Goal: Task Accomplishment & Management: Complete application form

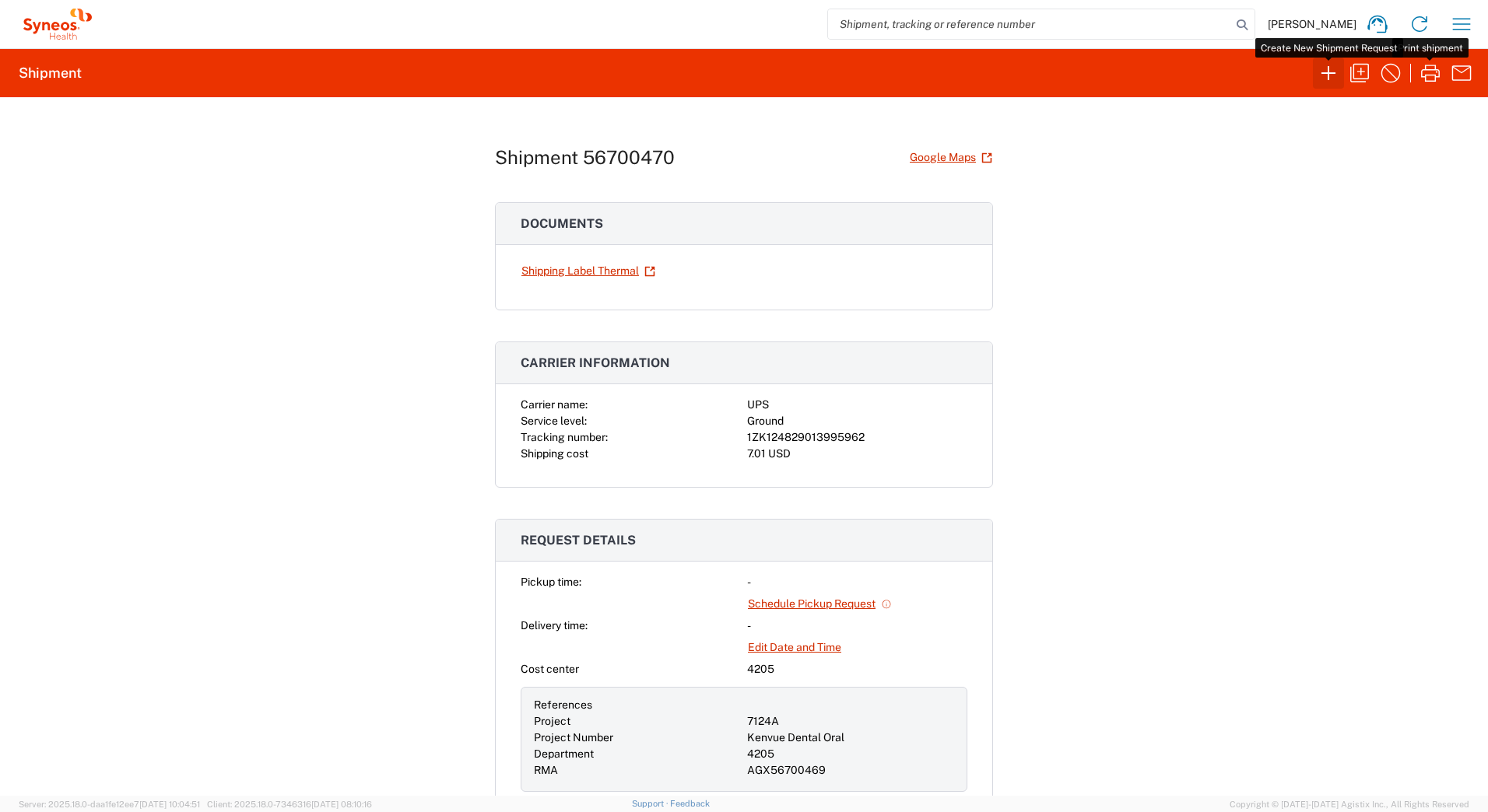
click at [1323, 79] on icon "button" at bounding box center [1328, 73] width 25 height 25
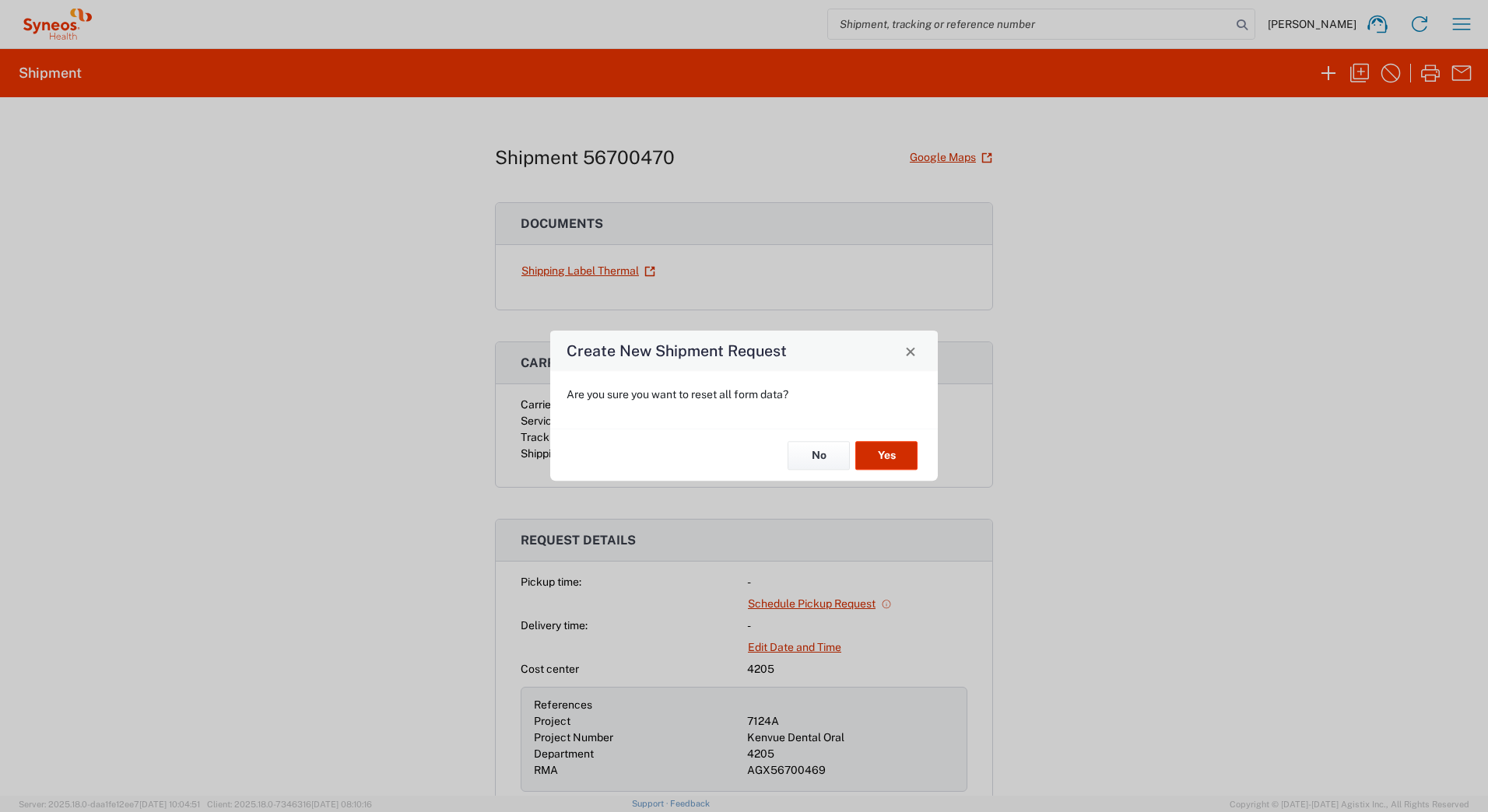
click at [883, 455] on button "Yes" at bounding box center [886, 455] width 63 height 29
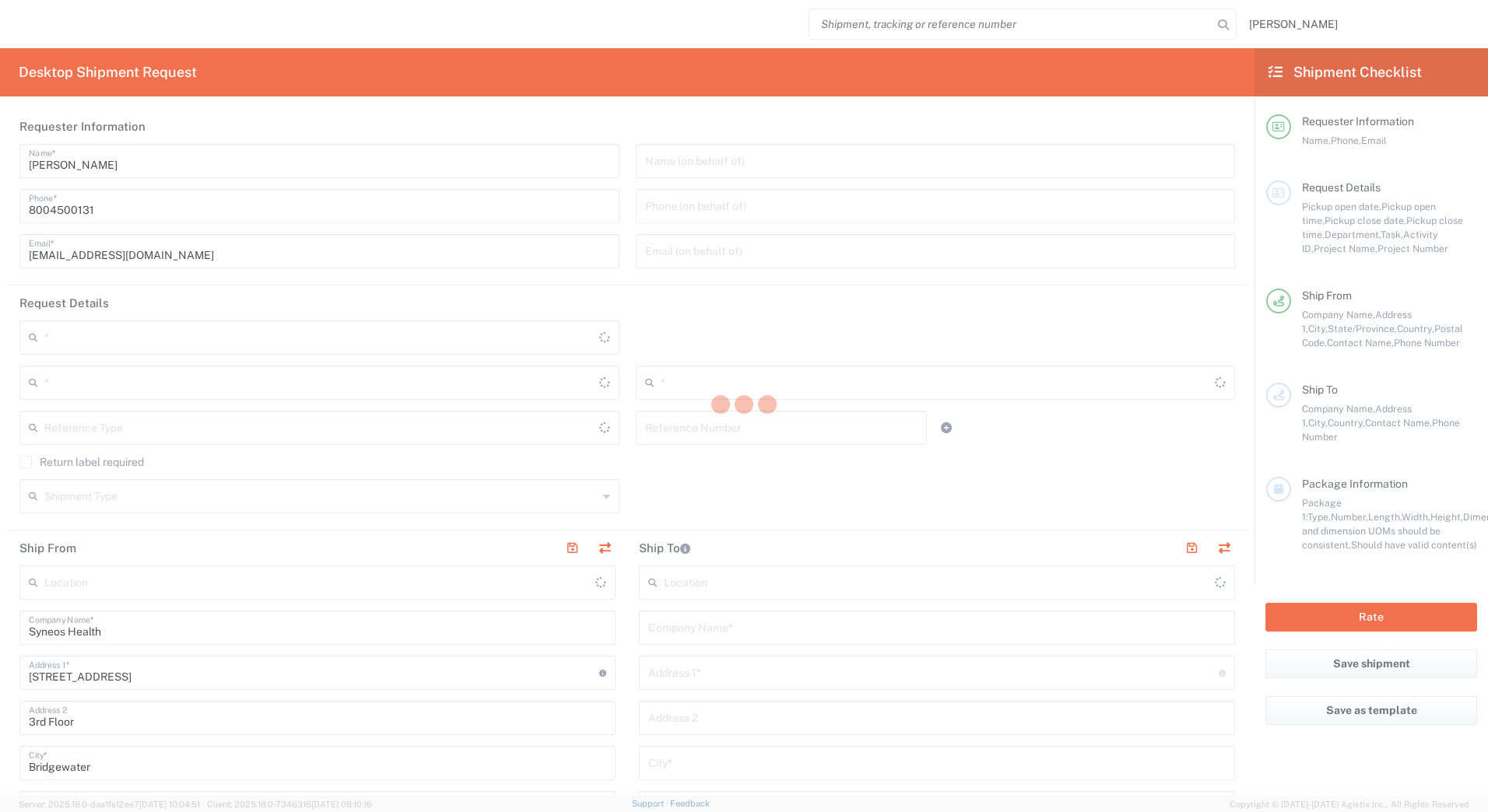
type input "[US_STATE]"
type input "[GEOGRAPHIC_DATA]"
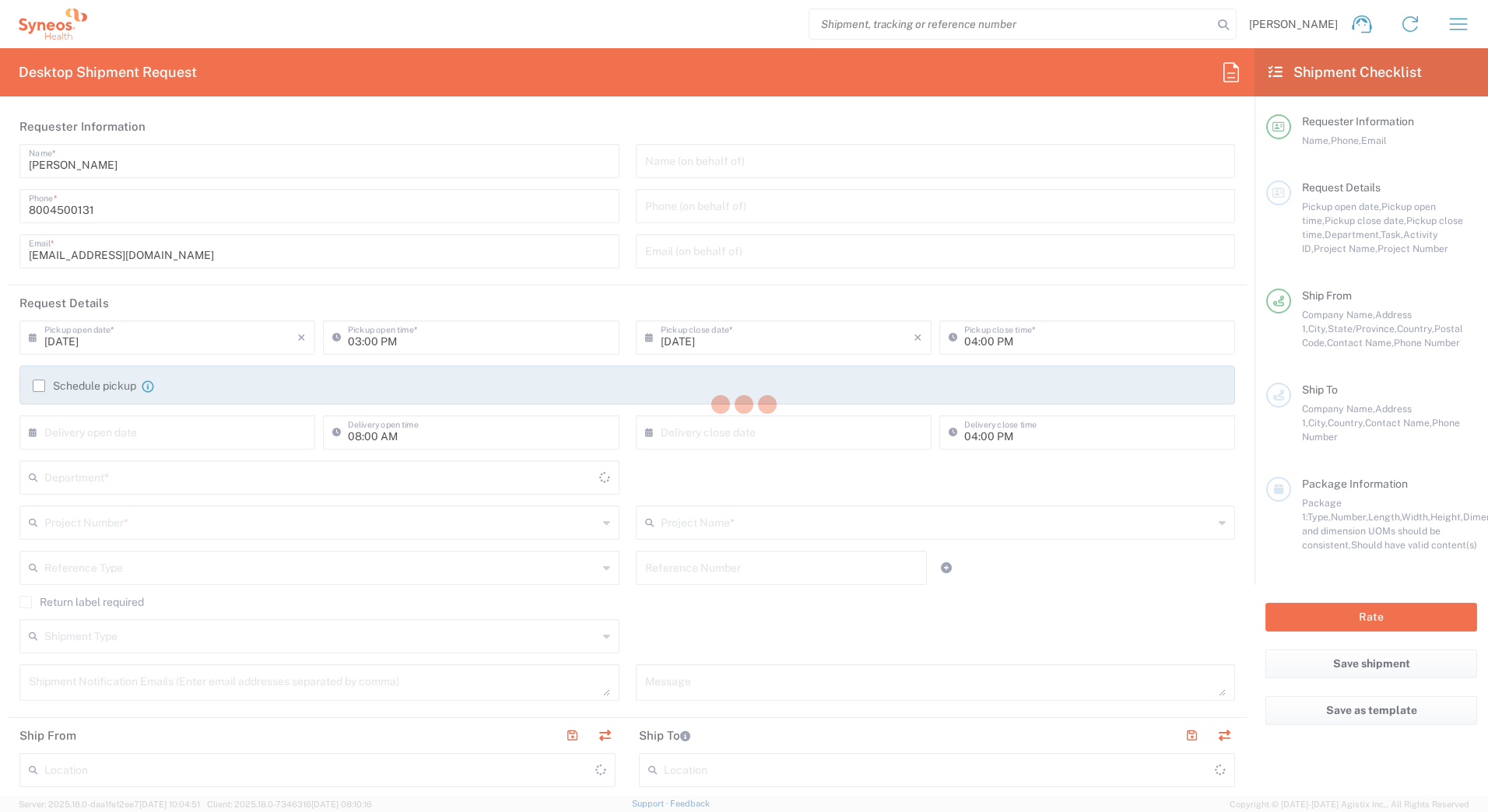
type input "4205"
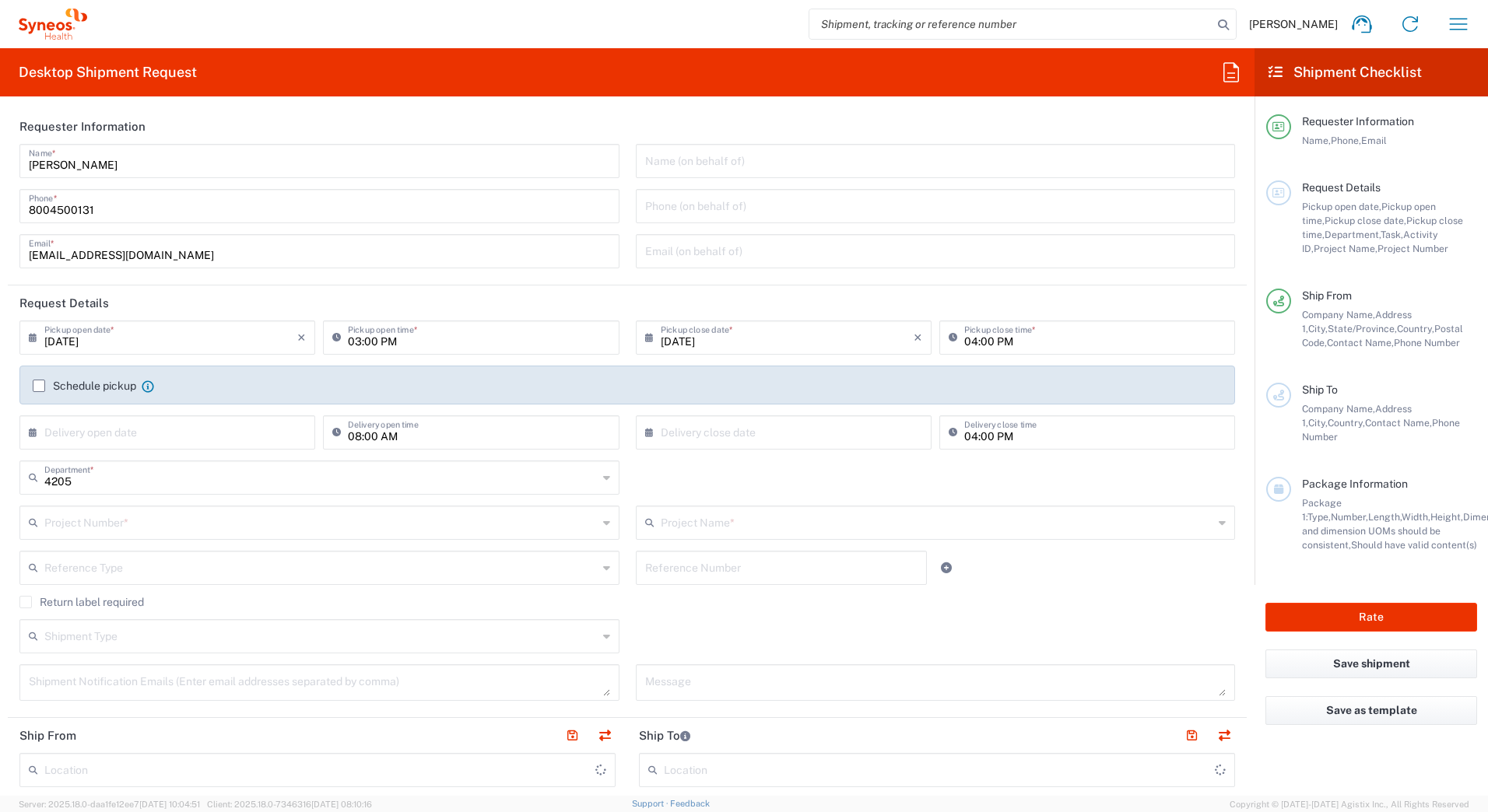
type input "Syneos Health Commercial Servi- [GEOGRAPHIC_DATA] [GEOGRAPHIC_DATA]"
click at [77, 338] on input "[DATE]" at bounding box center [170, 336] width 253 height 27
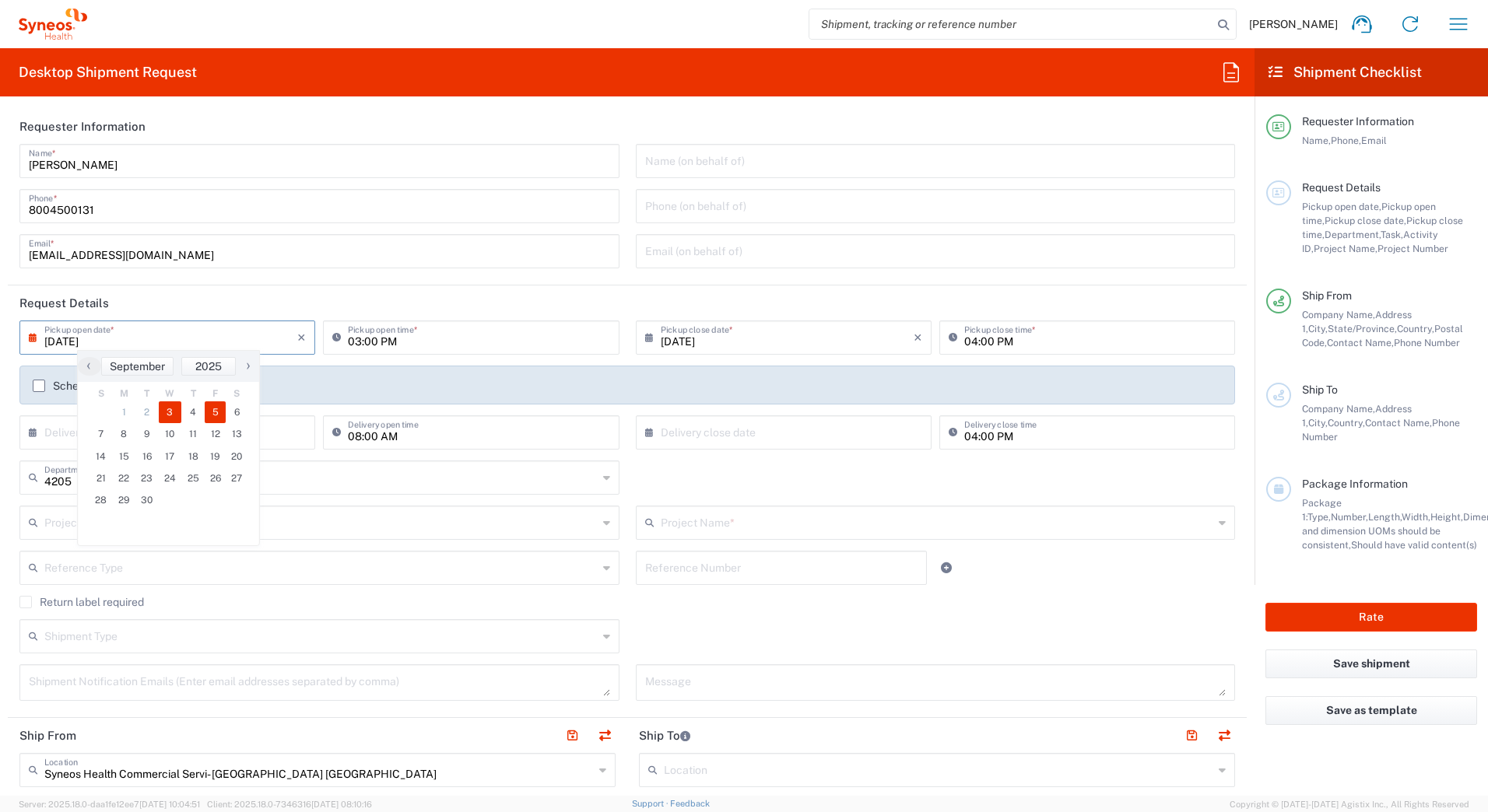
click at [213, 414] on span "5" at bounding box center [215, 412] width 22 height 22
type input "[DATE]"
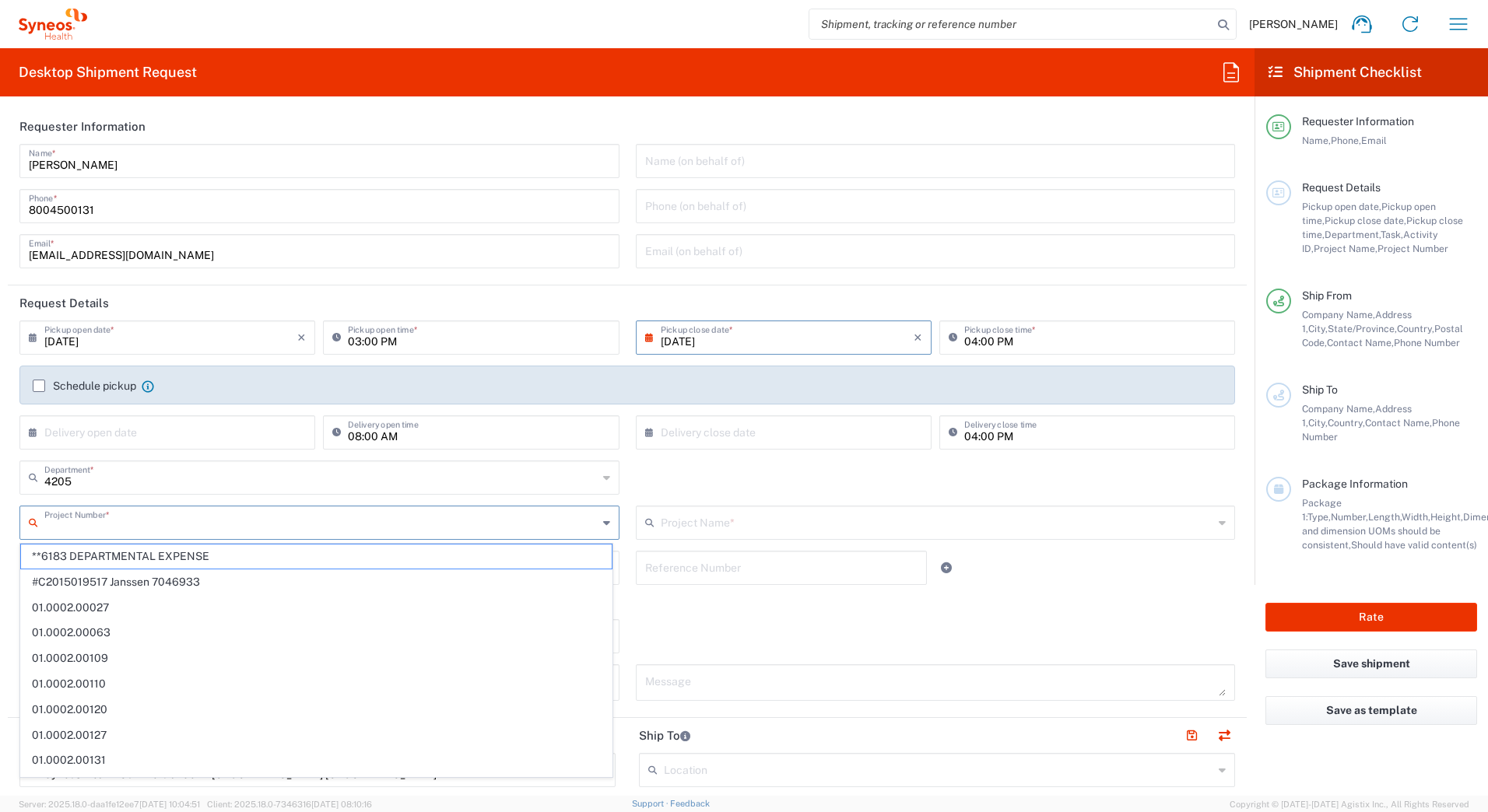
click at [86, 523] on input "text" at bounding box center [320, 522] width 553 height 27
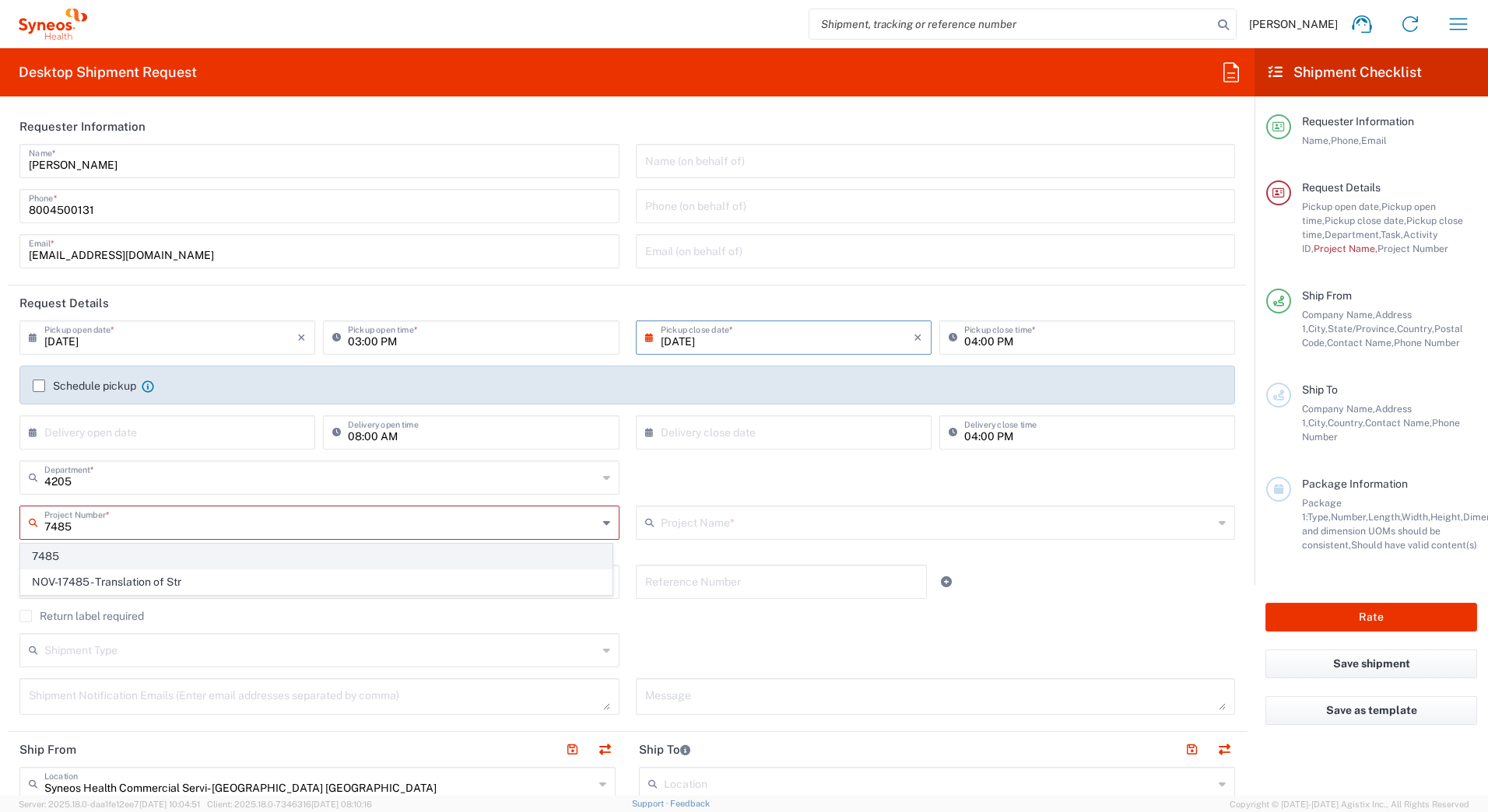
type input "7485"
click at [62, 554] on span "7485" at bounding box center [316, 556] width 590 height 24
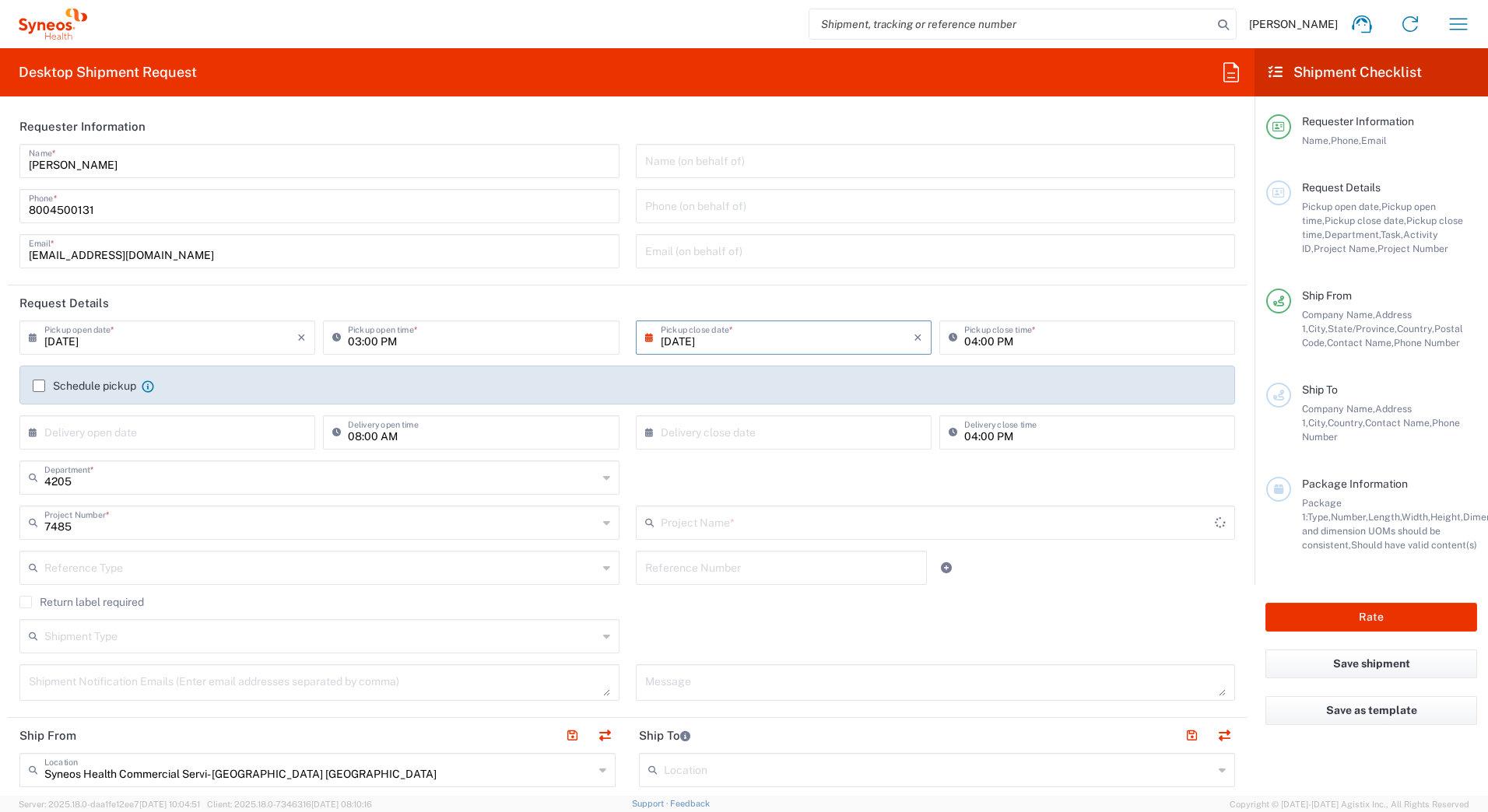
type input "EC-US-Novo Nordisk Tele Tm"
click at [93, 635] on input "text" at bounding box center [320, 635] width 553 height 27
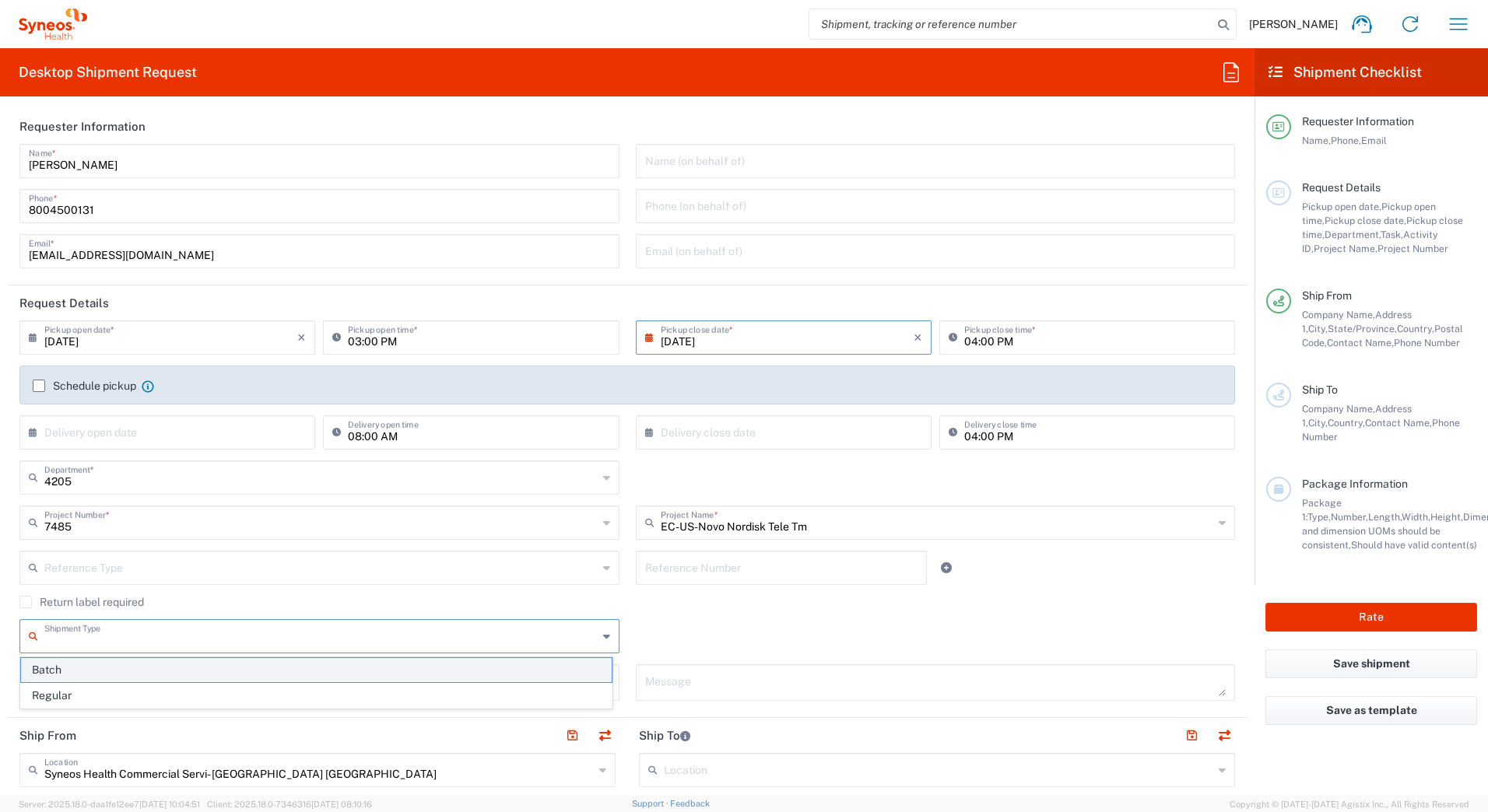
click at [91, 673] on span "Batch" at bounding box center [316, 670] width 590 height 24
type input "Batch"
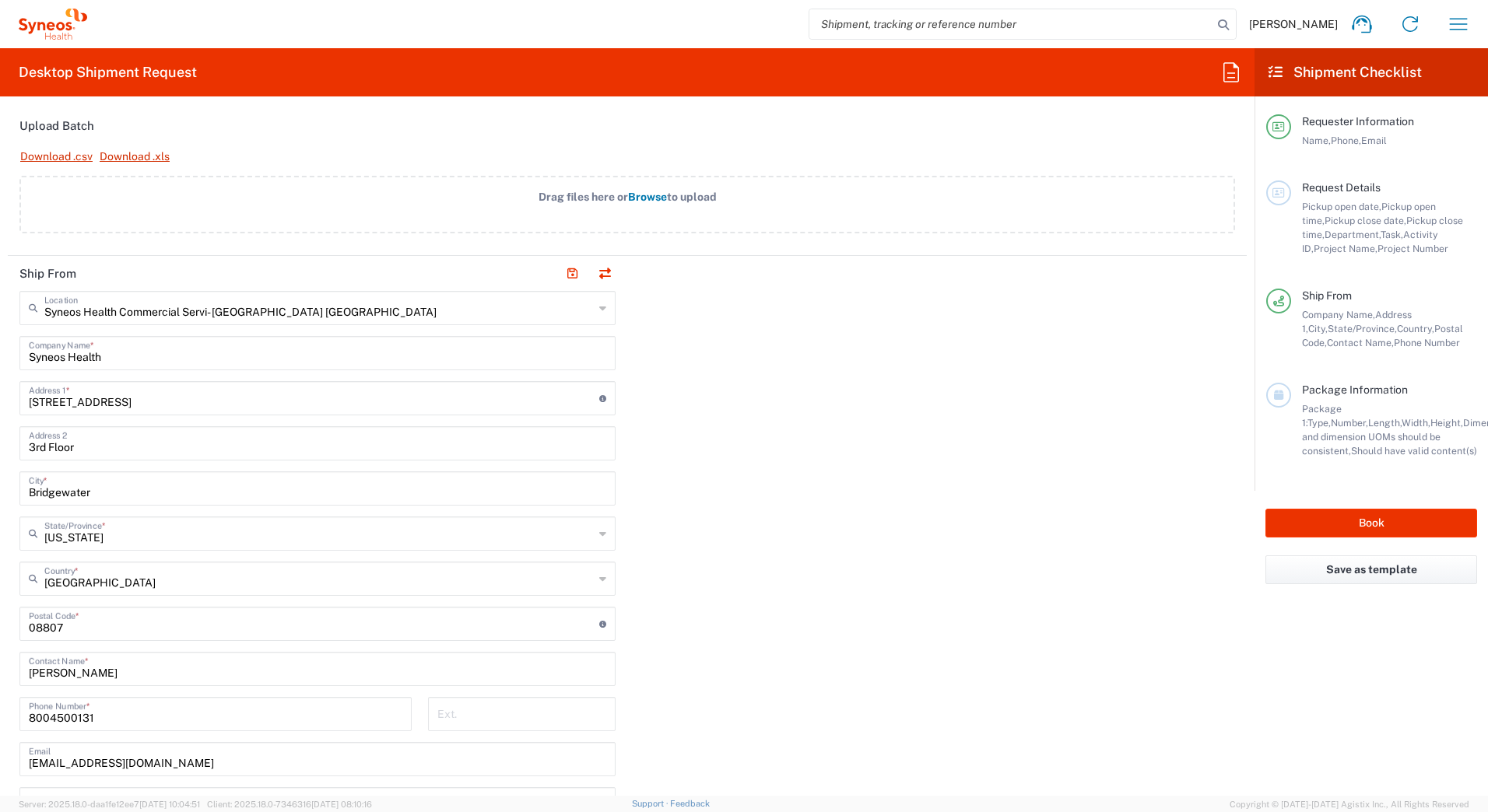
scroll to position [622, 0]
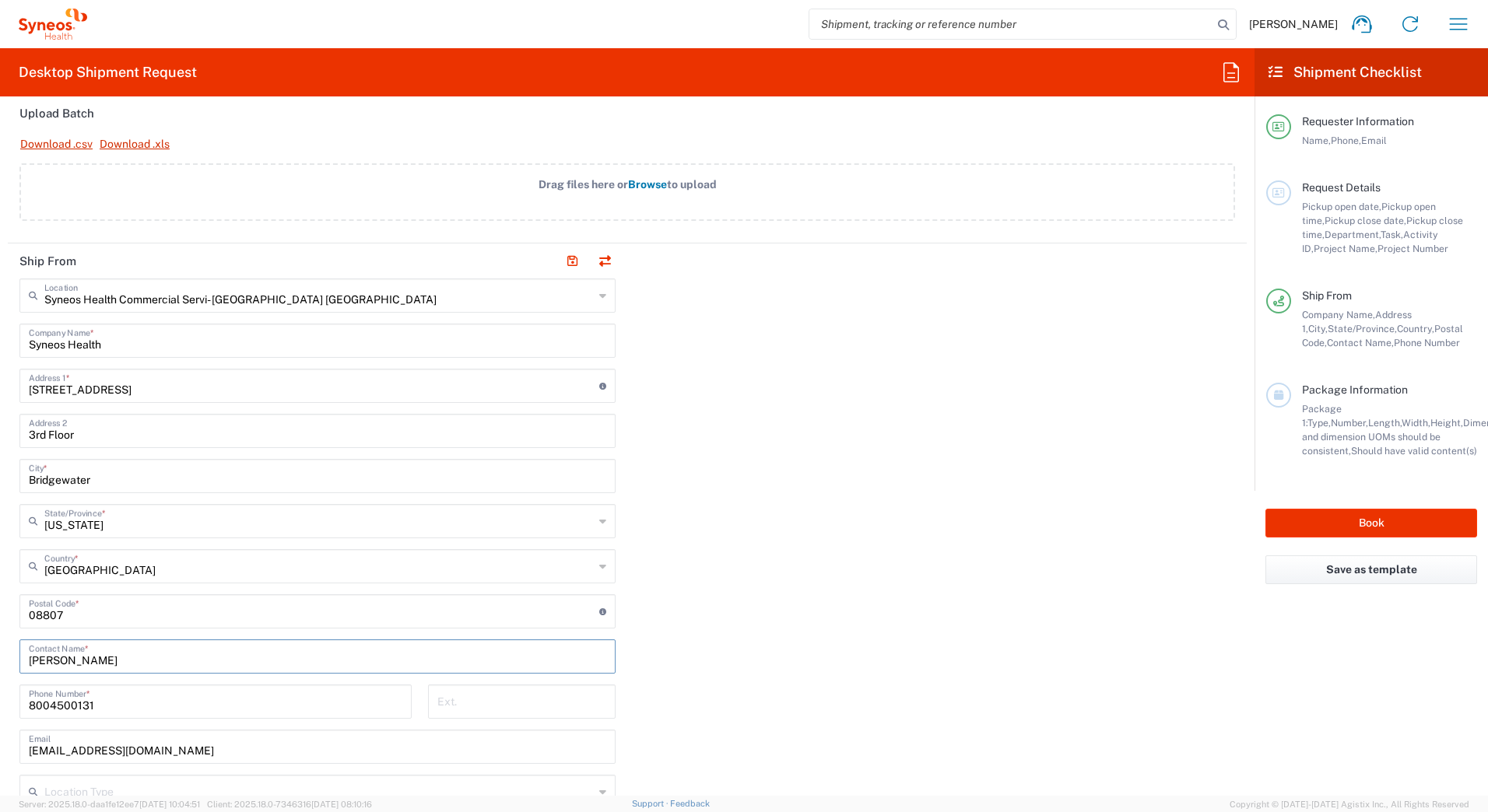
drag, startPoint x: 108, startPoint y: 657, endPoint x: 0, endPoint y: 657, distance: 108.0
click at [0, 657] on form "Requester Information [PERSON_NAME] Name * [PHONE_NUMBER] Phone * [EMAIL_ADDRES…" at bounding box center [627, 452] width 1254 height 687
paste input "Syneos Deployments"
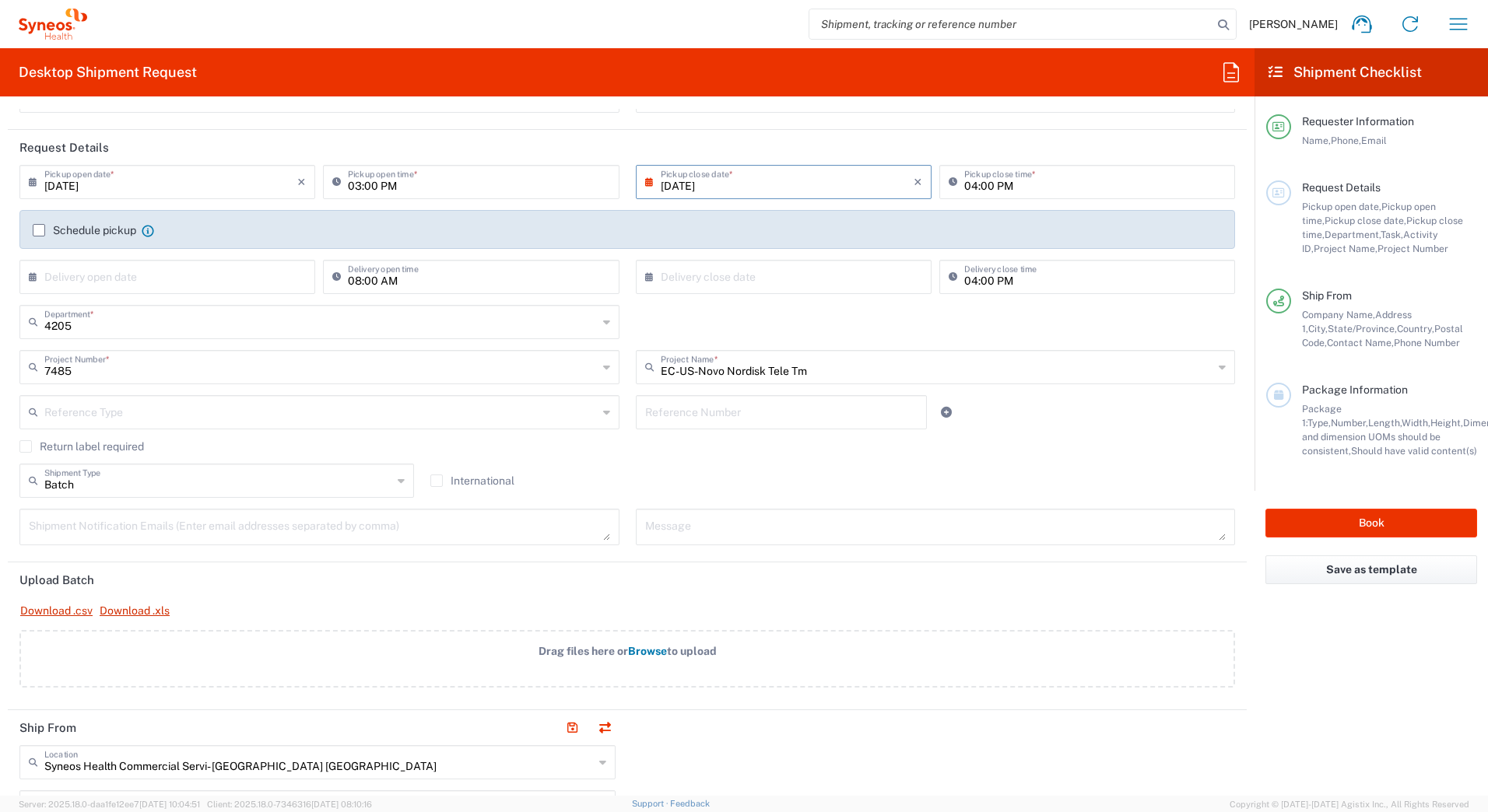
scroll to position [0, 0]
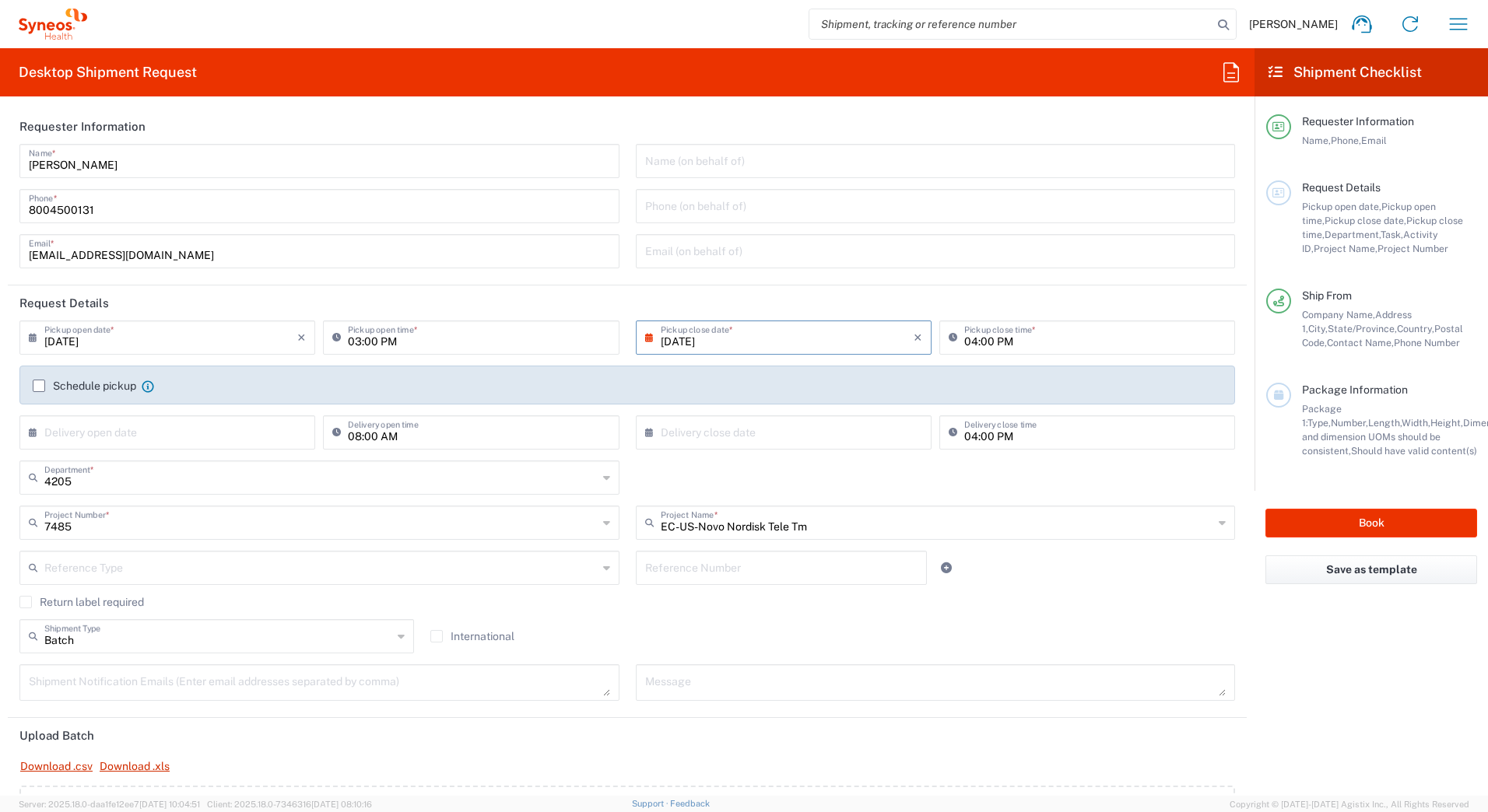
type input "Syneos Deployments"
drag, startPoint x: 109, startPoint y: 169, endPoint x: -4, endPoint y: 164, distance: 113.1
click at [0, 164] on html "[PERSON_NAME] Home Shipment estimator Shipment tracking Desktop shipment reques…" at bounding box center [744, 406] width 1488 height 812
paste input "Syneos Deployments"
type input "Syneos Deployments"
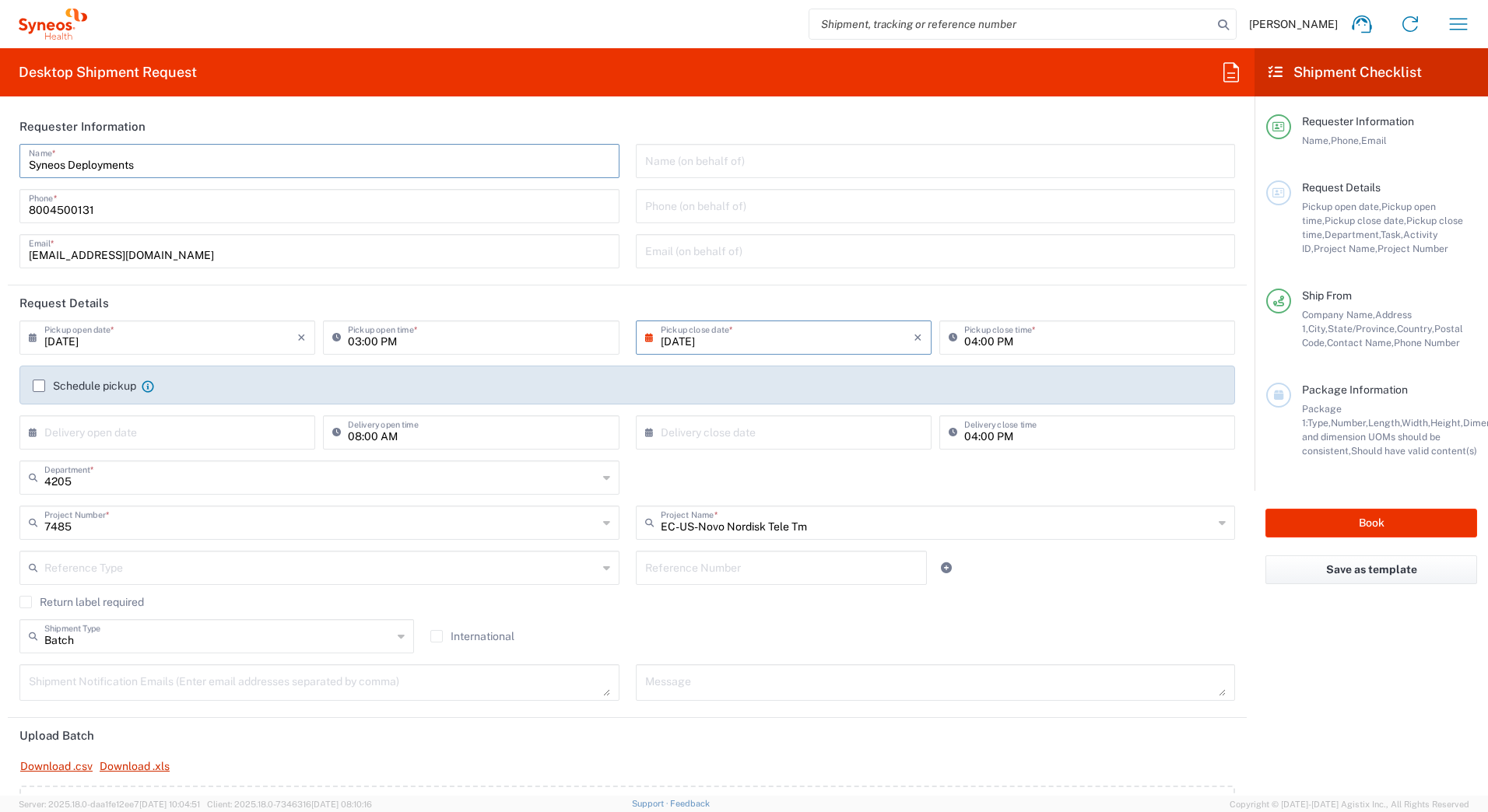
click at [630, 117] on header "Requester Information" at bounding box center [628, 126] width 1239 height 35
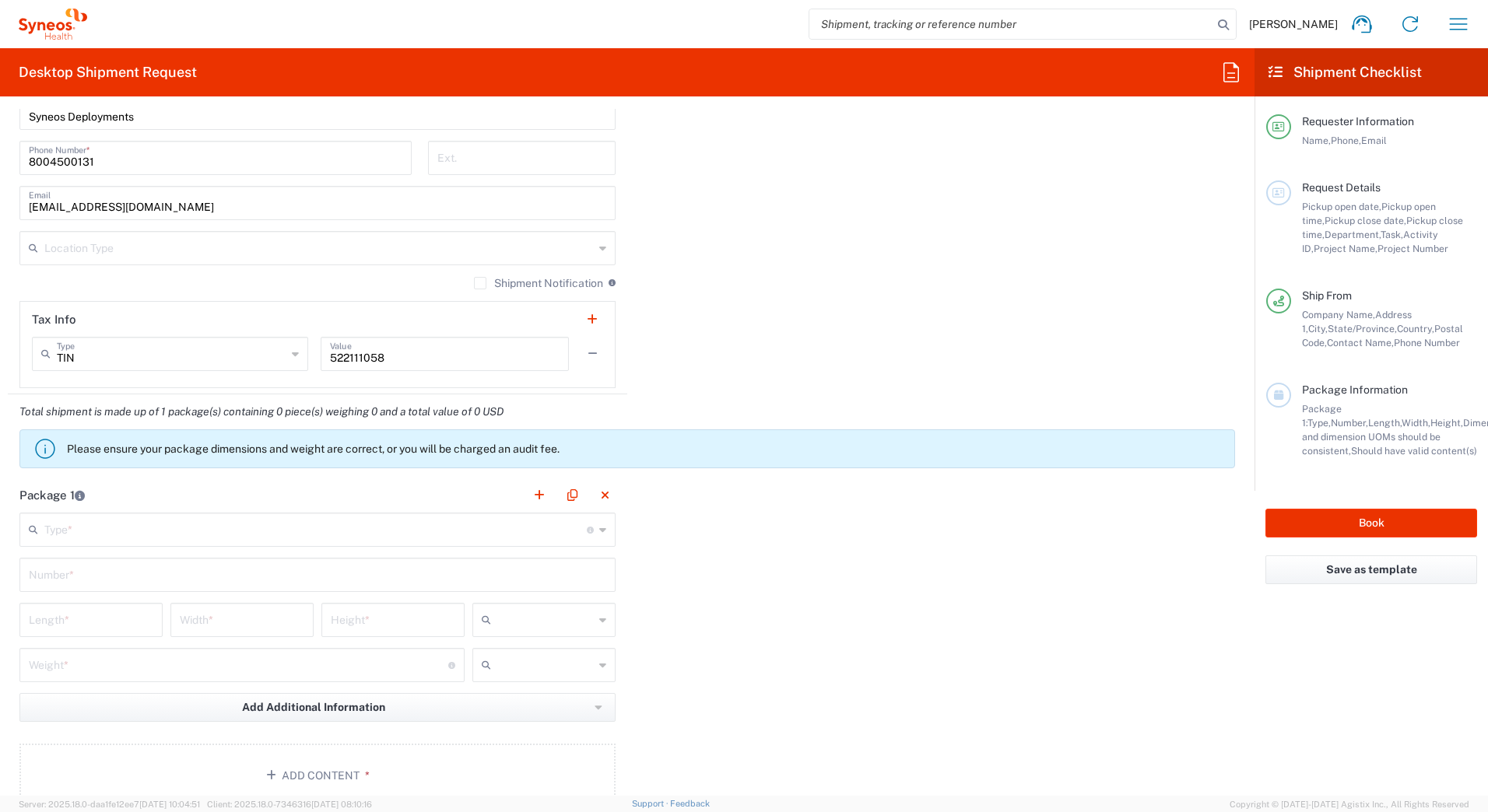
scroll to position [1167, 0]
click at [207, 529] on input "text" at bounding box center [315, 528] width 542 height 27
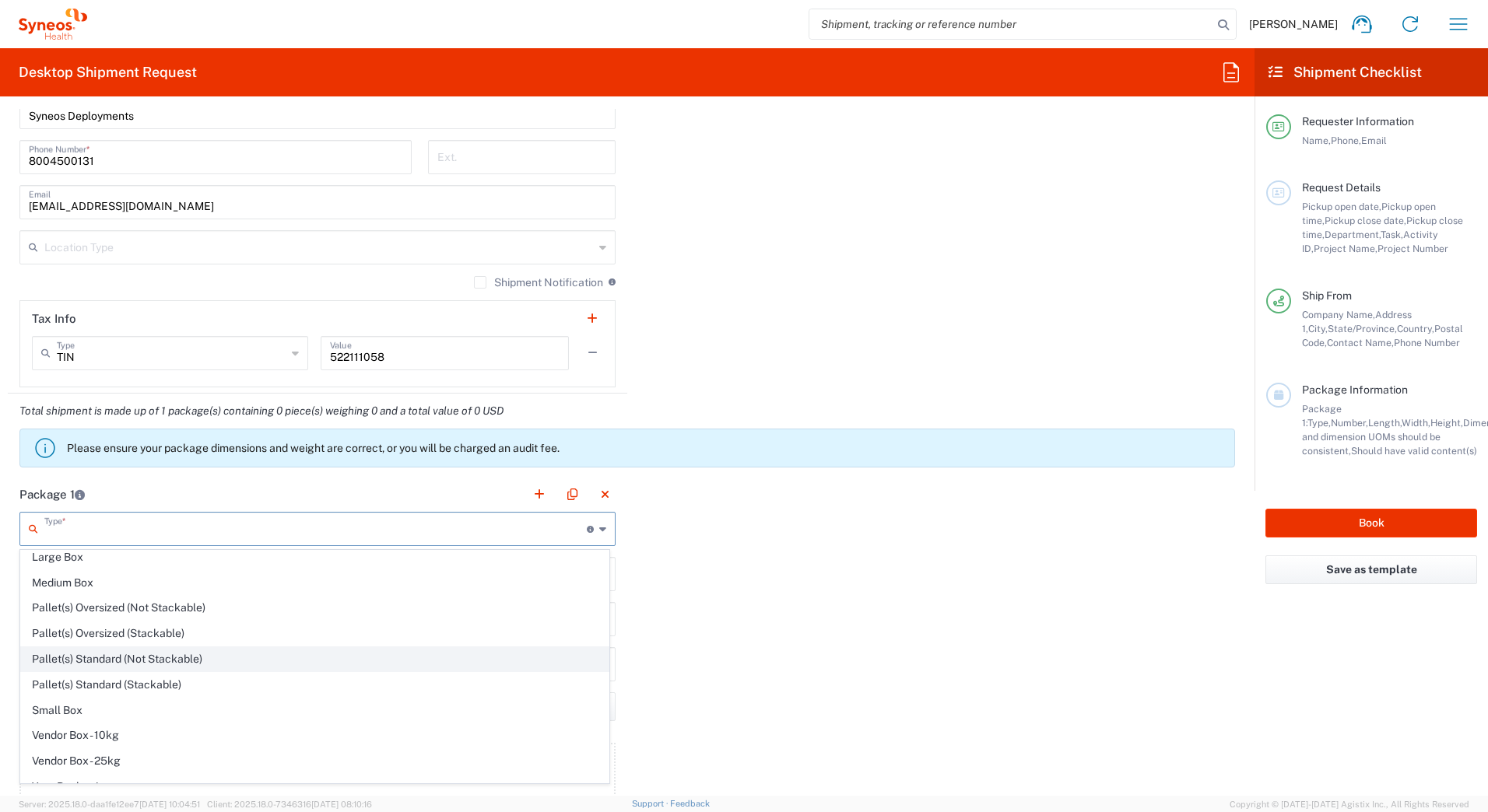
scroll to position [48, 0]
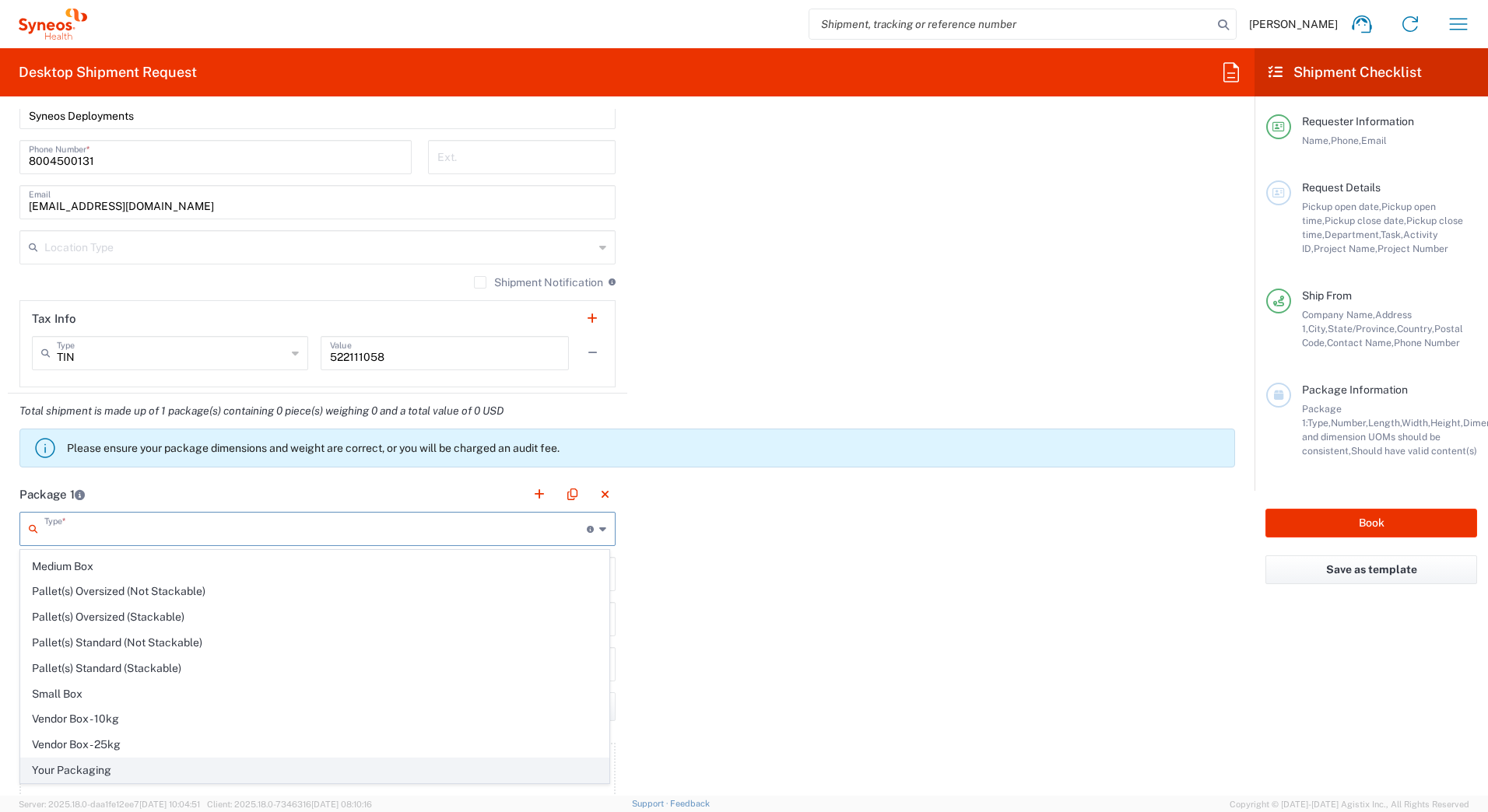
click at [94, 775] on span "Your Packaging" at bounding box center [315, 771] width 588 height 24
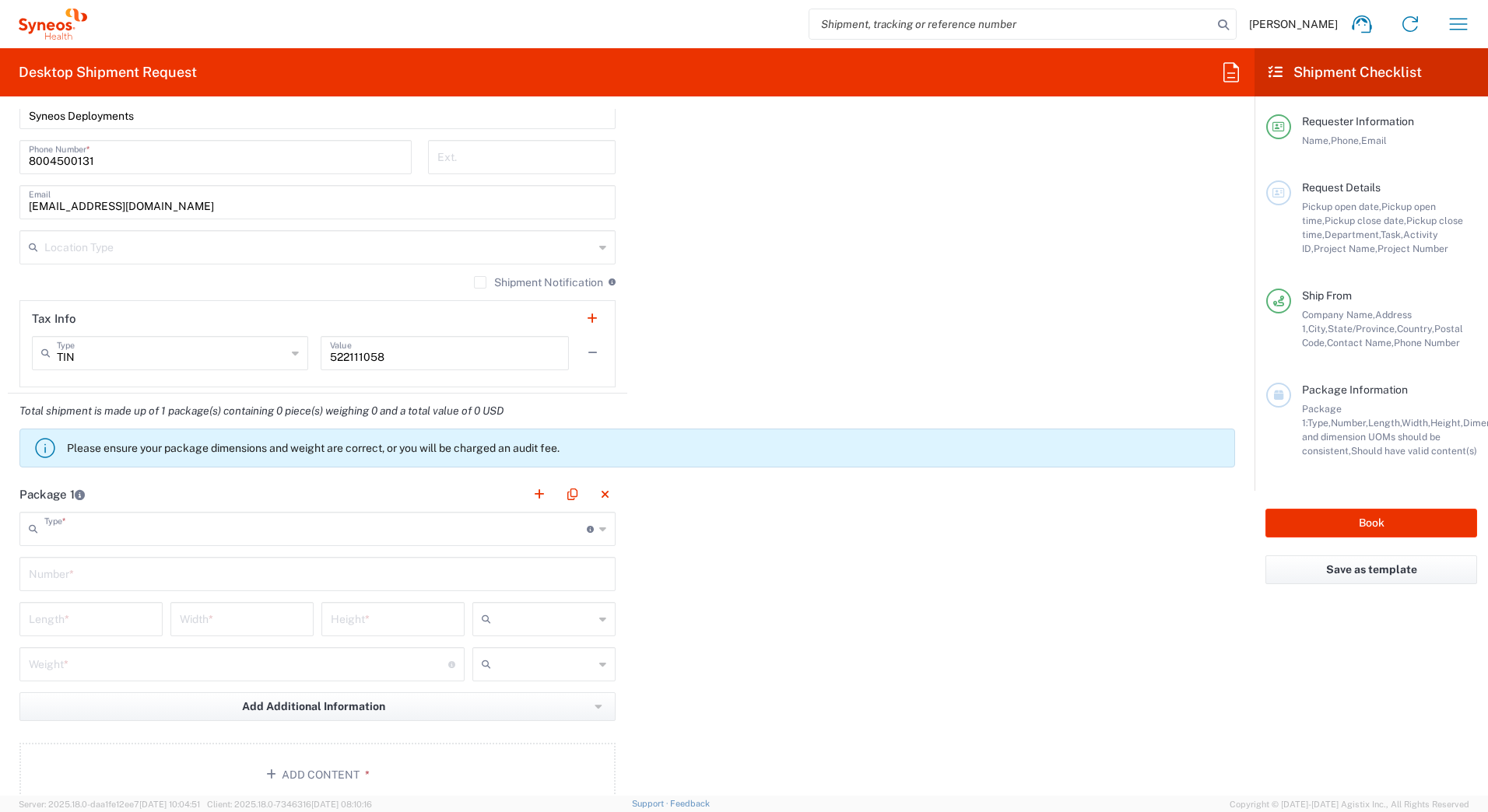
type input "Your Packaging"
click at [42, 581] on input "text" at bounding box center [318, 573] width 577 height 27
type input "1"
click at [38, 620] on input "number" at bounding box center [91, 618] width 124 height 27
type input "24"
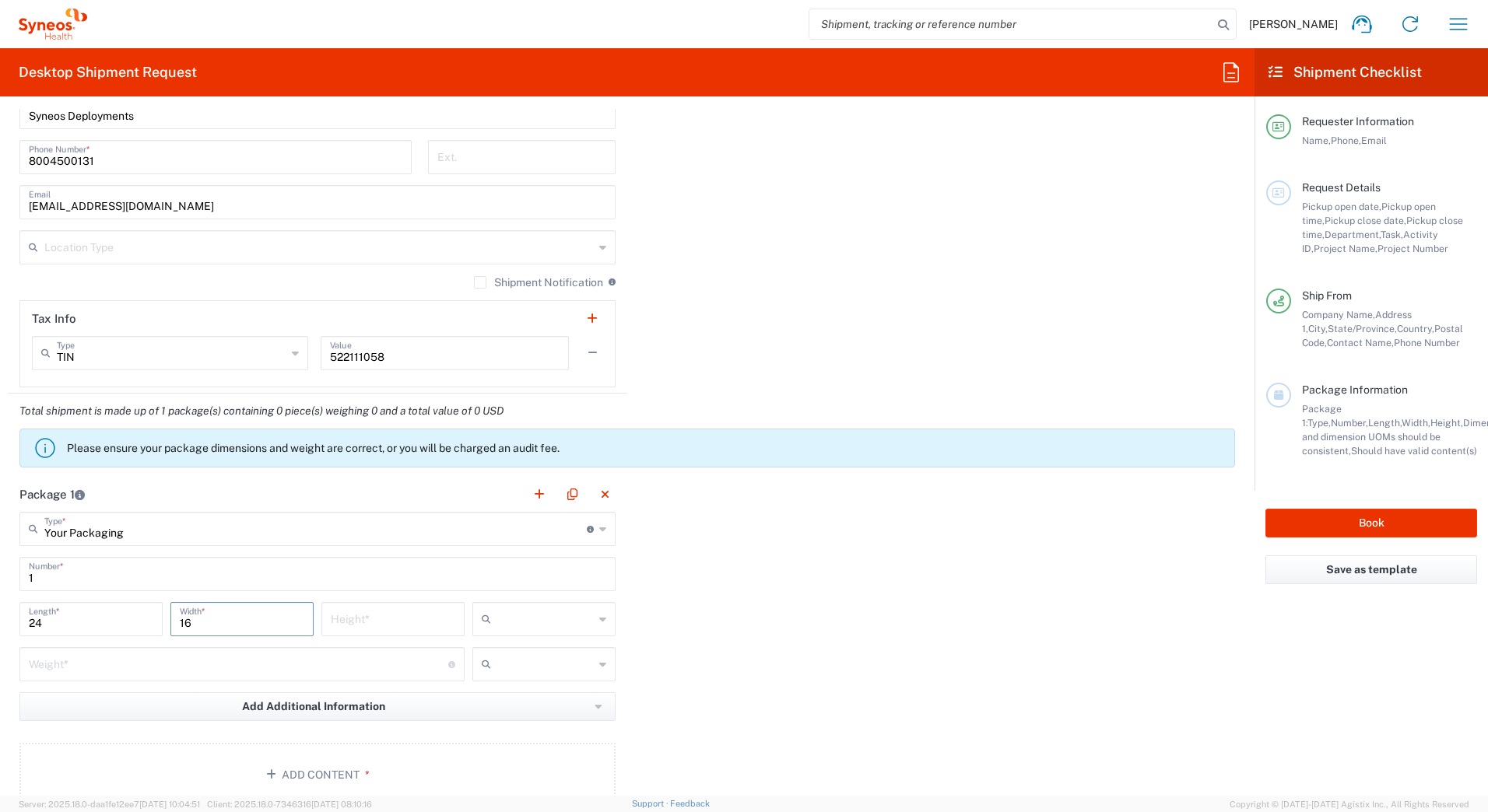
type input "16"
type input "12"
click at [57, 666] on input "number" at bounding box center [238, 663] width 419 height 27
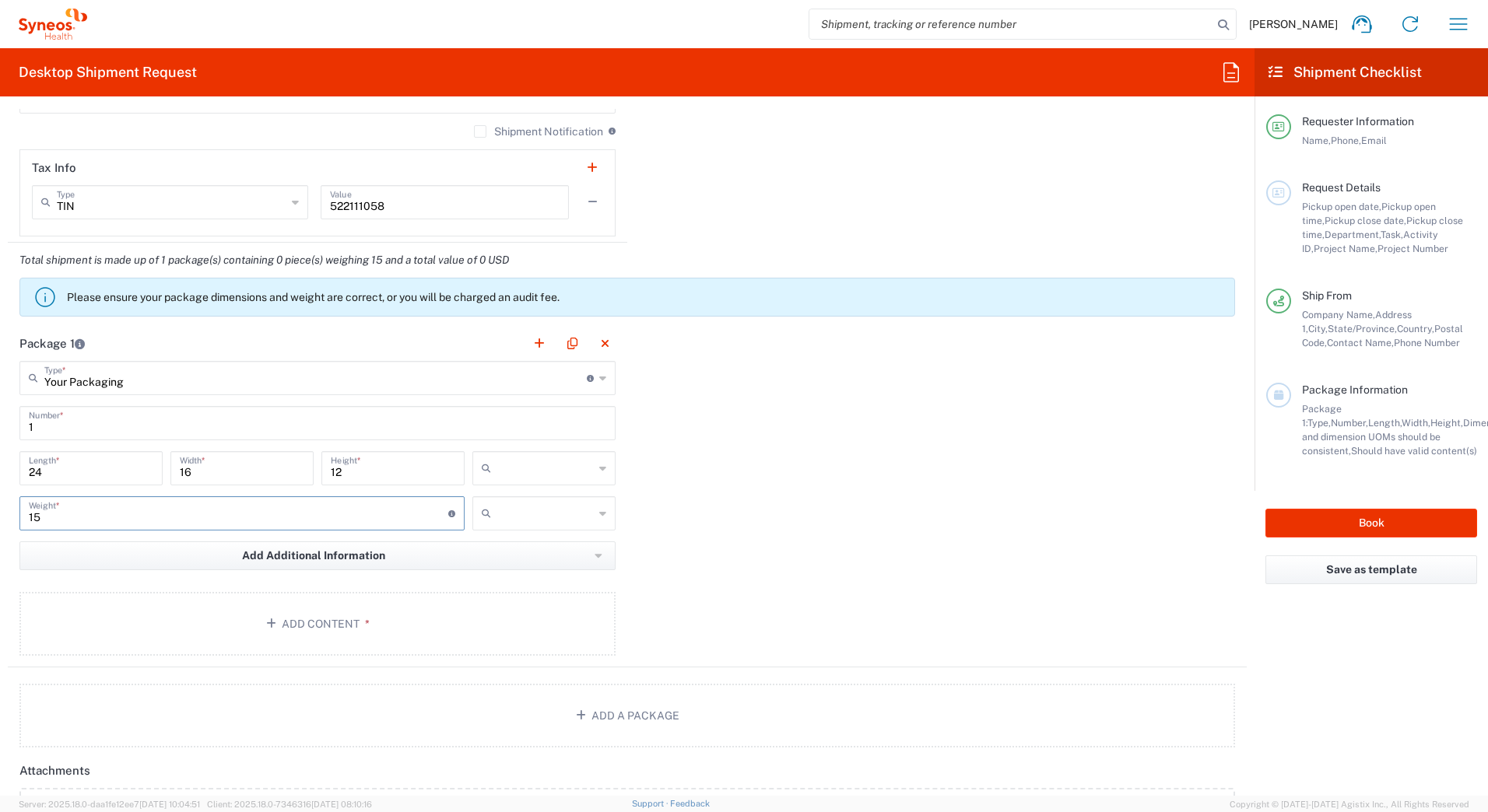
scroll to position [1323, 0]
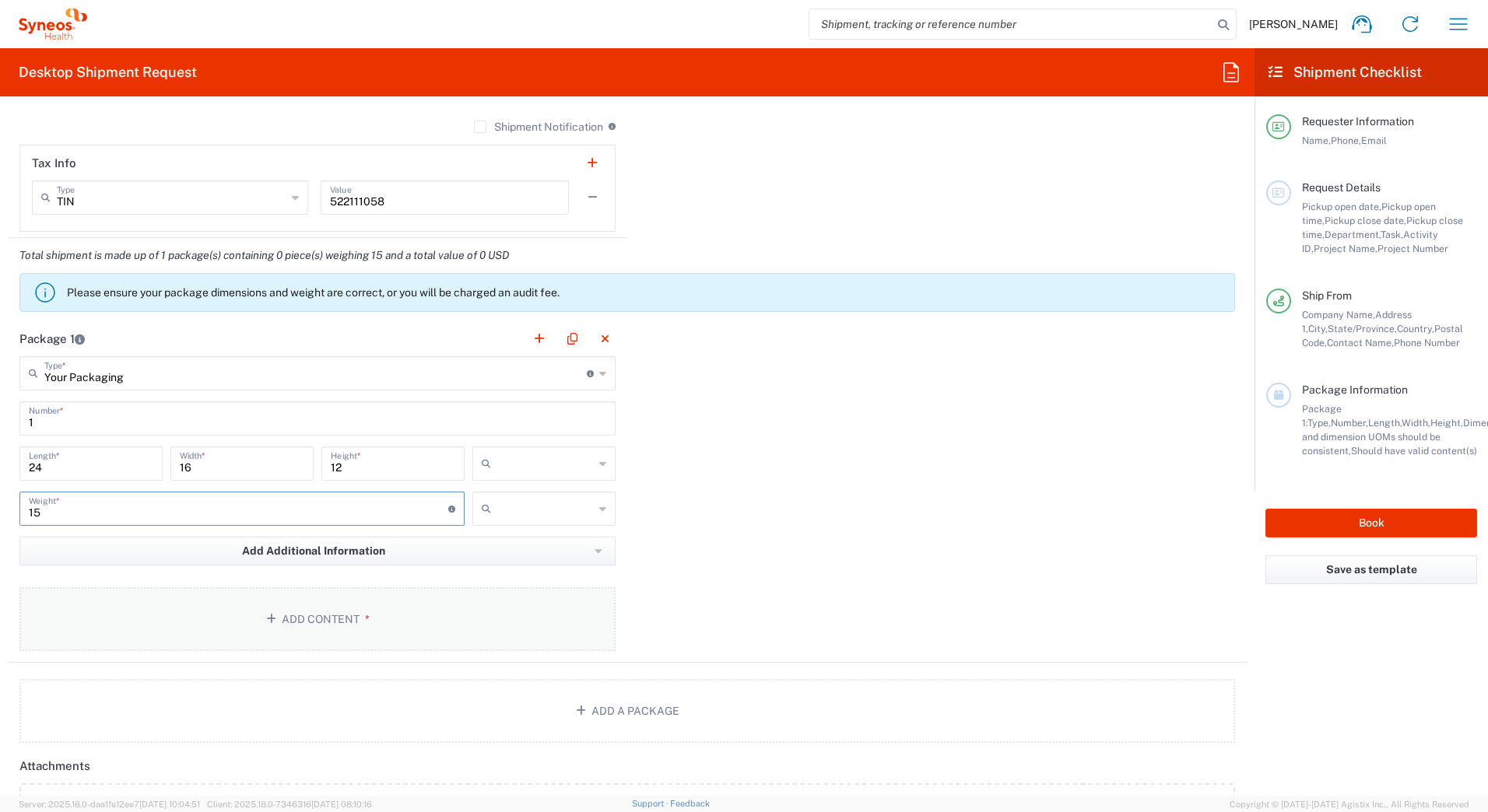
type input "15"
click at [352, 631] on button "Add Content *" at bounding box center [317, 620] width 596 height 64
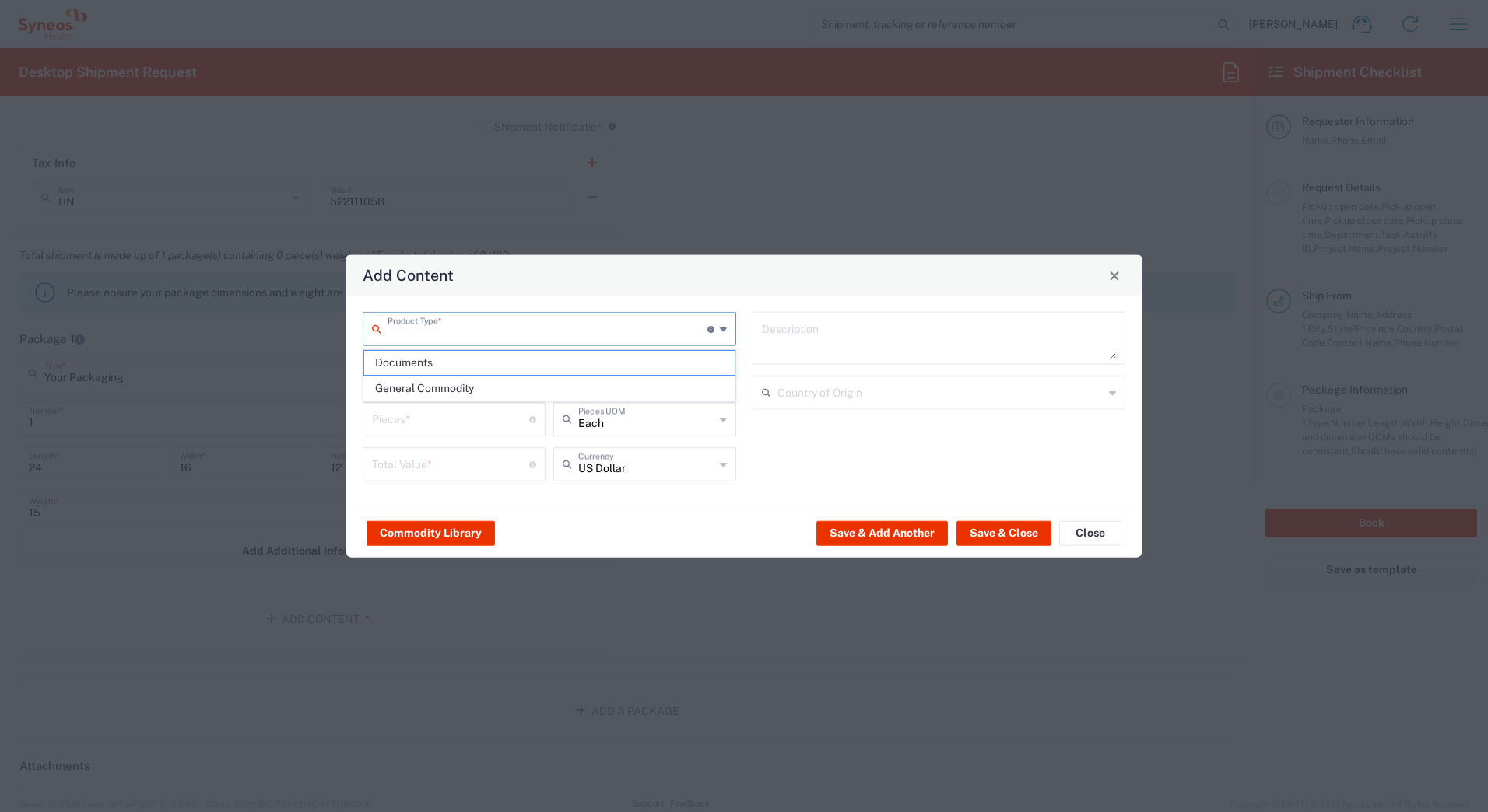
click at [396, 331] on input "text" at bounding box center [547, 327] width 319 height 27
click at [420, 388] on span "General Commodity" at bounding box center [550, 388] width 371 height 24
type input "General Commodity"
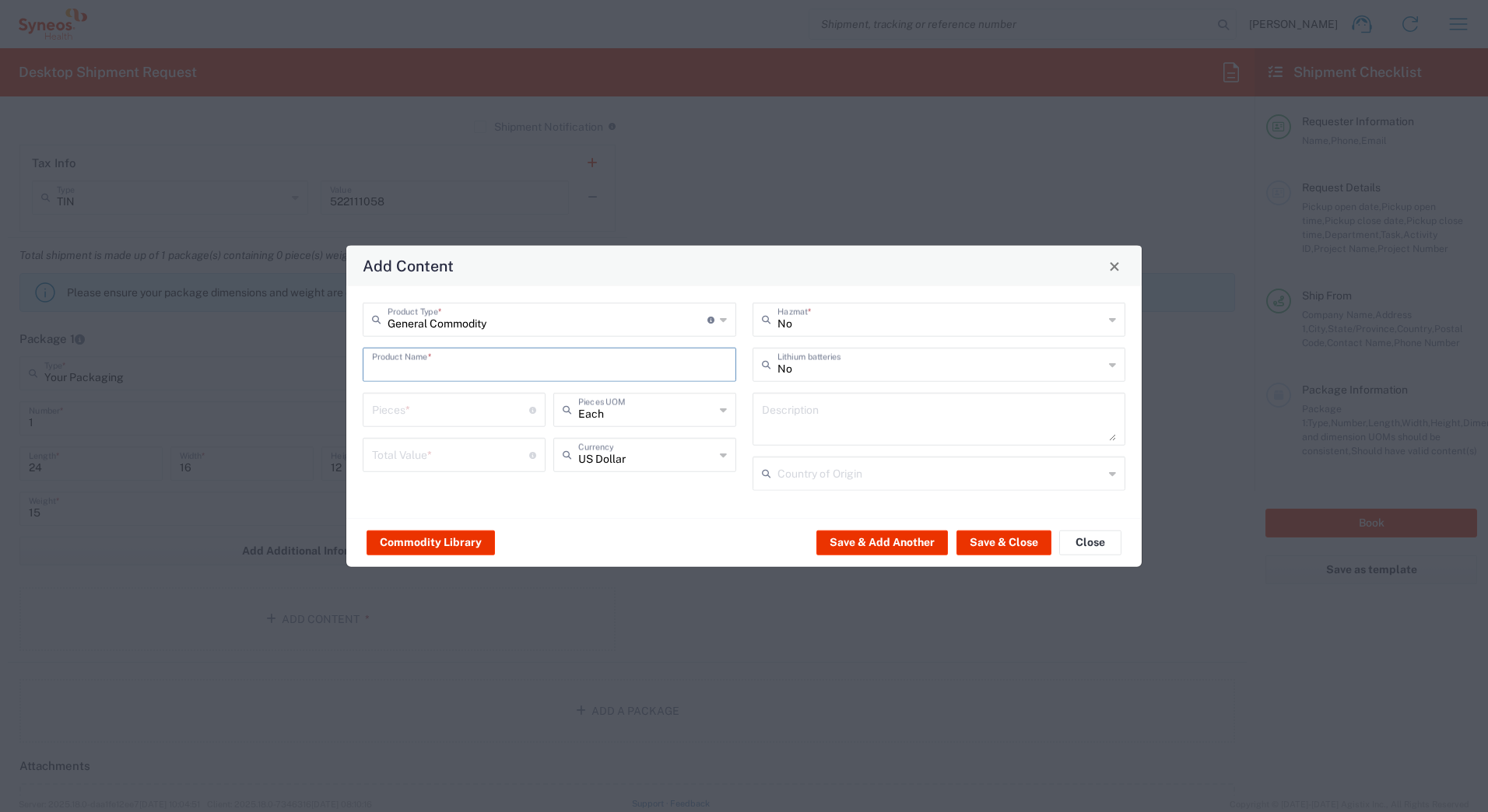
click at [415, 374] on input "text" at bounding box center [549, 364] width 355 height 27
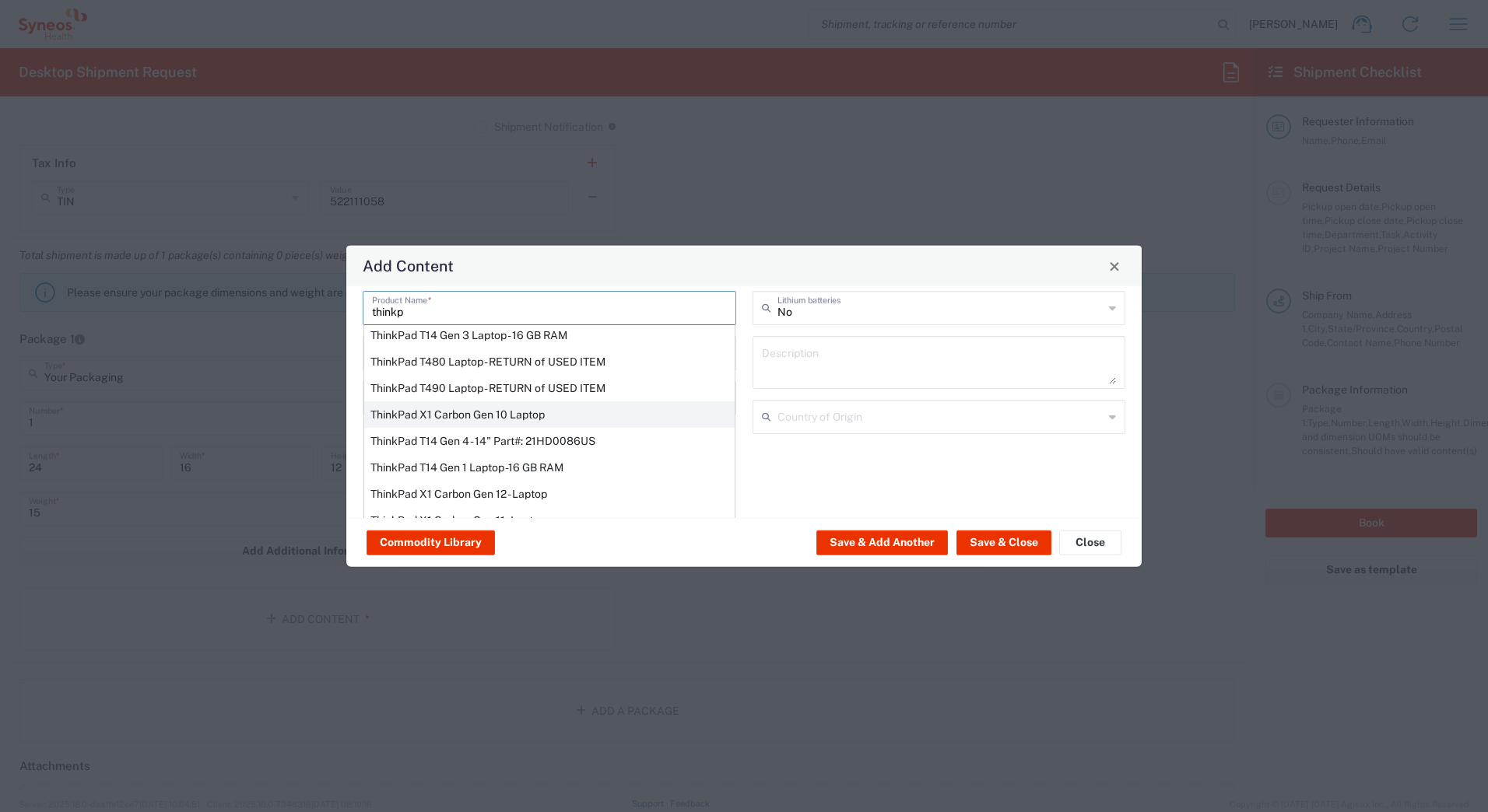
scroll to position [132, 0]
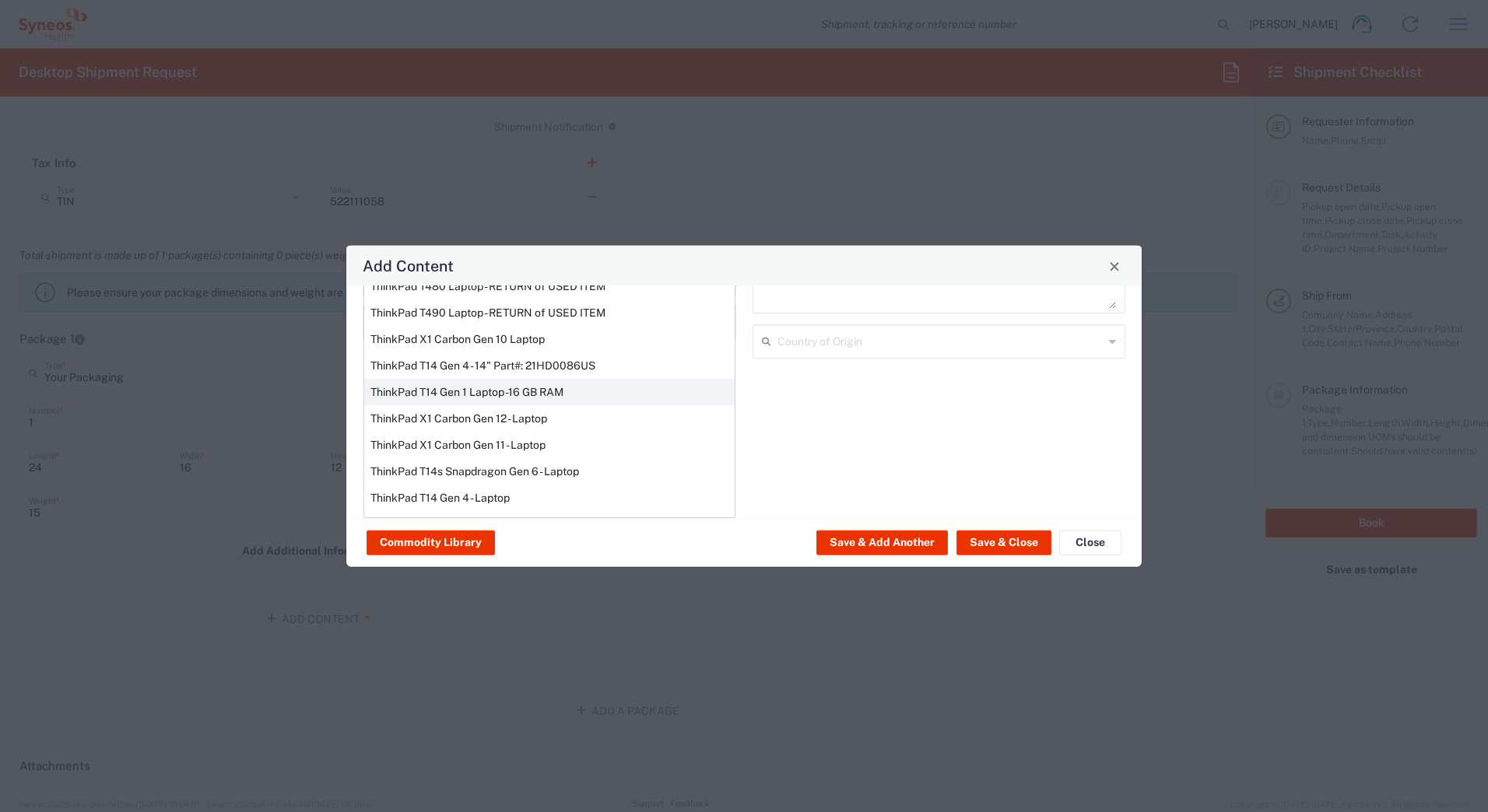
click at [434, 391] on div "ThinkPad T14 Gen 1 Laptop -16 GB RAM" at bounding box center [550, 392] width 371 height 26
type input "ThinkPad T14 Gen 1 Laptop -16 GB RAM"
type textarea "Intel Core i5-10210U- 14"- 512 GB SSD"
type input "[GEOGRAPHIC_DATA]"
type input "Yes"
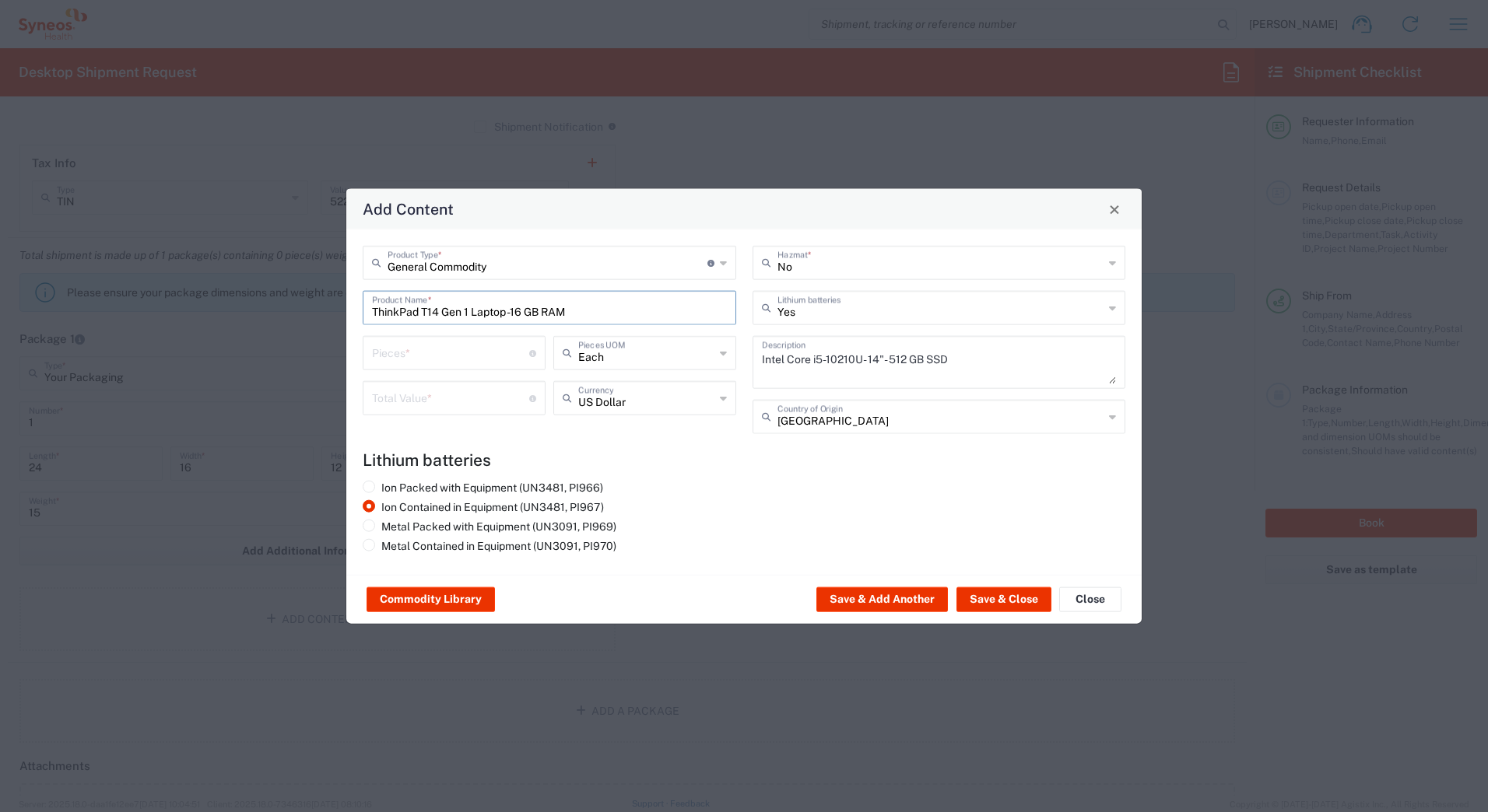
scroll to position [0, 0]
click at [430, 394] on input "number" at bounding box center [450, 397] width 157 height 27
click at [420, 353] on input "number" at bounding box center [450, 351] width 157 height 27
type input "1"
click at [409, 395] on input "number" at bounding box center [450, 397] width 157 height 27
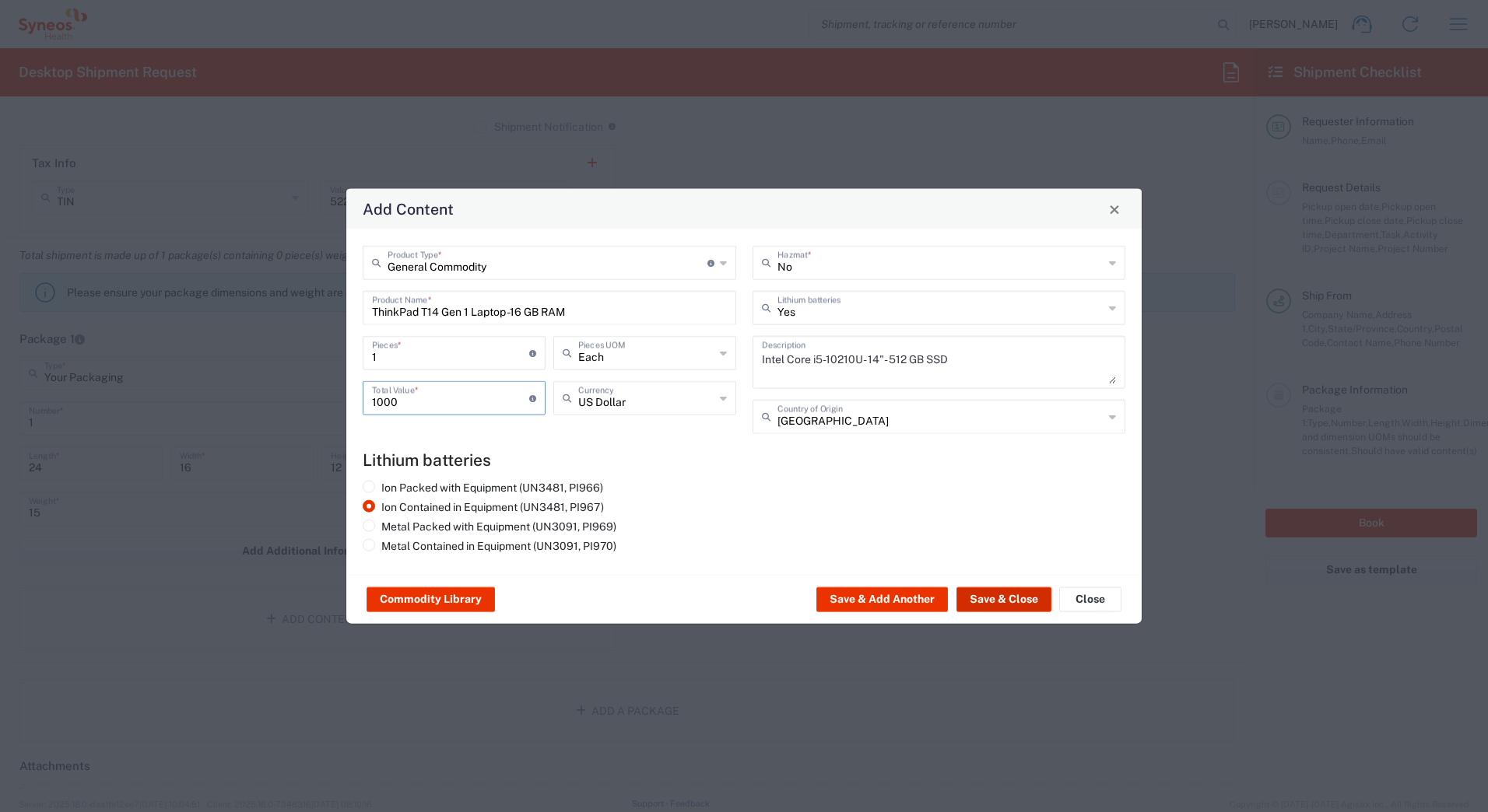
type input "1000"
click at [1019, 598] on button "Save & Close" at bounding box center [1003, 600] width 95 height 25
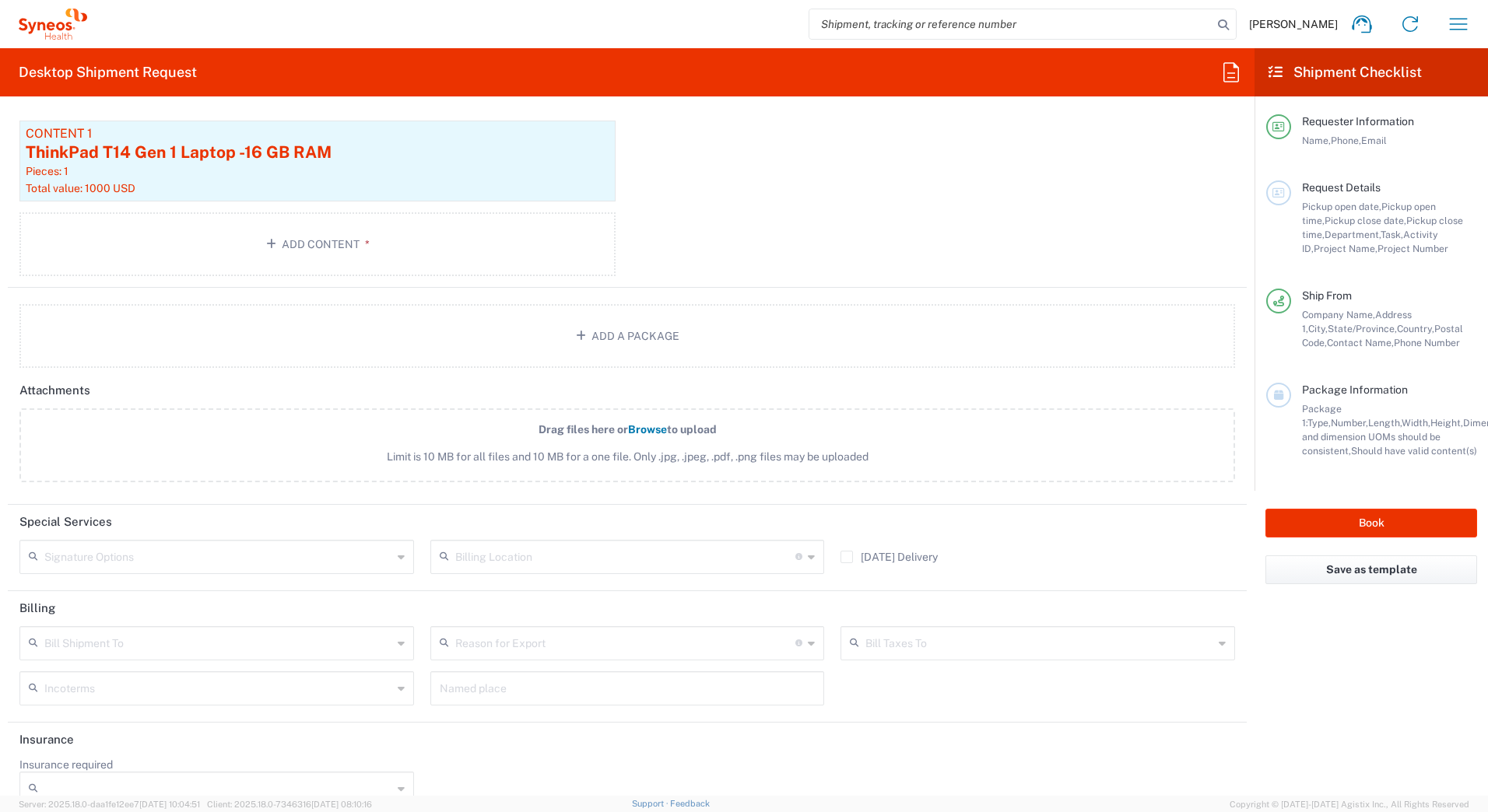
scroll to position [1817, 0]
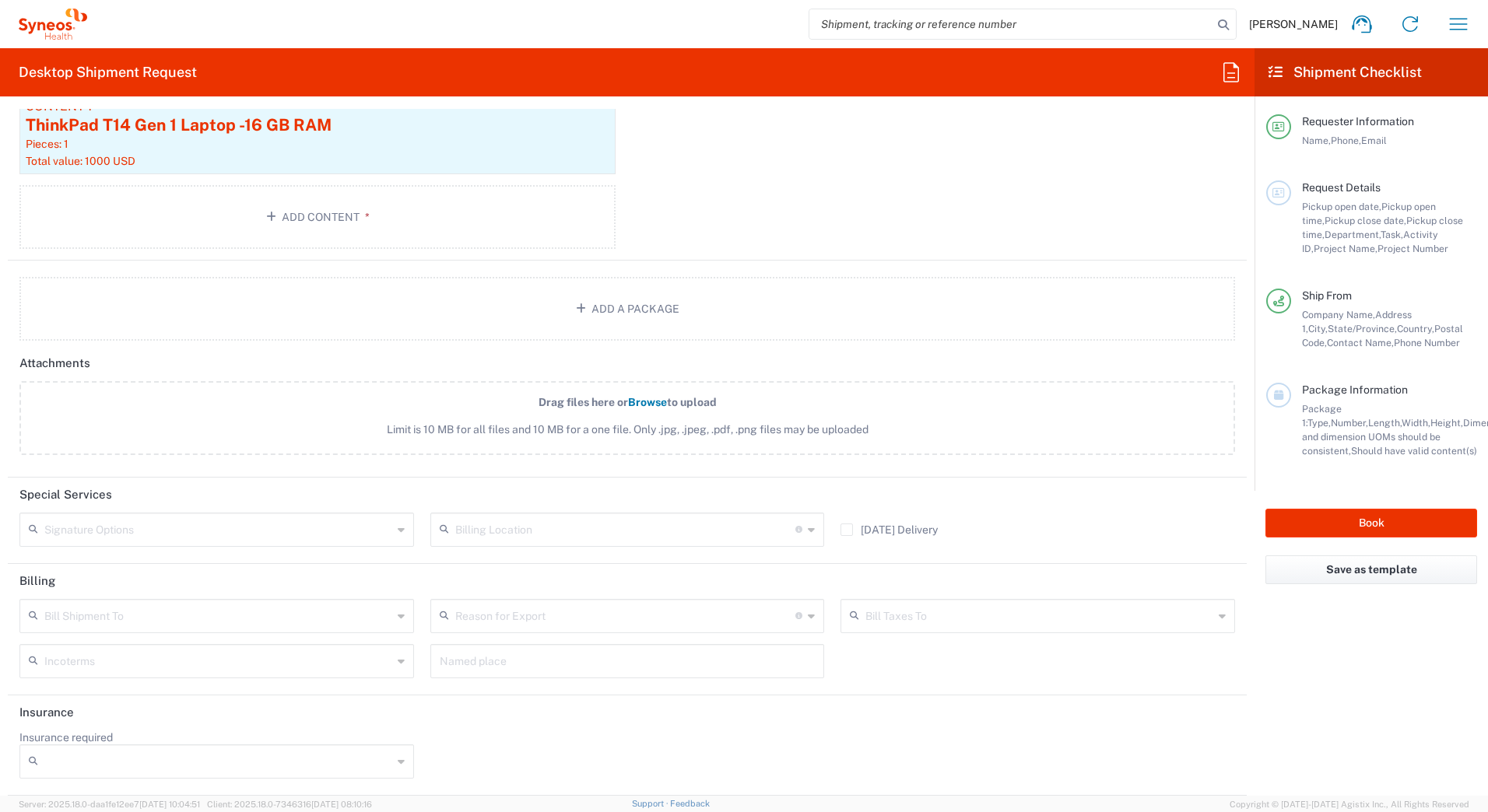
click at [134, 529] on input "text" at bounding box center [218, 529] width 348 height 27
click at [127, 559] on span "Adult Signature Required" at bounding box center [214, 563] width 387 height 24
type input "Adult Signature Required"
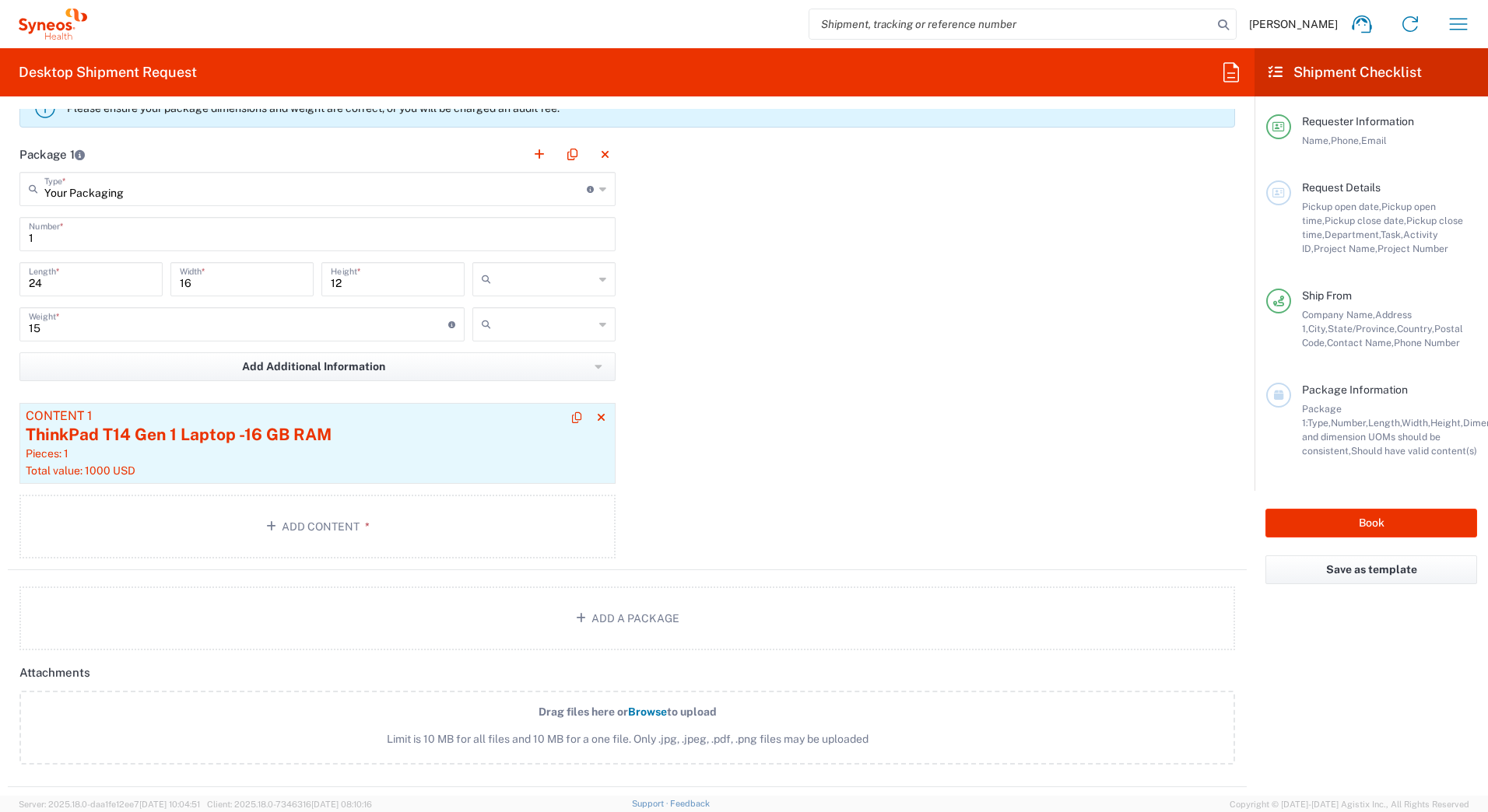
scroll to position [1506, 0]
click at [556, 286] on input "text" at bounding box center [545, 281] width 96 height 25
click at [503, 357] on span "in" at bounding box center [538, 365] width 139 height 24
type input "in"
click at [500, 327] on input "text" at bounding box center [545, 326] width 96 height 25
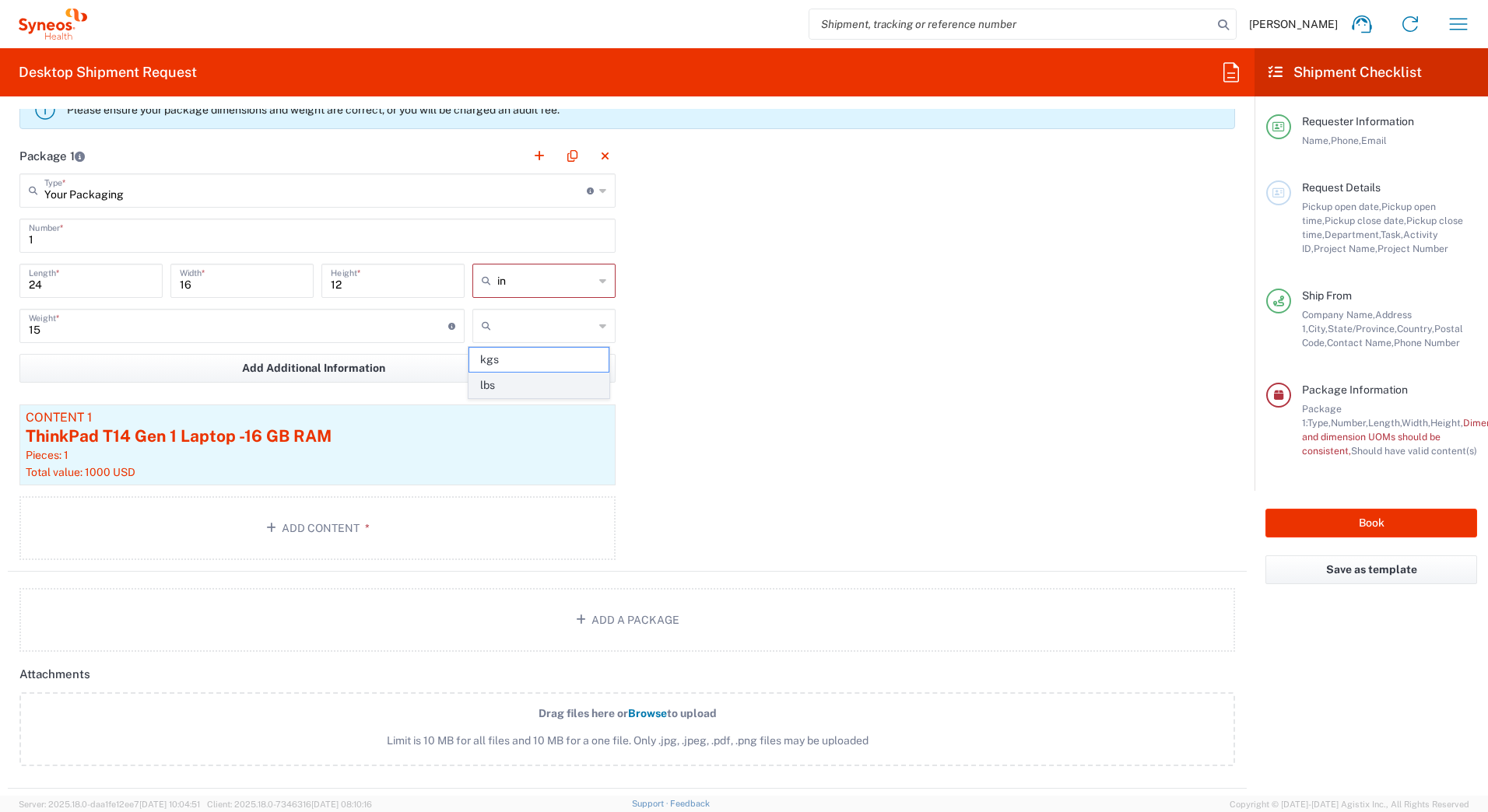
click at [500, 384] on span "lbs" at bounding box center [538, 385] width 139 height 24
type input "lbs"
click at [815, 353] on div "Package 1 Your Packaging Type * Material used to package goods Envelope Large B…" at bounding box center [628, 355] width 1239 height 433
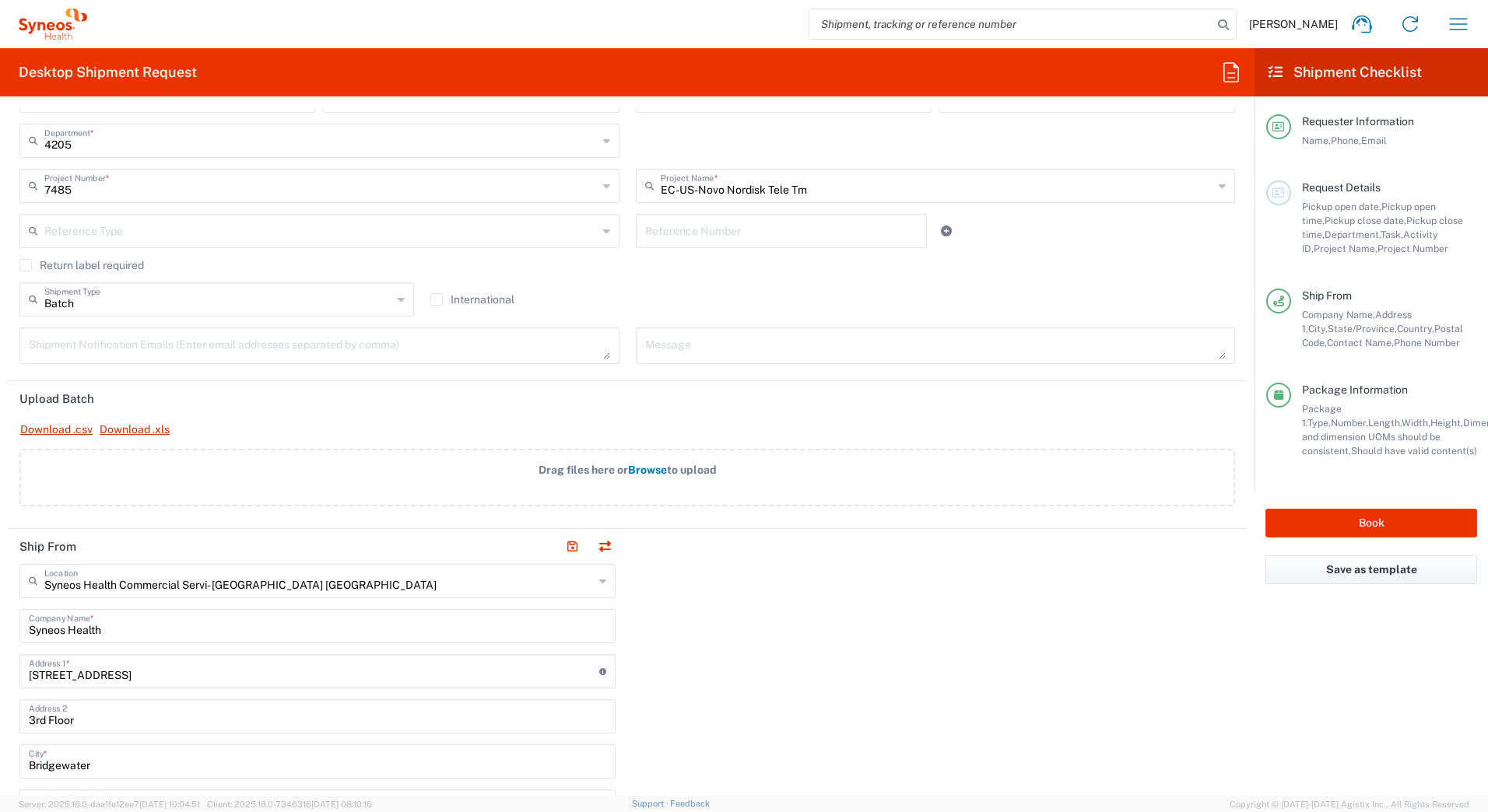
scroll to position [338, 0]
click at [1320, 524] on button "Book" at bounding box center [1371, 523] width 212 height 29
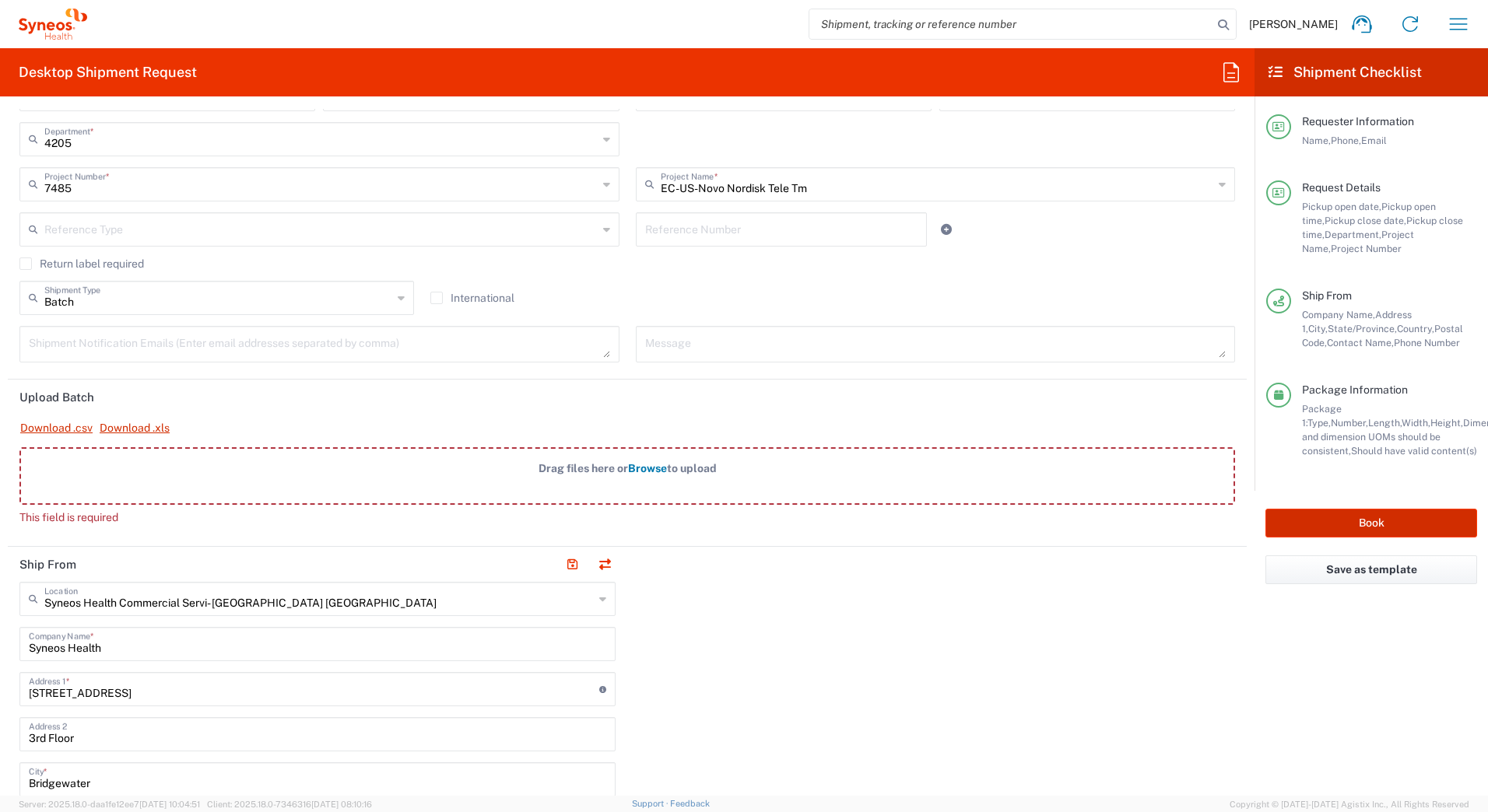
type input "7485"
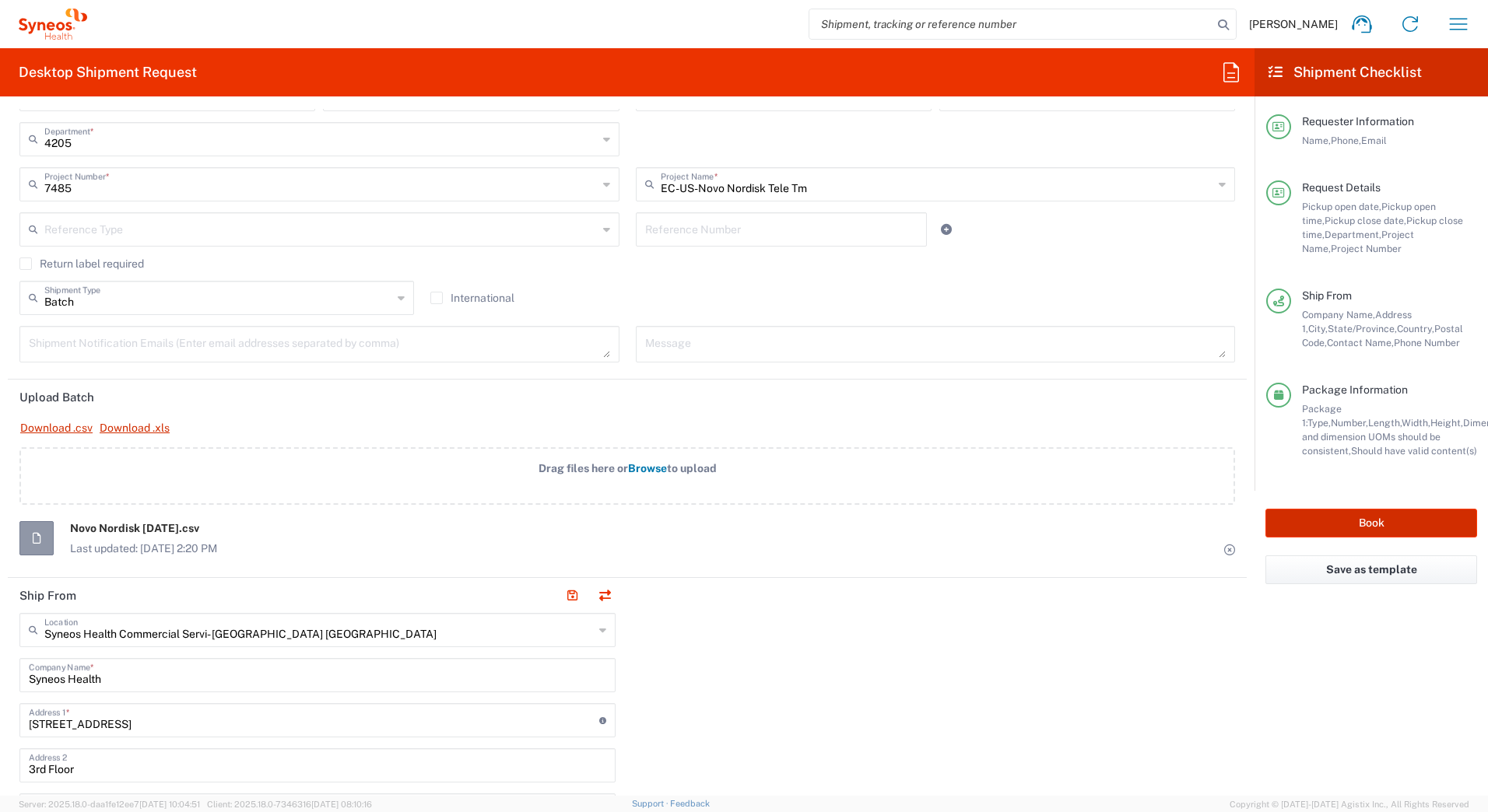
click at [1318, 523] on button "Book" at bounding box center [1371, 523] width 212 height 29
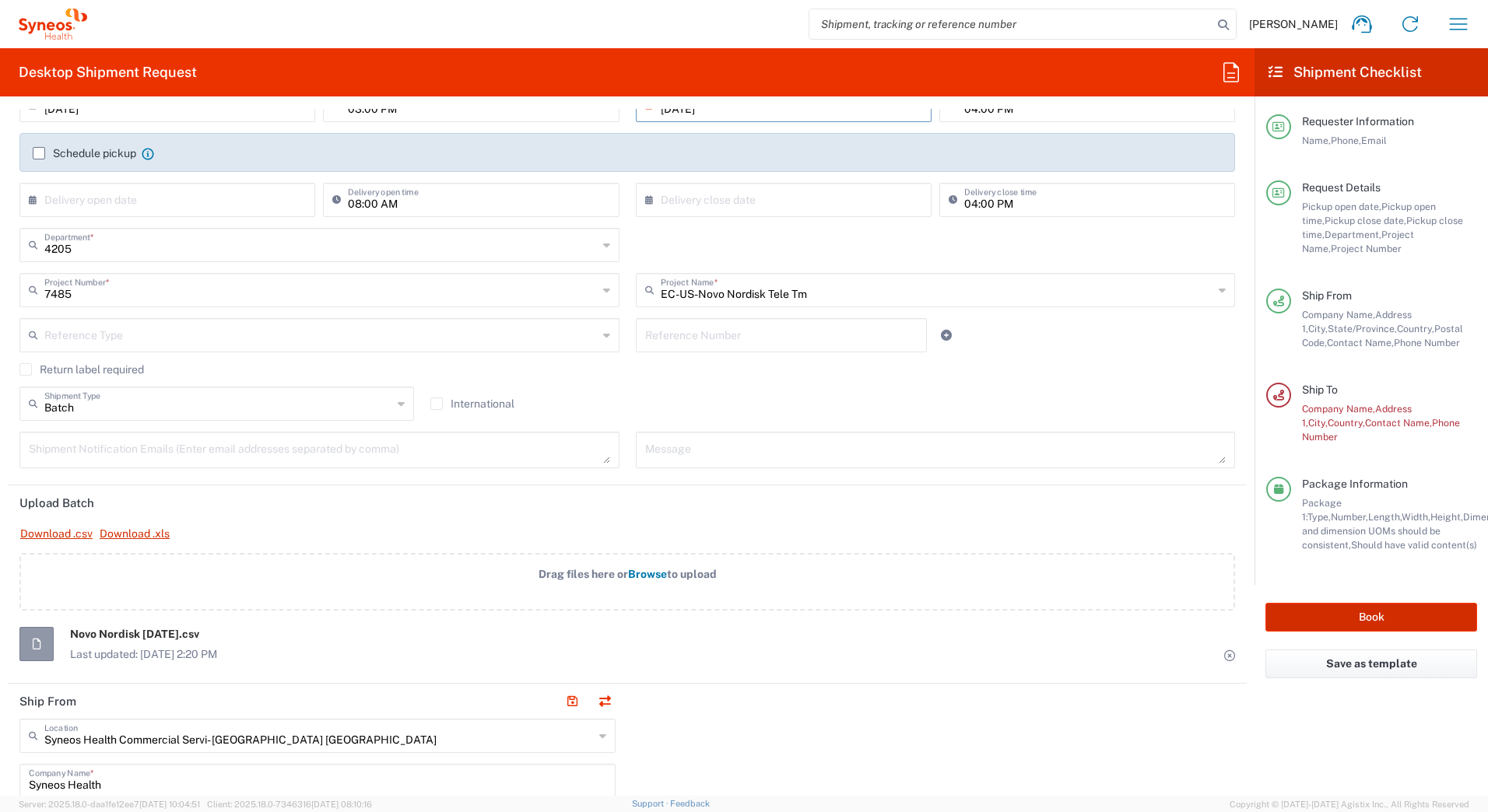
scroll to position [233, 0]
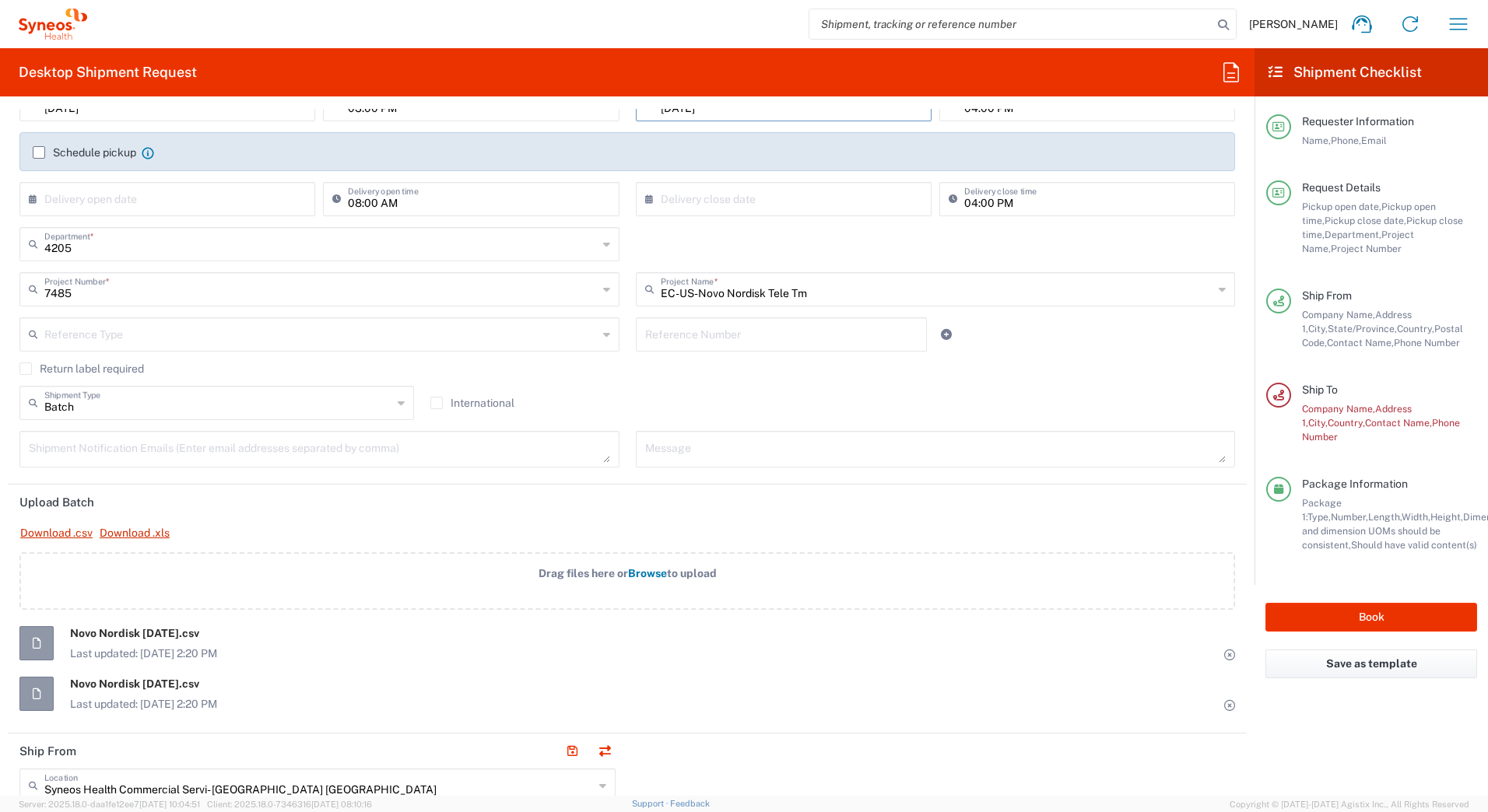
click at [172, 635] on span "Novo Nordisk [DATE].csv" at bounding box center [143, 634] width 147 height 14
click at [1224, 657] on icon at bounding box center [1229, 655] width 11 height 11
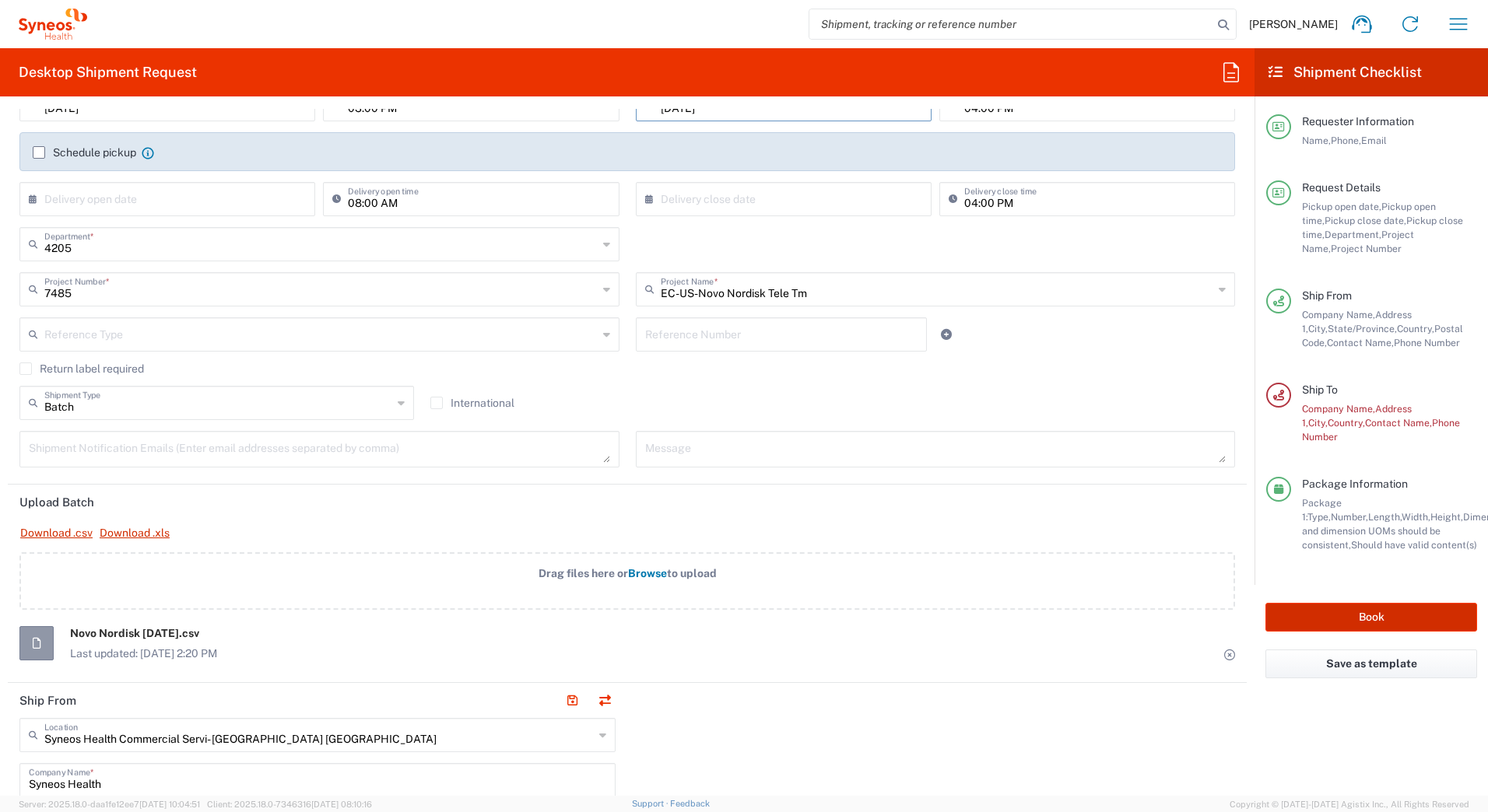
click at [1326, 608] on button "Book" at bounding box center [1371, 617] width 212 height 29
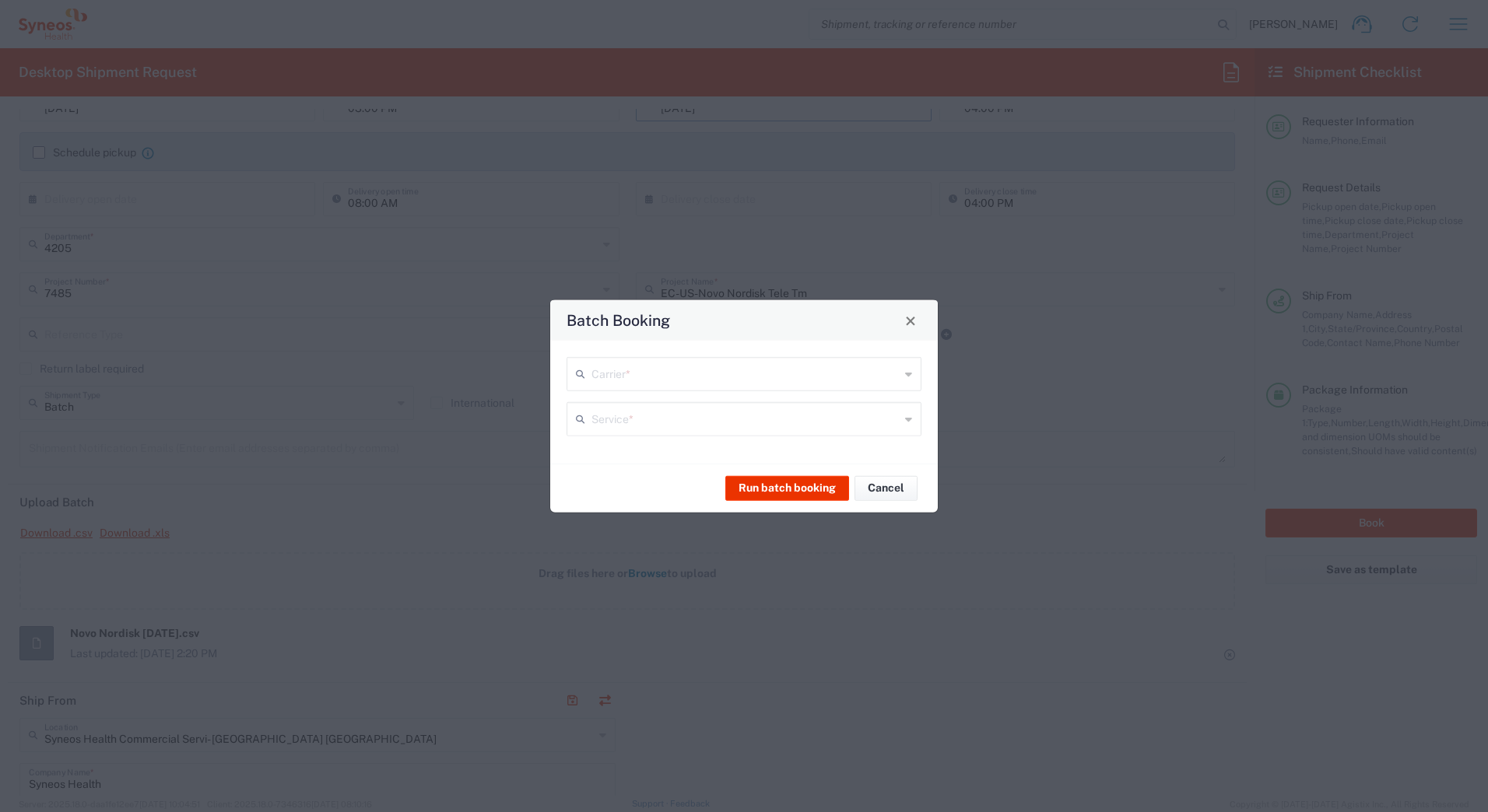
click at [633, 368] on input "text" at bounding box center [745, 372] width 308 height 27
click at [607, 455] on span "UPS" at bounding box center [744, 458] width 351 height 24
type input "UPS"
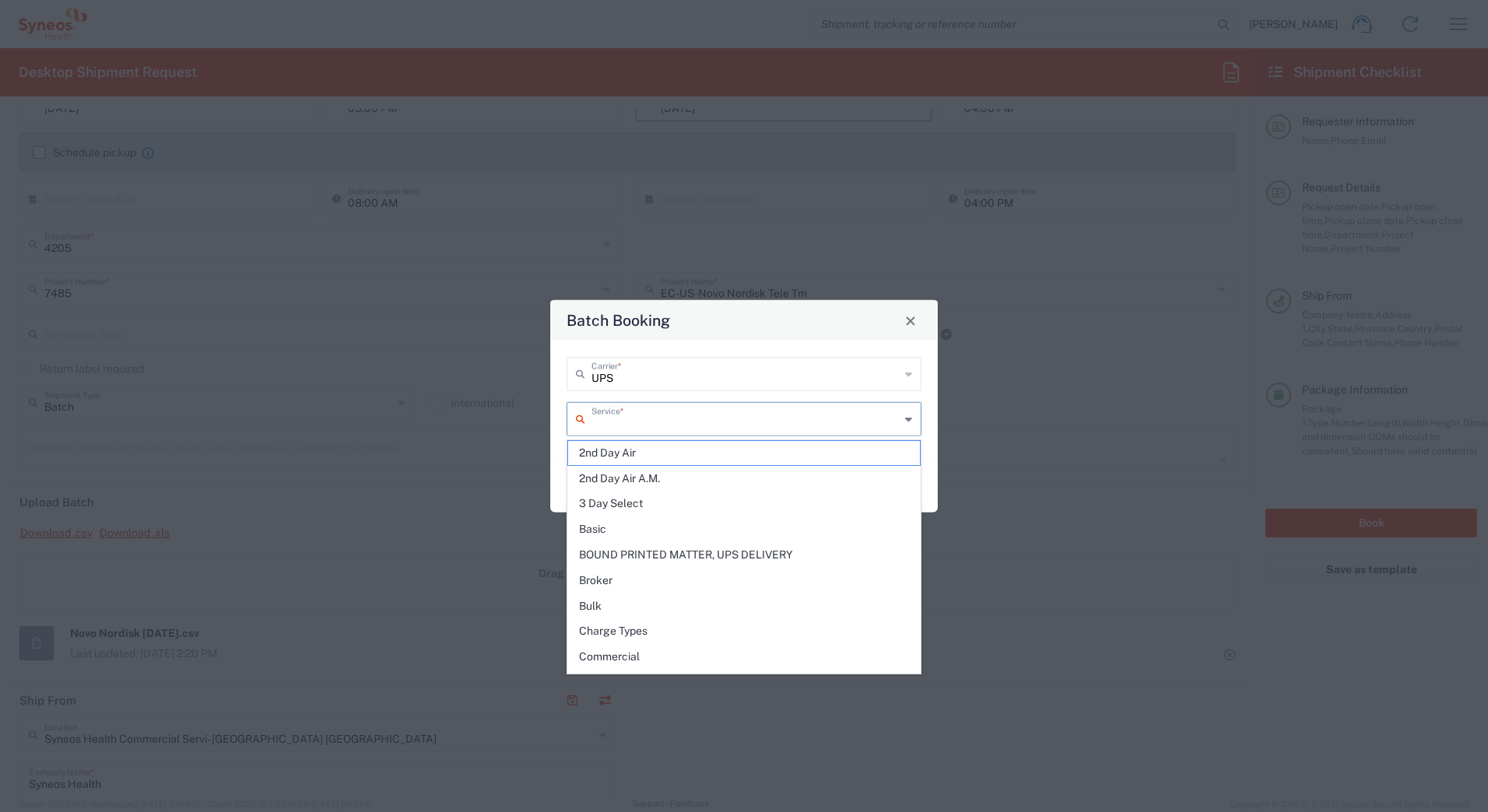
click at [608, 417] on input "text" at bounding box center [745, 417] width 308 height 27
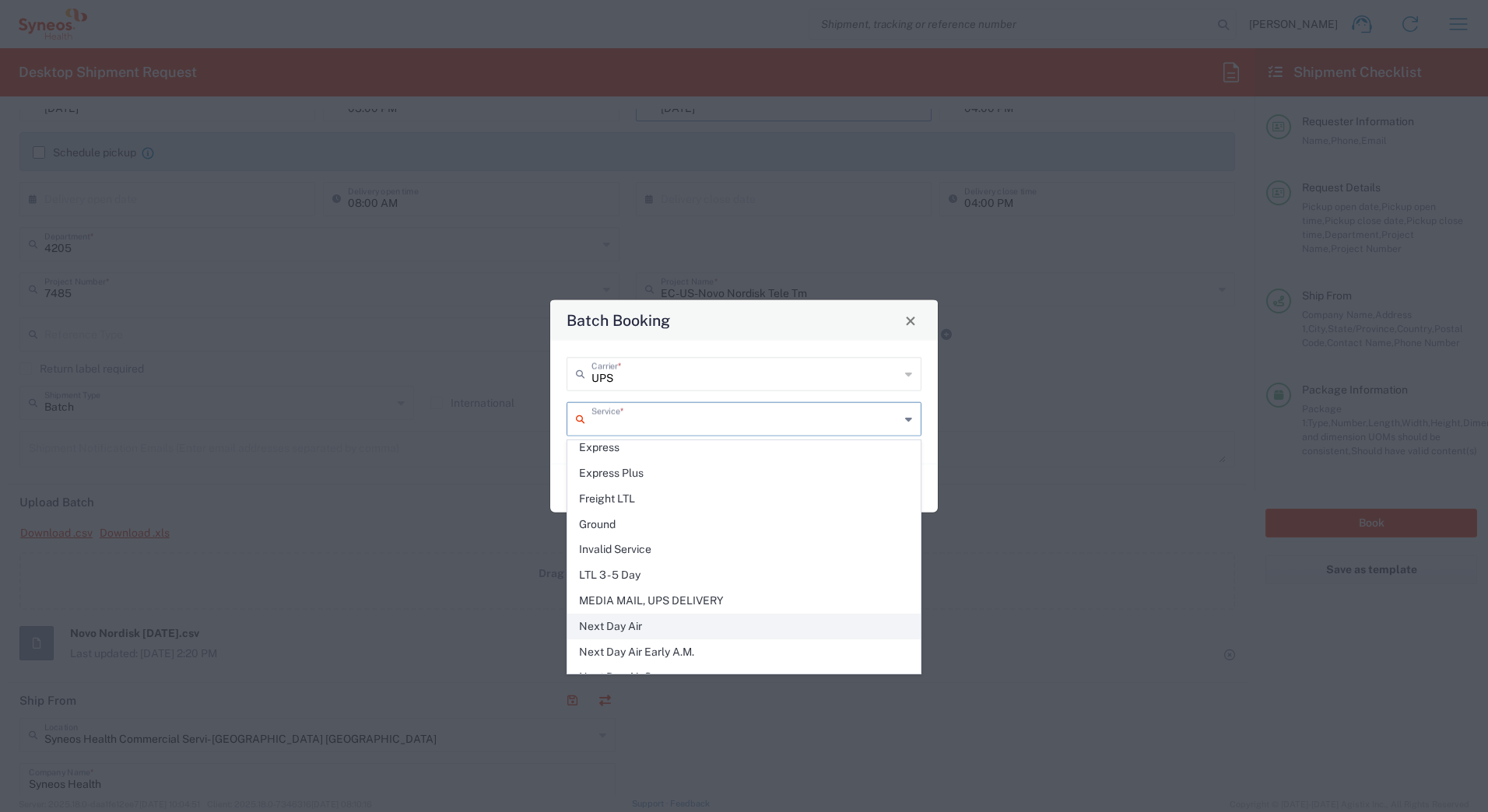
click at [613, 626] on span "Next Day Air" at bounding box center [744, 626] width 351 height 24
type input "Next Day Air"
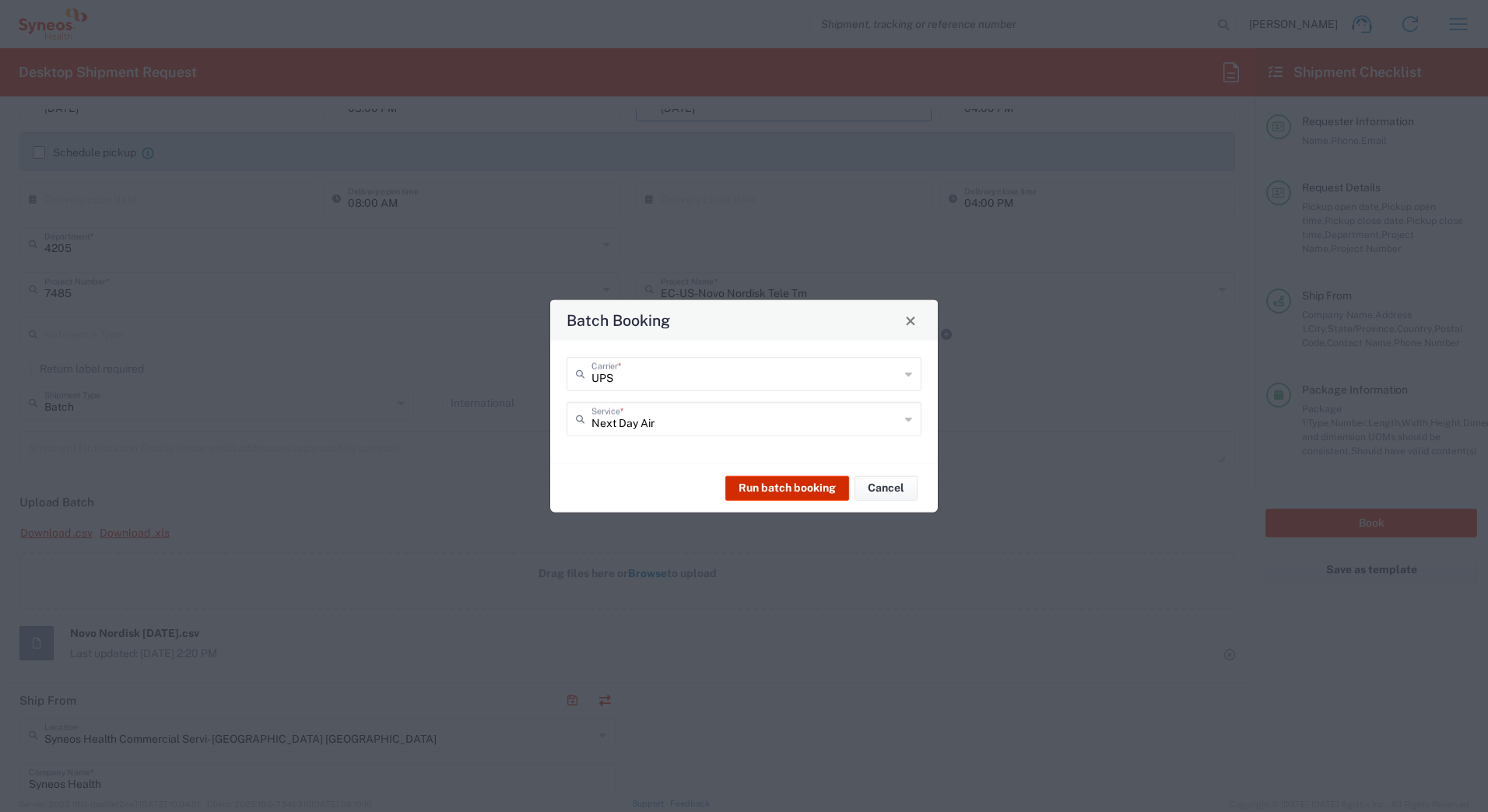
click at [754, 492] on button "Run batch booking" at bounding box center [787, 488] width 124 height 25
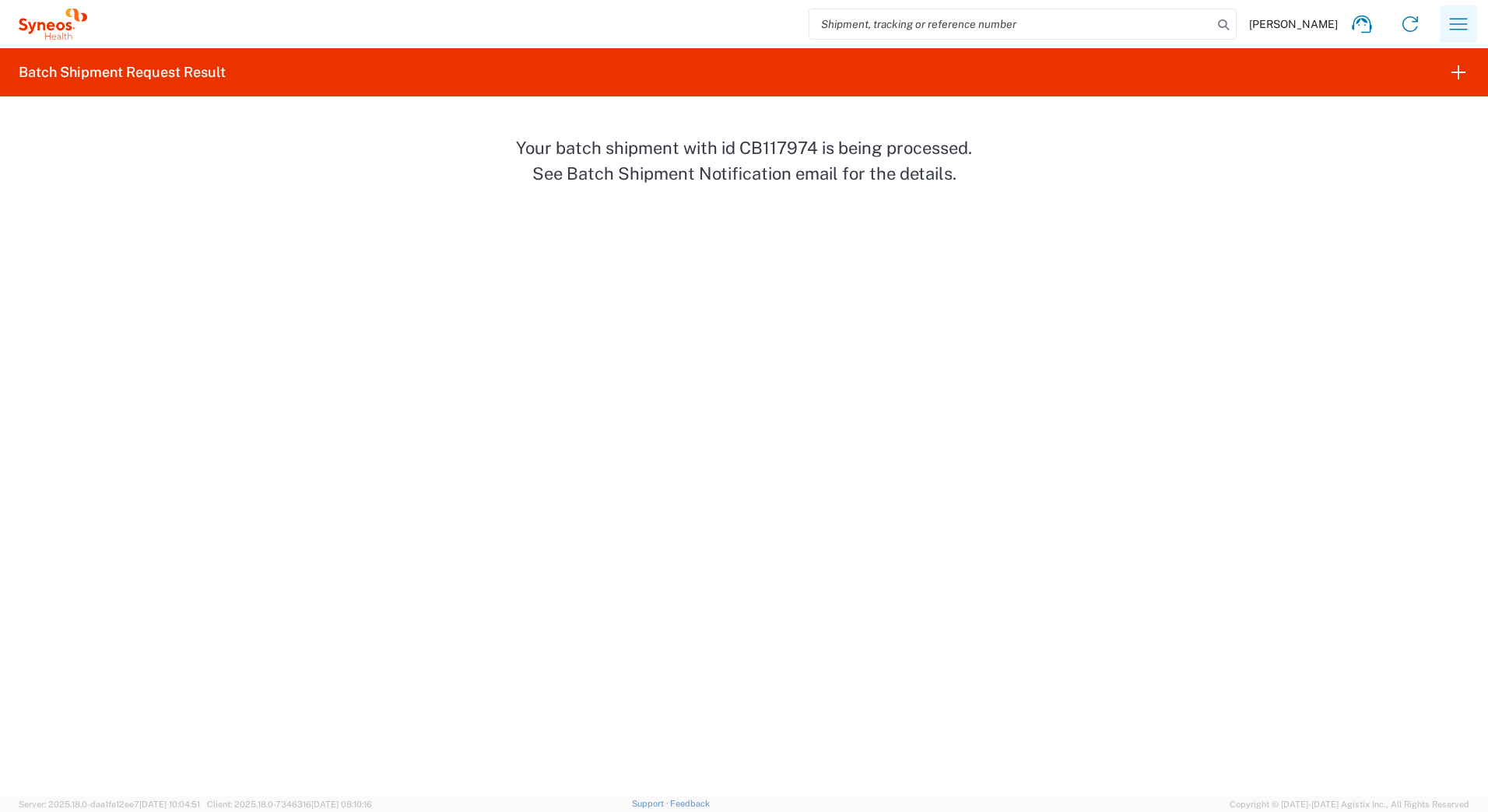
click at [1458, 17] on icon "button" at bounding box center [1458, 24] width 25 height 25
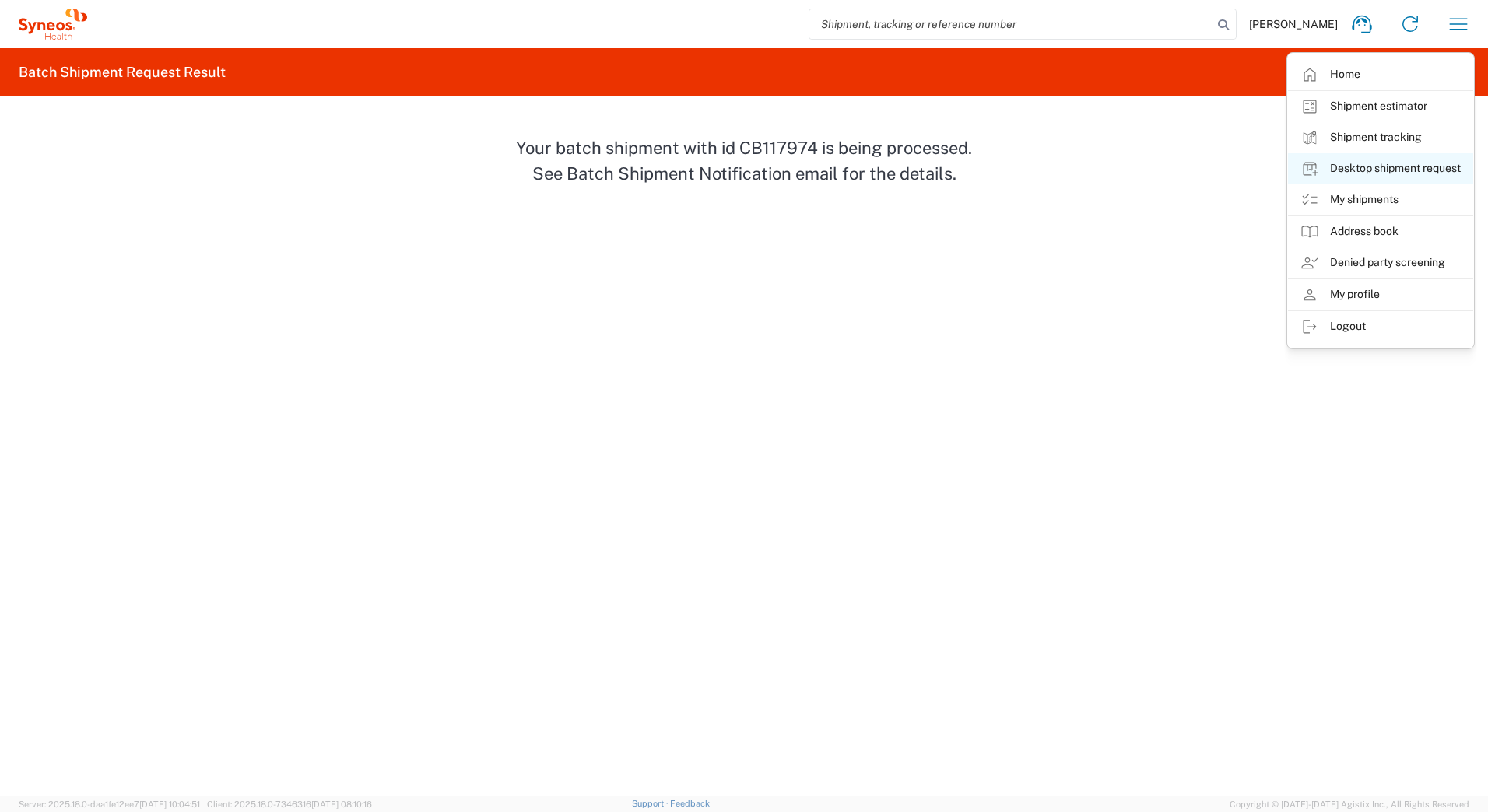
click at [1349, 170] on link "Desktop shipment request" at bounding box center [1380, 169] width 185 height 31
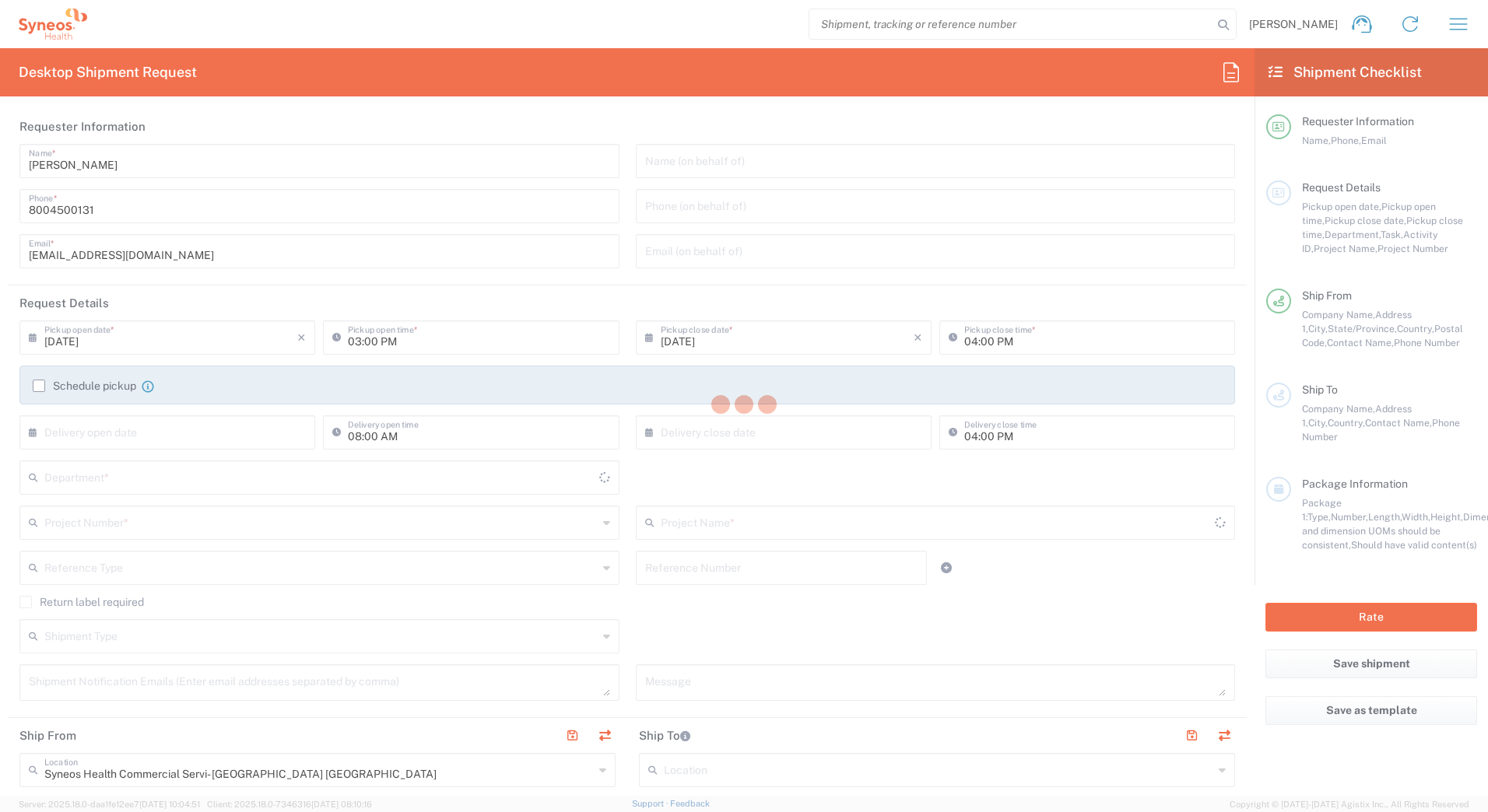
type input "[US_STATE]"
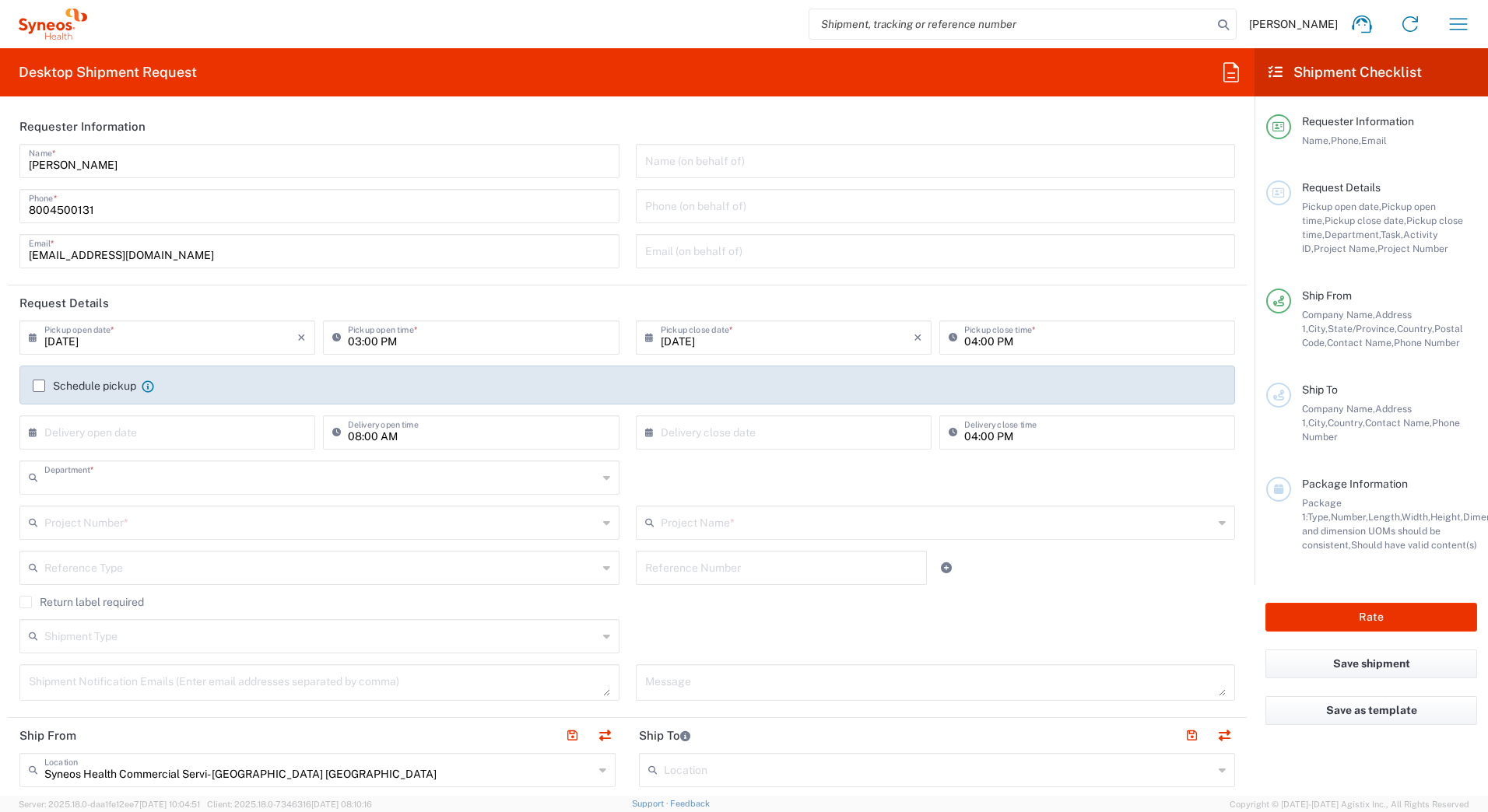
type input "4205"
drag, startPoint x: 103, startPoint y: 168, endPoint x: 10, endPoint y: 153, distance: 94.2
click at [10, 153] on main "[PERSON_NAME] Name * [PHONE_NUMBER] Phone * [EMAIL_ADDRESS][DOMAIN_NAME] Email …" at bounding box center [628, 211] width 1239 height 135
paste input "Syneos Deployments"
type input "Syneos Deployments"
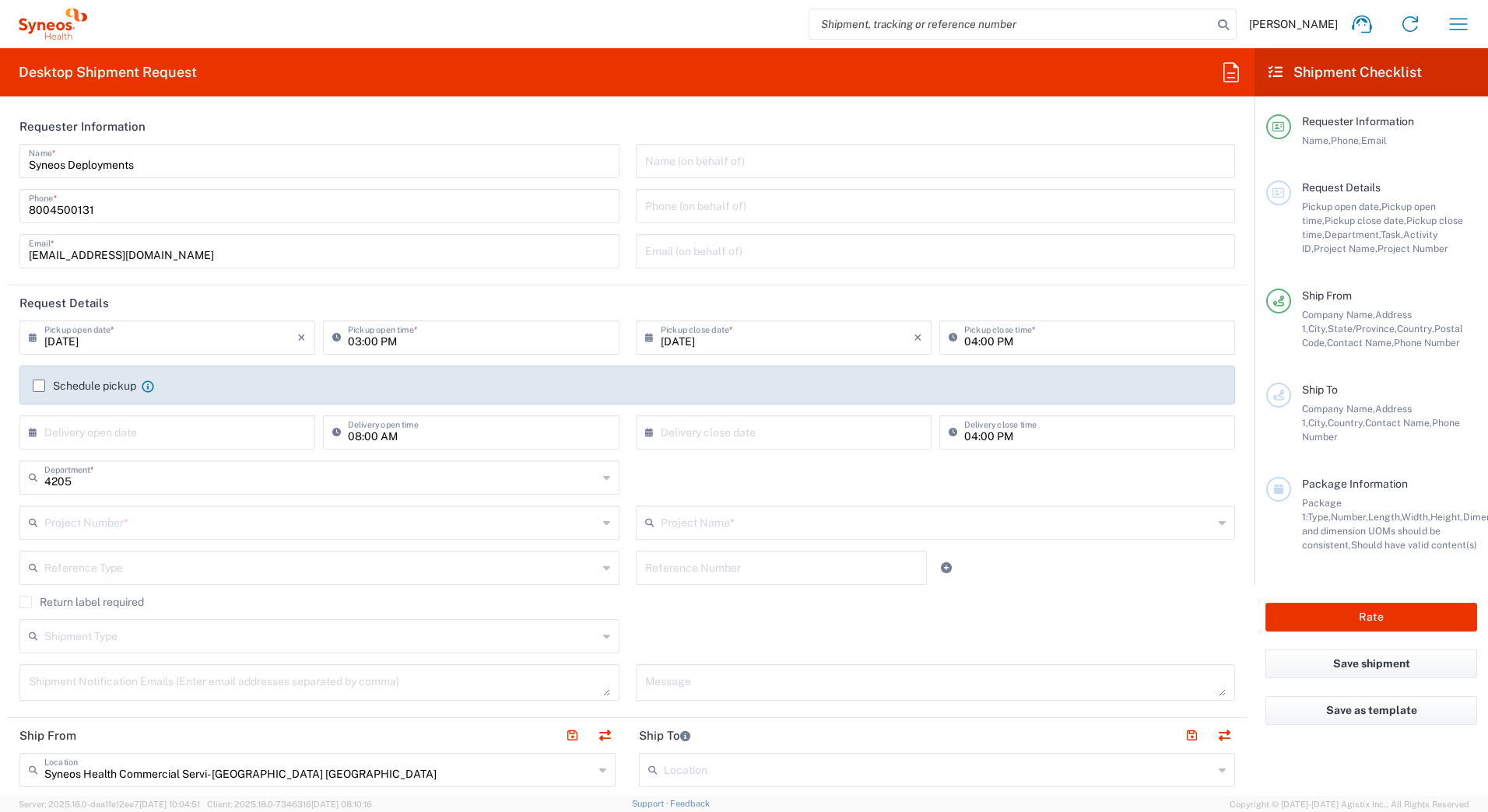
click at [560, 106] on div "Desktop Shipment Request Requester Information Syneos Deployments Name * [PHONE…" at bounding box center [627, 422] width 1254 height 748
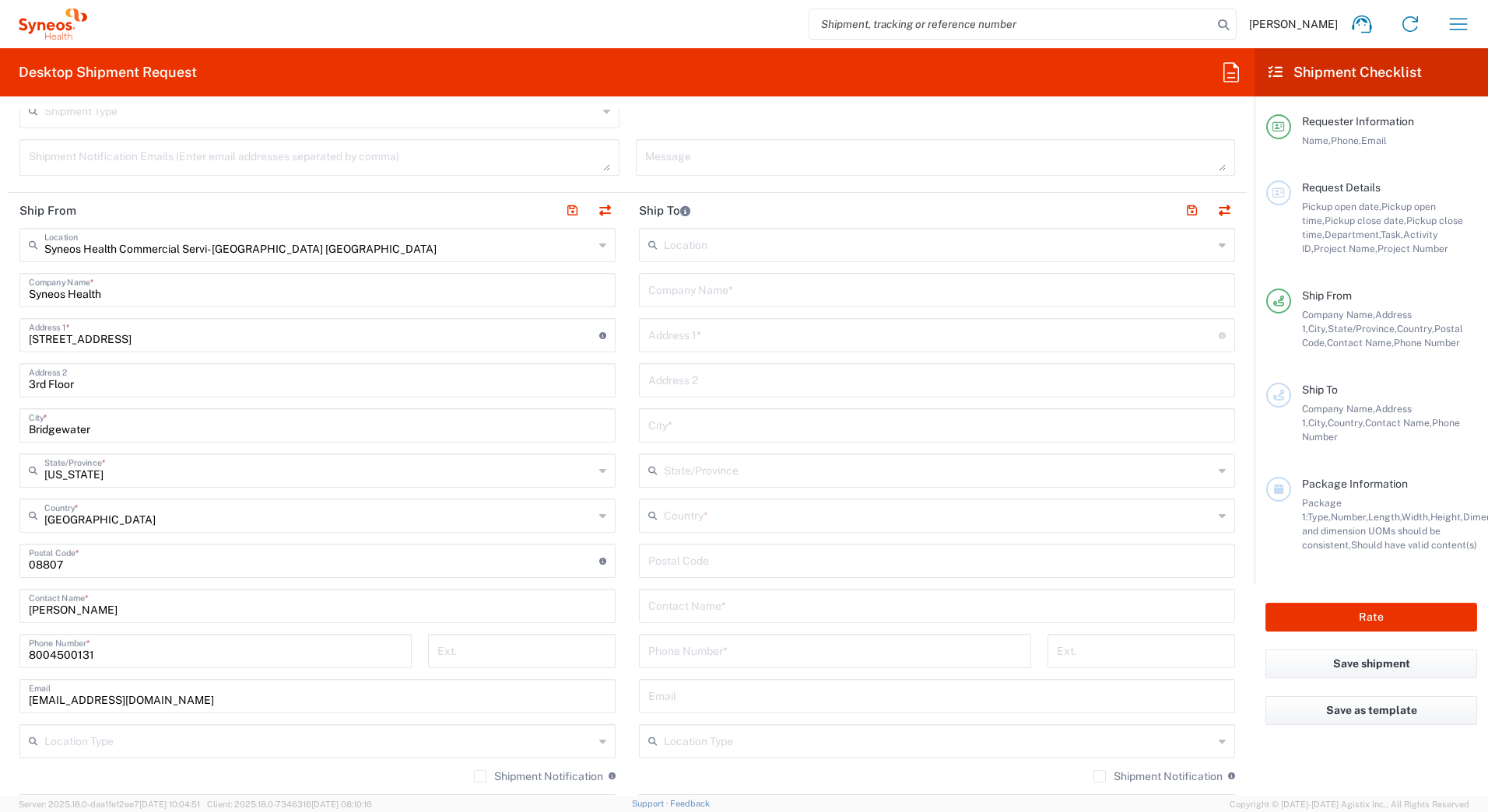
scroll to position [622, 0]
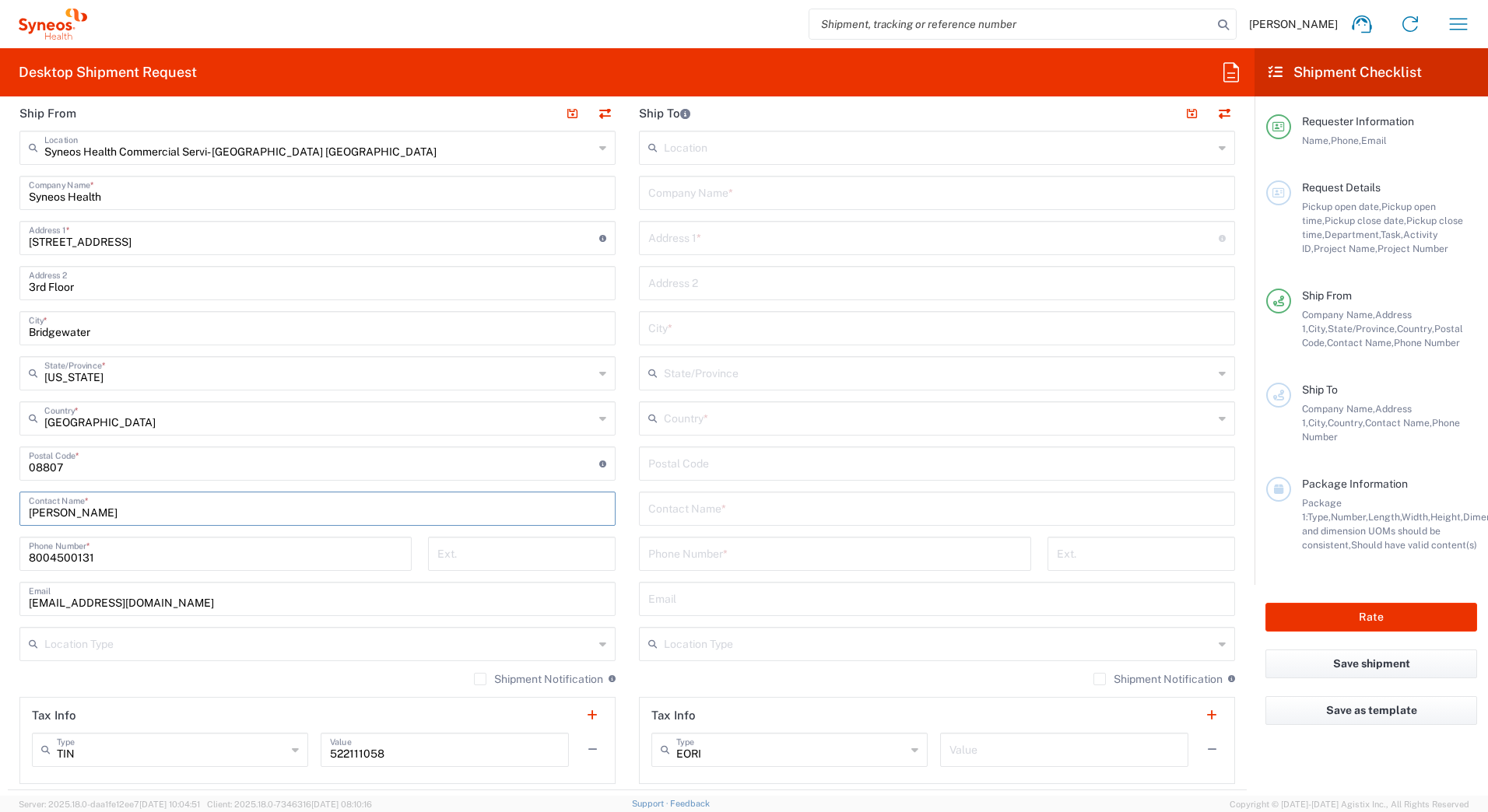
drag, startPoint x: 124, startPoint y: 510, endPoint x: -4, endPoint y: 510, distance: 128.0
click at [0, 510] on html "[PERSON_NAME] Home Shipment estimator Shipment tracking Desktop shipment reques…" at bounding box center [744, 406] width 1488 height 812
paste input "Syneos Deployments"
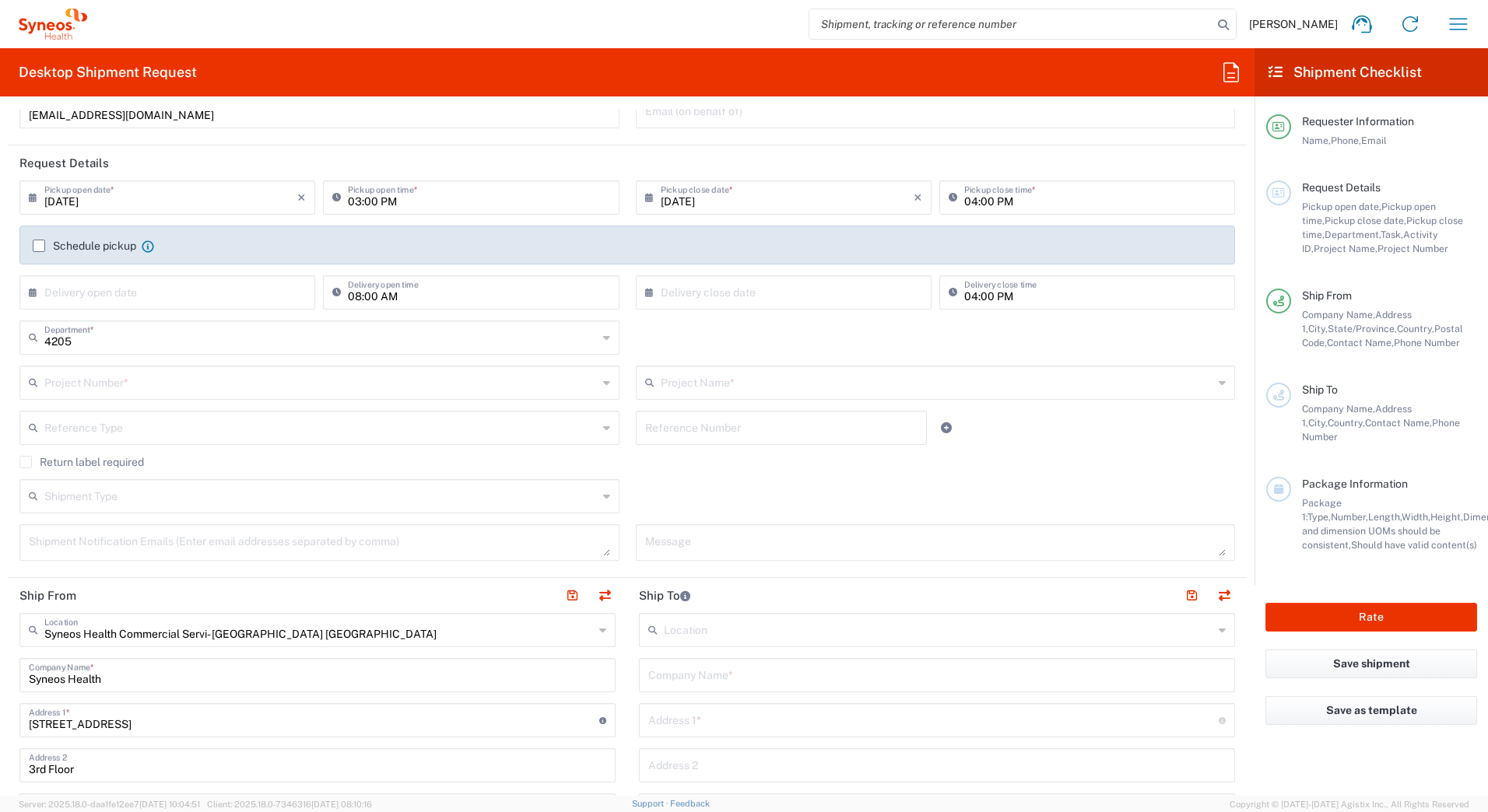
scroll to position [0, 0]
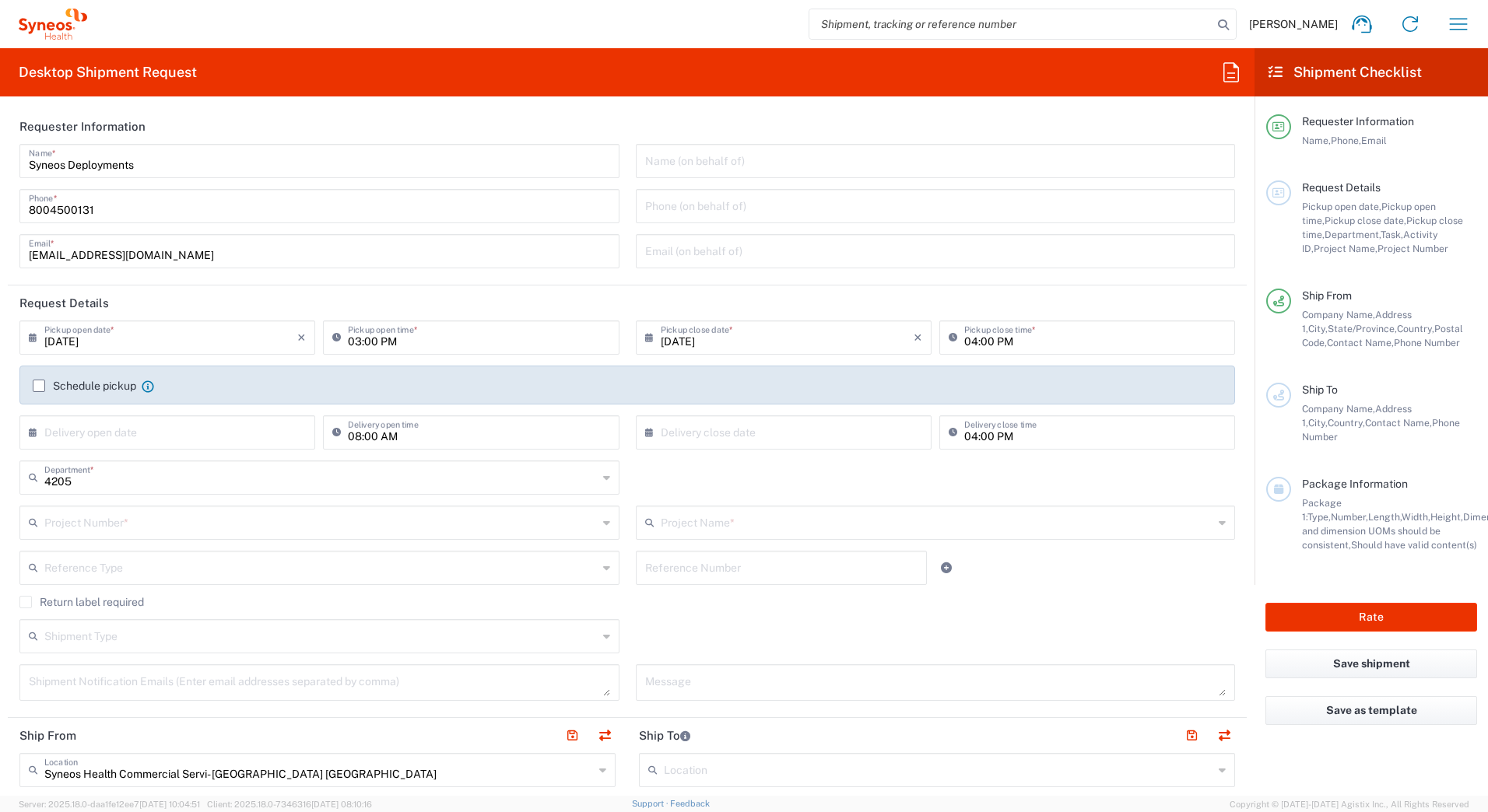
type input "Syneos Deployments"
click at [164, 526] on input "text" at bounding box center [320, 522] width 553 height 27
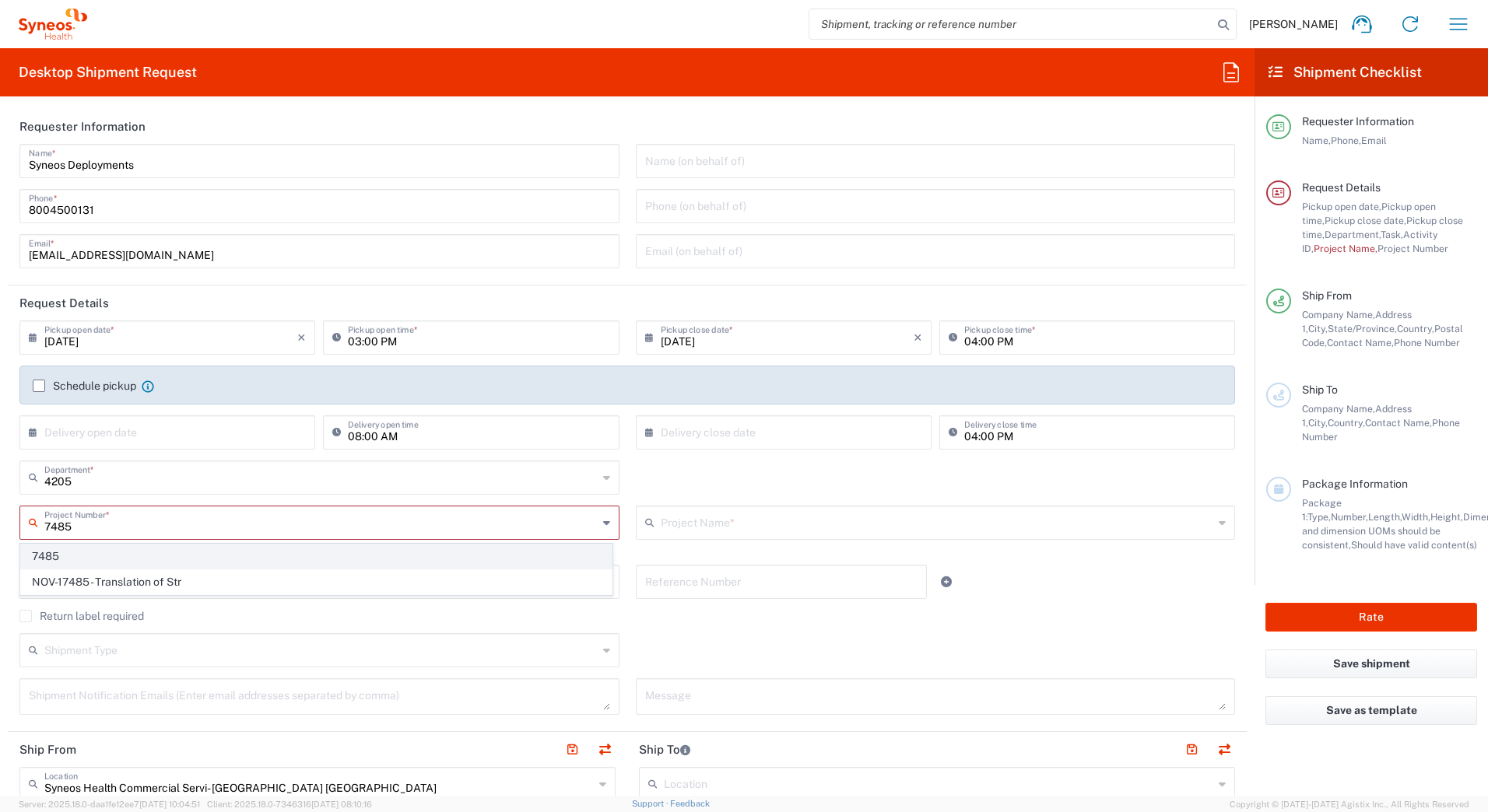
type input "7485"
click at [127, 554] on span "7485" at bounding box center [316, 556] width 590 height 24
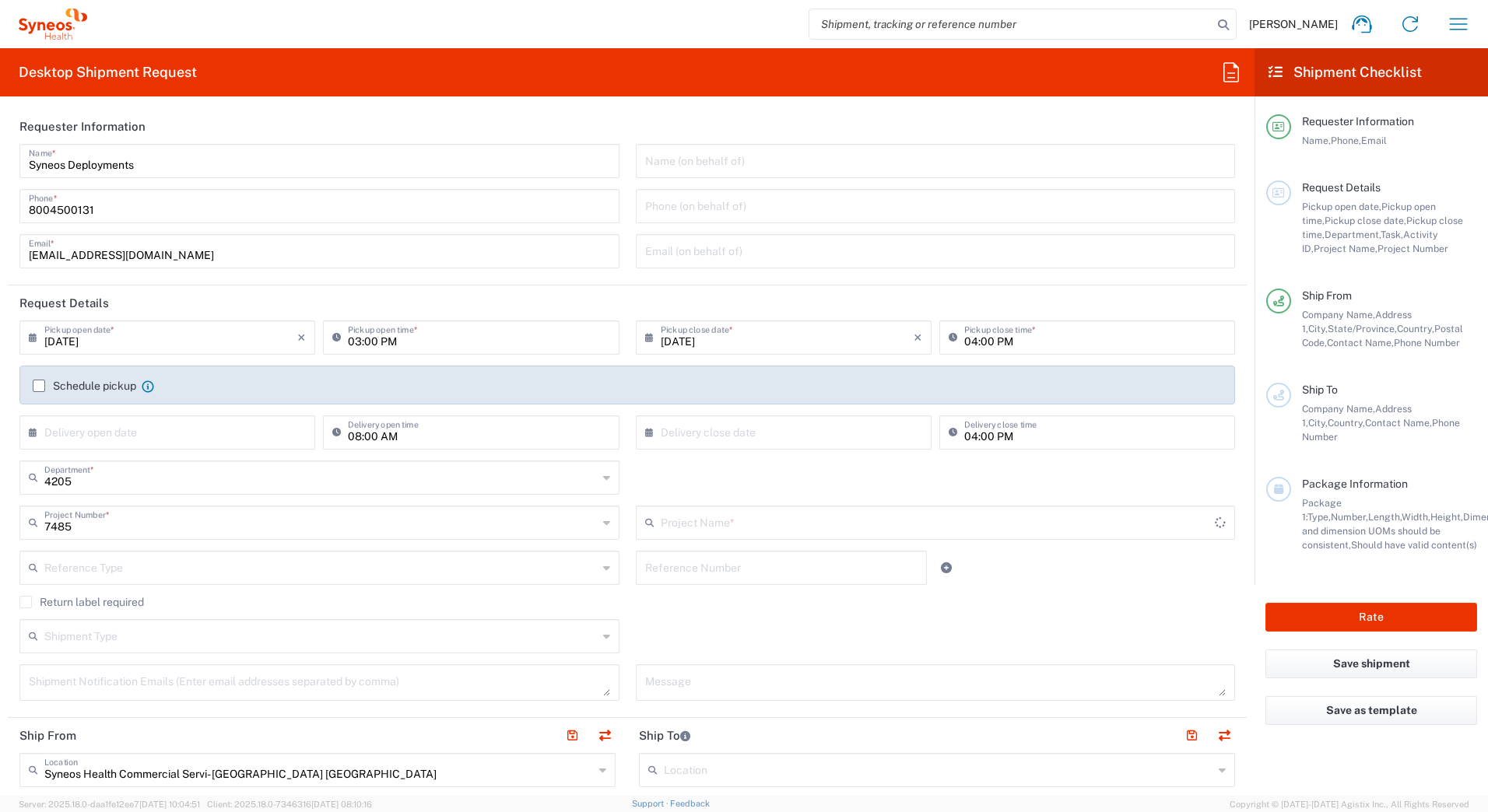
type input "EC-US-Novo Nordisk Tele Tm"
click at [66, 342] on input "[DATE]" at bounding box center [170, 336] width 253 height 27
click at [212, 410] on span "5" at bounding box center [215, 412] width 22 height 22
type input "[DATE]"
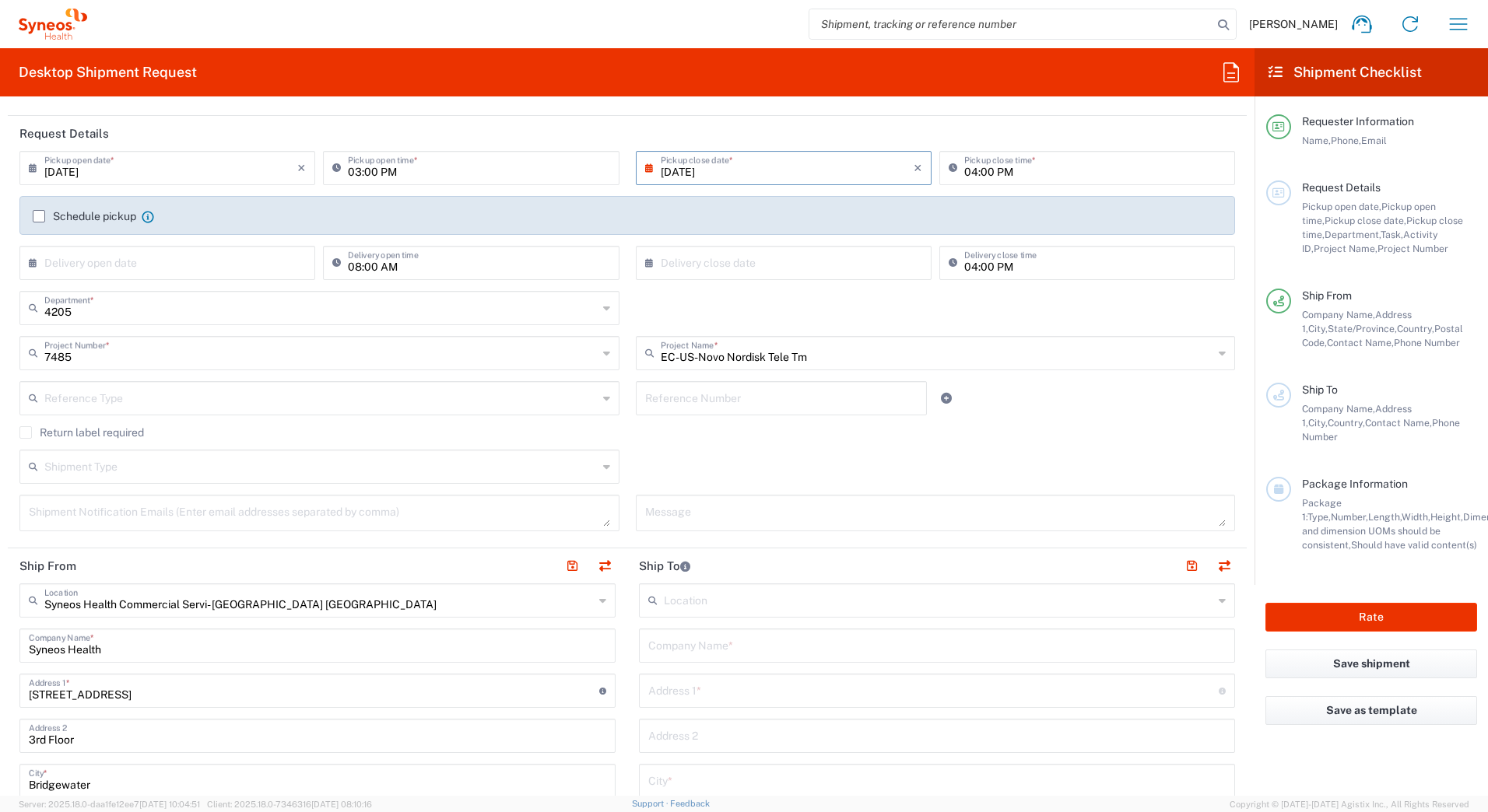
scroll to position [155, 0]
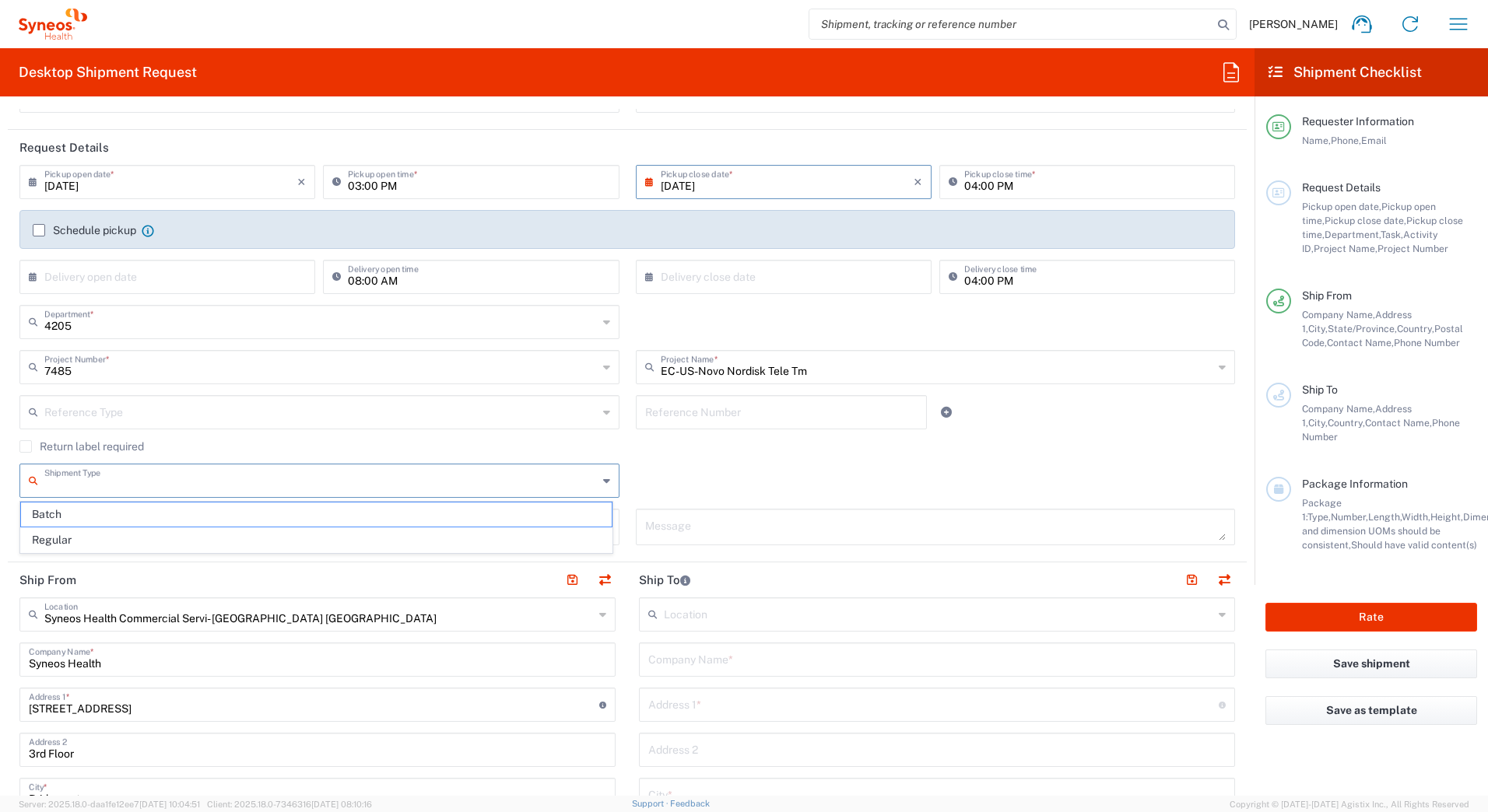
click at [56, 485] on input "text" at bounding box center [320, 479] width 553 height 27
click at [60, 516] on span "Batch" at bounding box center [316, 515] width 590 height 24
type input "Batch"
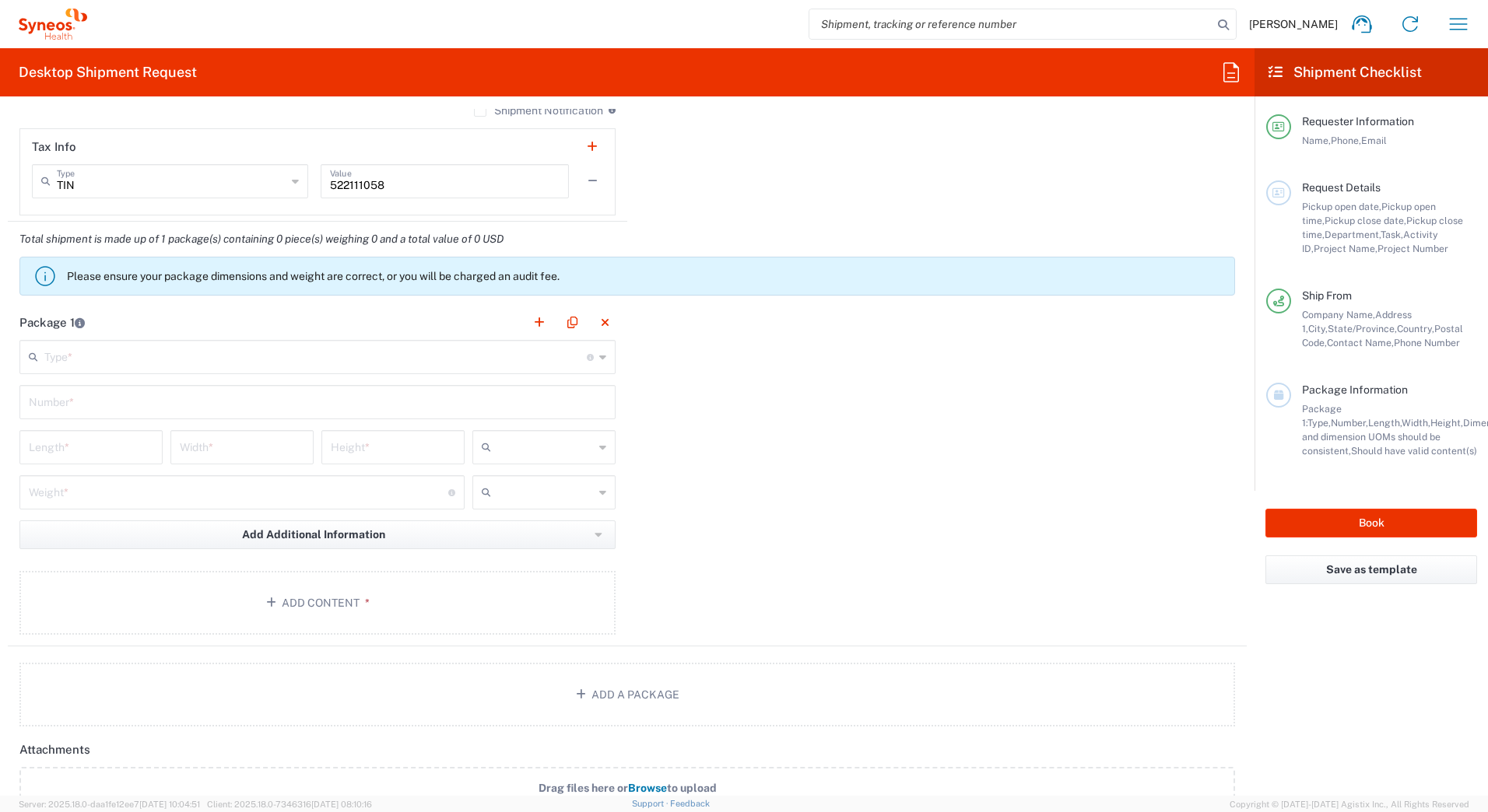
scroll to position [1401, 0]
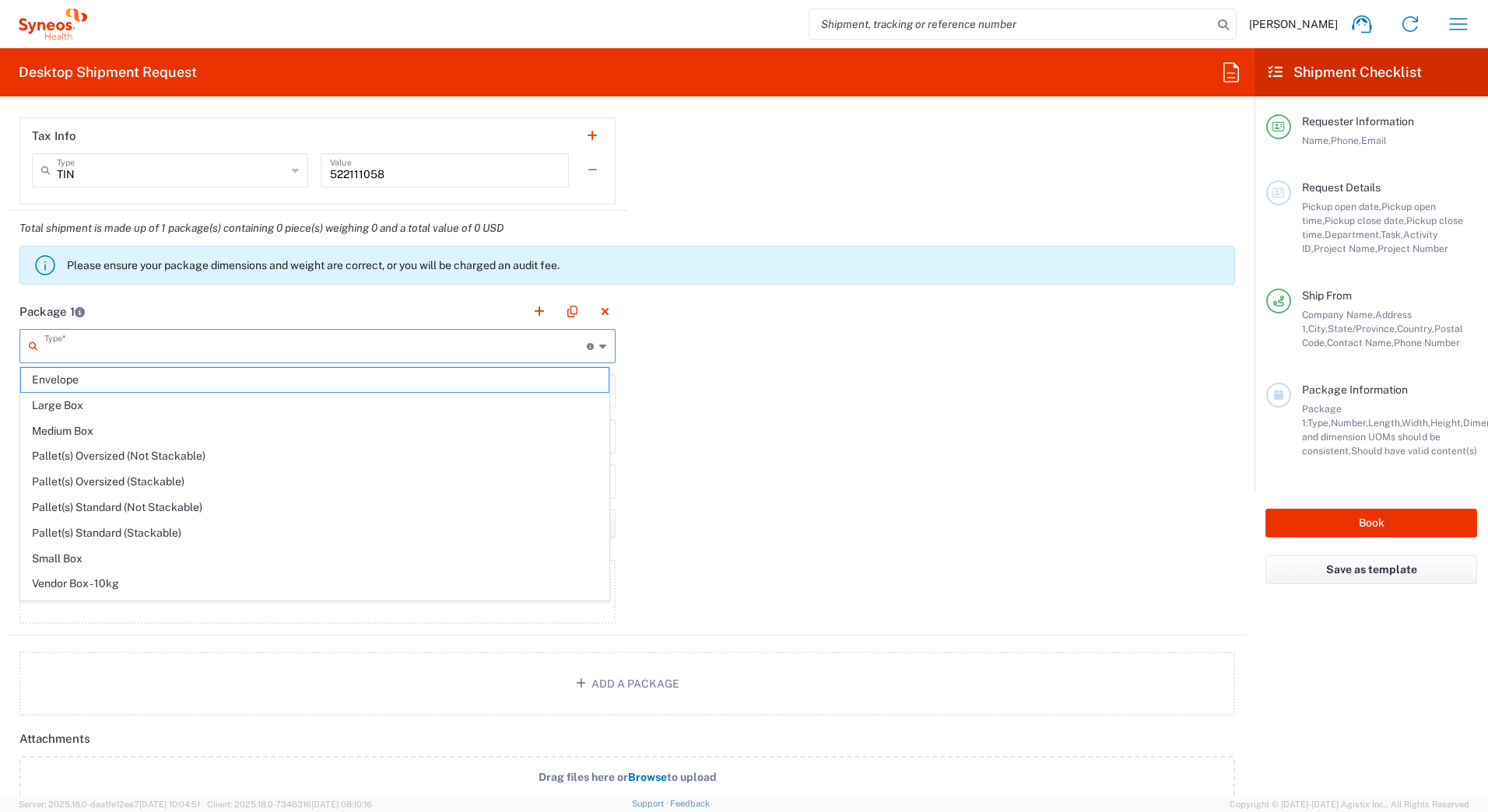
click at [142, 354] on input "text" at bounding box center [315, 345] width 542 height 27
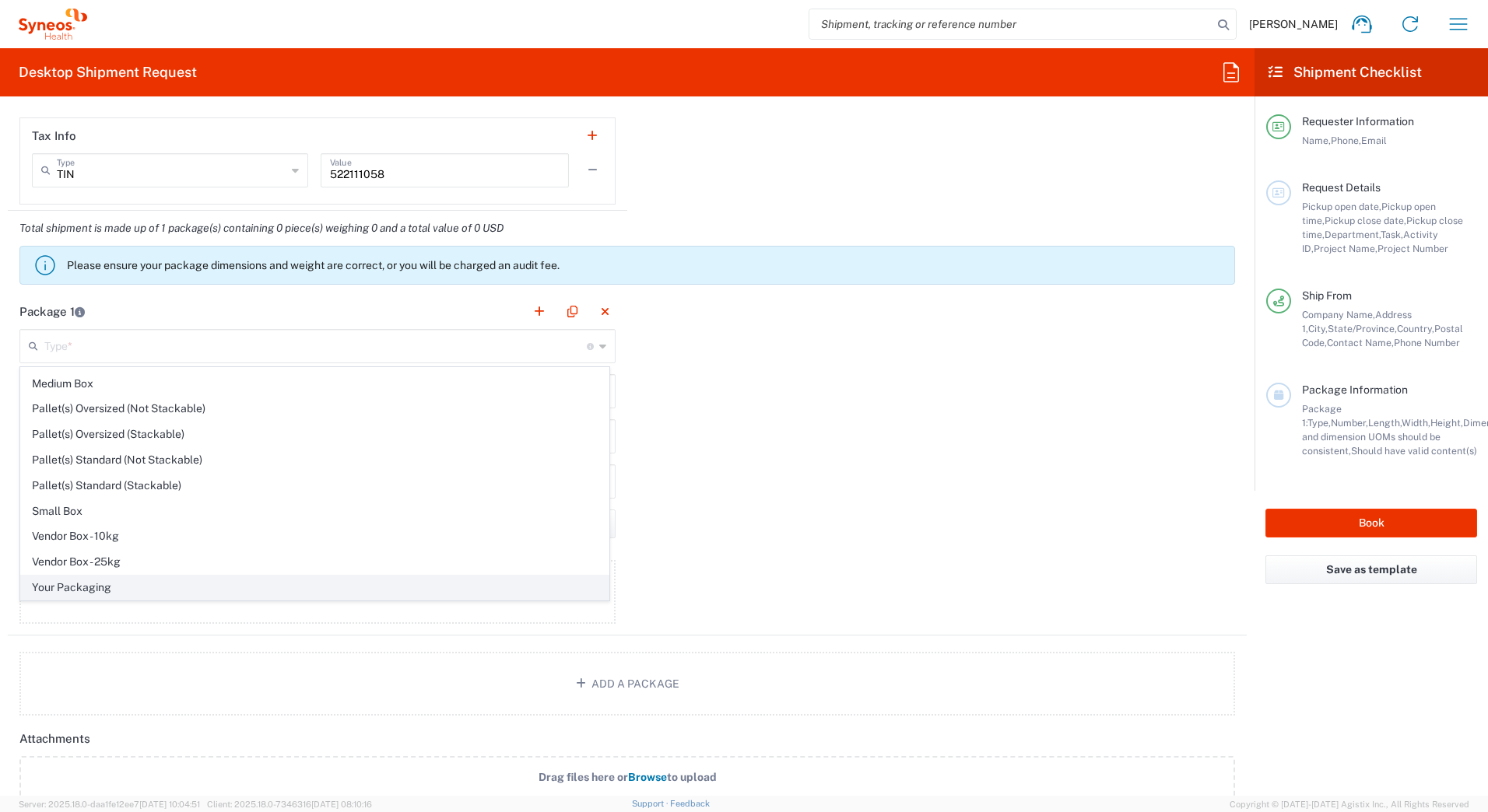
click at [116, 586] on span "Your Packaging" at bounding box center [315, 587] width 588 height 24
type input "Your Packaging"
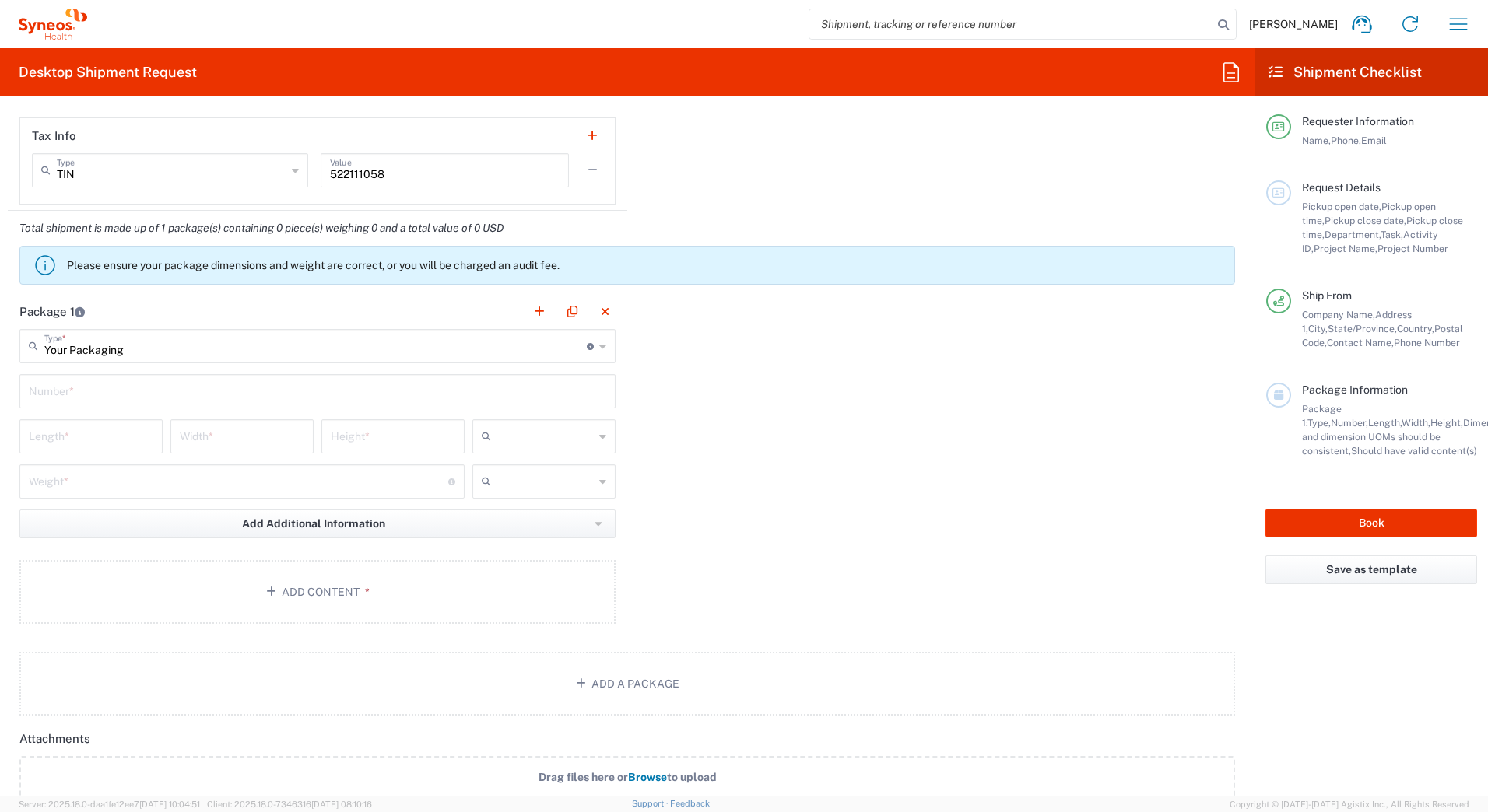
click at [71, 438] on input "number" at bounding box center [91, 435] width 124 height 27
type input "27"
type input "8"
type input "18"
click at [51, 395] on input "text" at bounding box center [318, 390] width 577 height 27
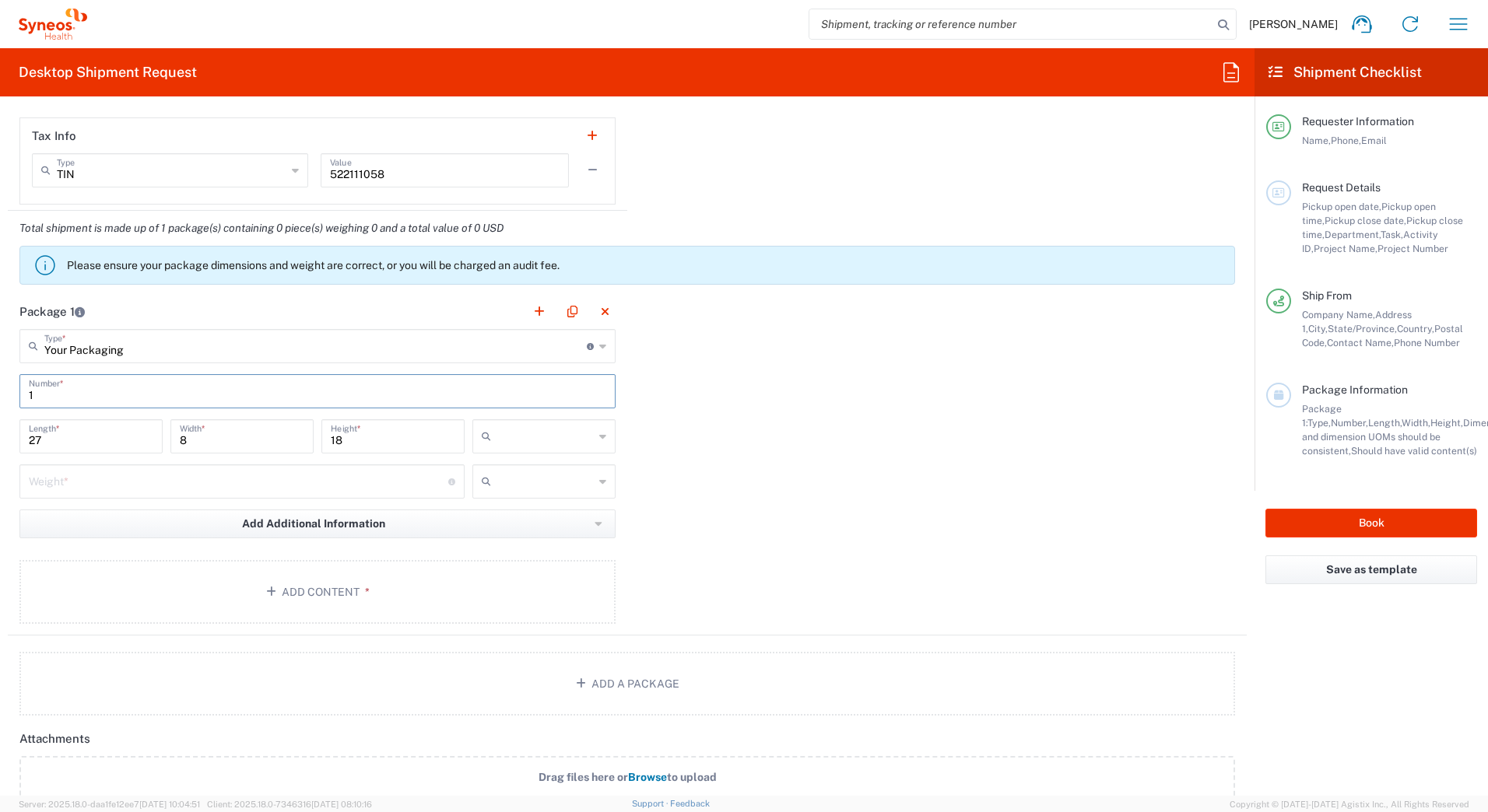
type input "1"
click at [60, 485] on input "number" at bounding box center [238, 480] width 419 height 27
type input "15"
click at [262, 591] on button "Add Content *" at bounding box center [317, 592] width 596 height 64
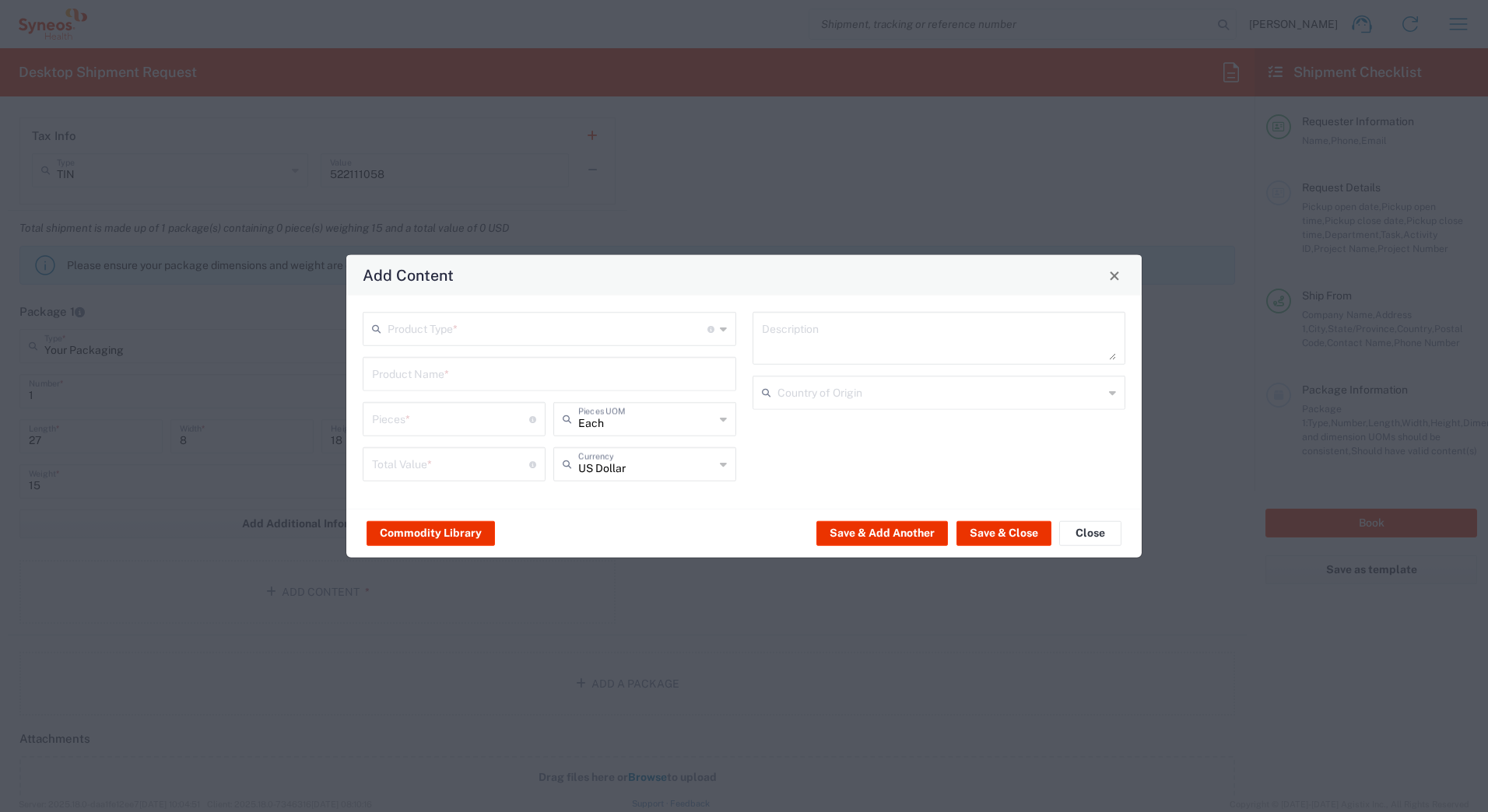
click at [490, 335] on input "text" at bounding box center [547, 327] width 319 height 27
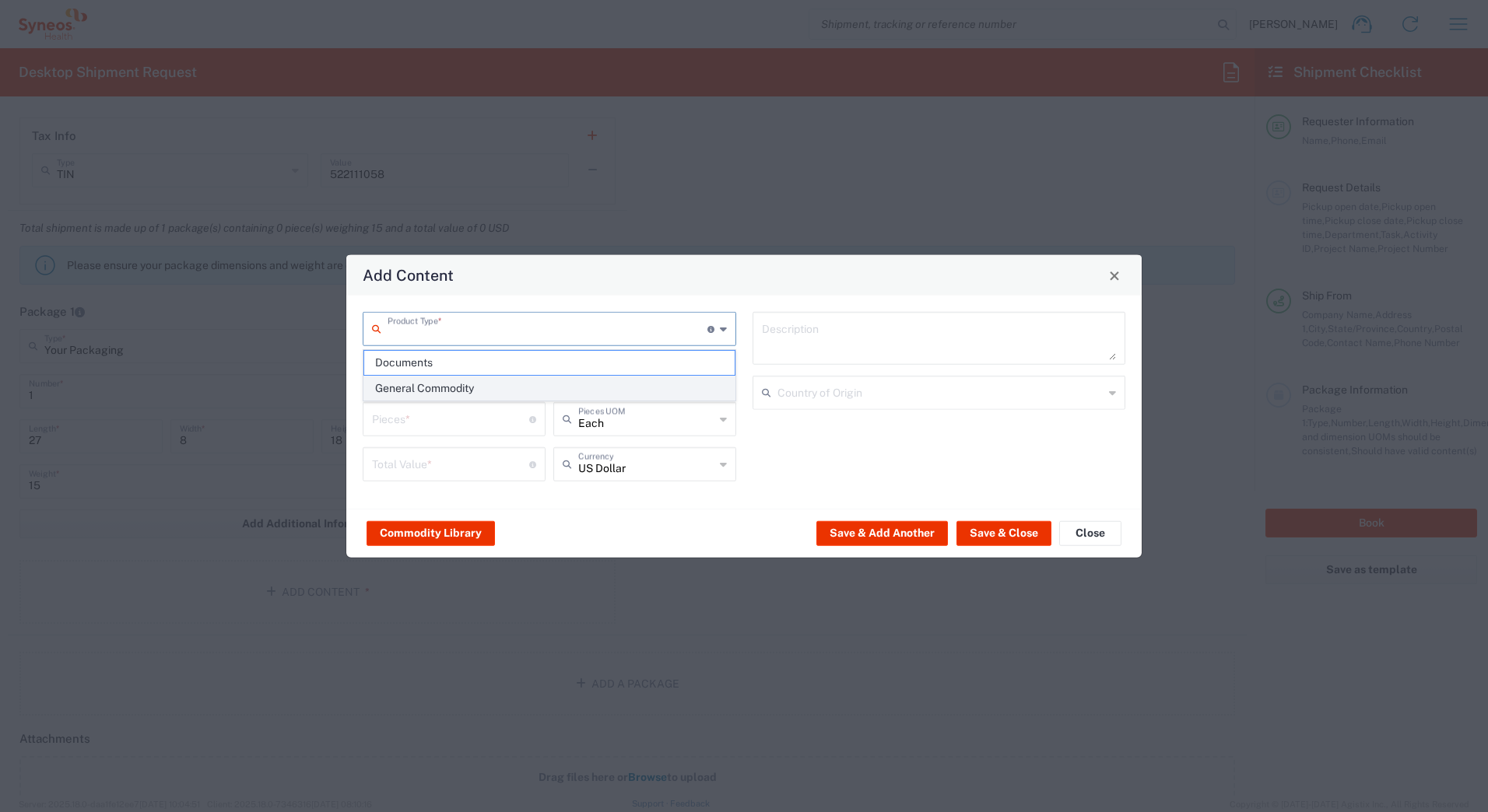
click at [444, 389] on span "General Commodity" at bounding box center [550, 388] width 371 height 24
type input "General Commodity"
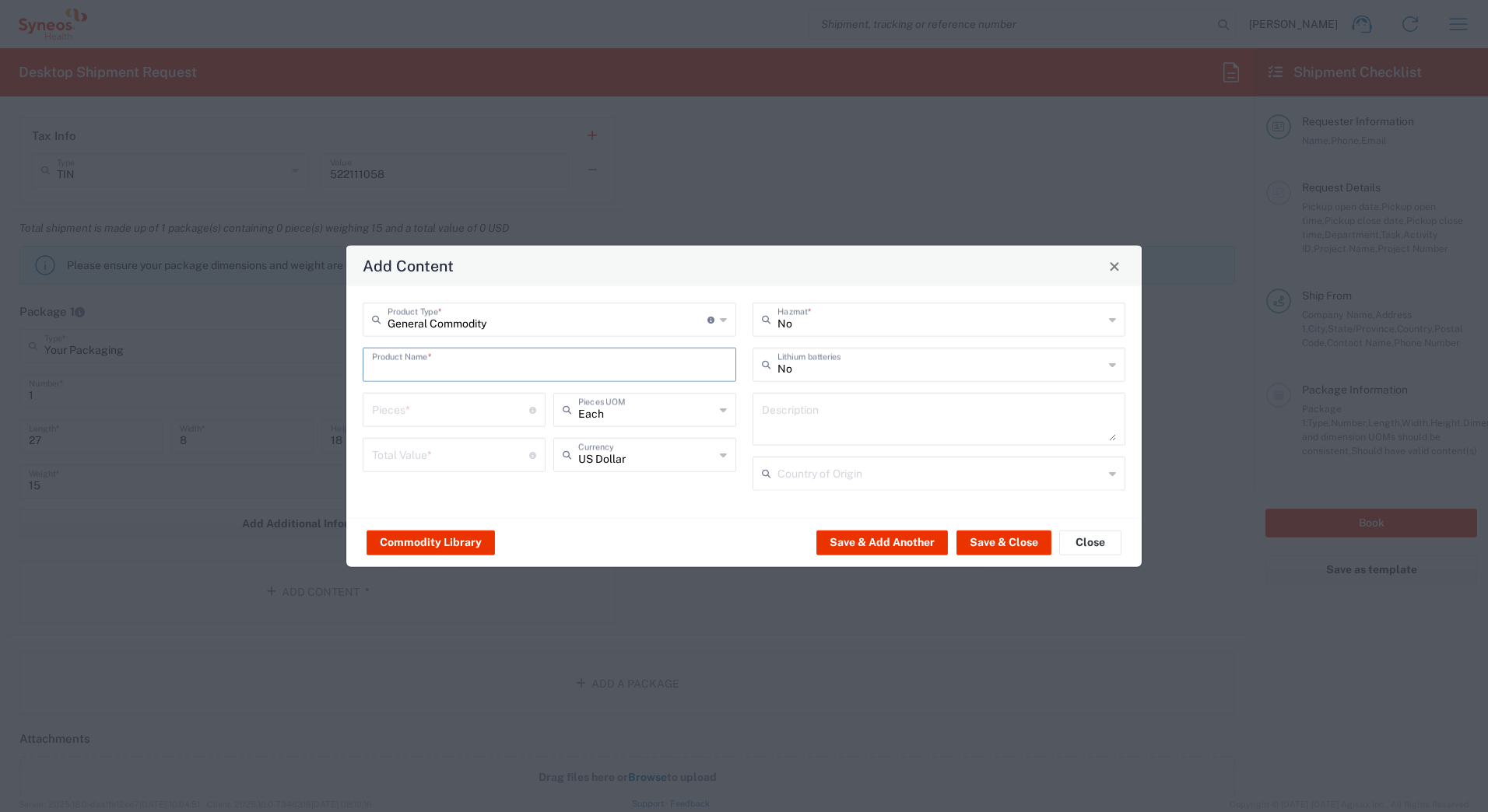
click at [430, 368] on input "text" at bounding box center [549, 364] width 355 height 27
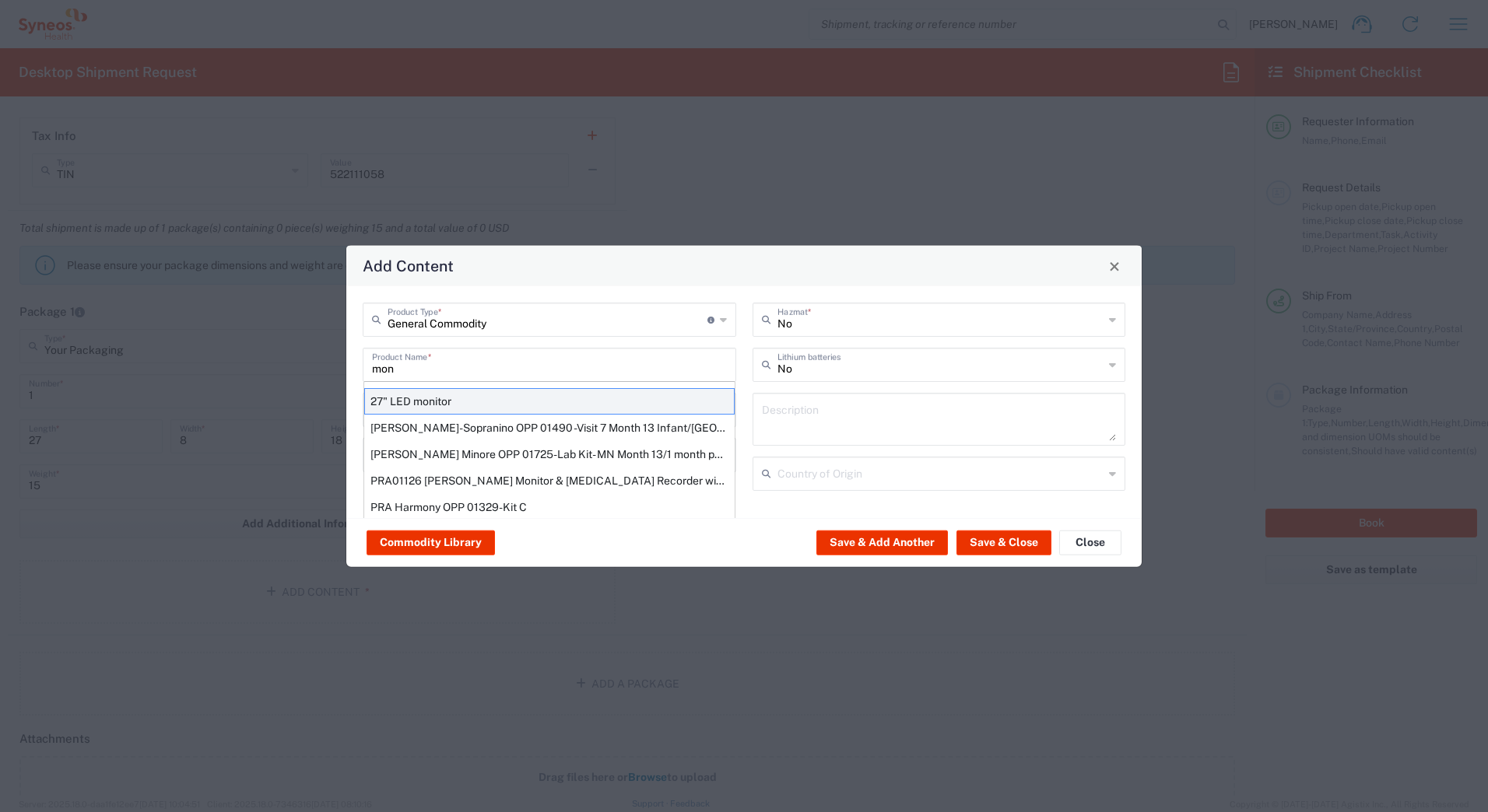
click at [410, 403] on div "27" LED monitor" at bounding box center [550, 402] width 371 height 26
type input "27" LED monitor"
type input "1"
type textarea "27" LED monitor"
type input "[GEOGRAPHIC_DATA]"
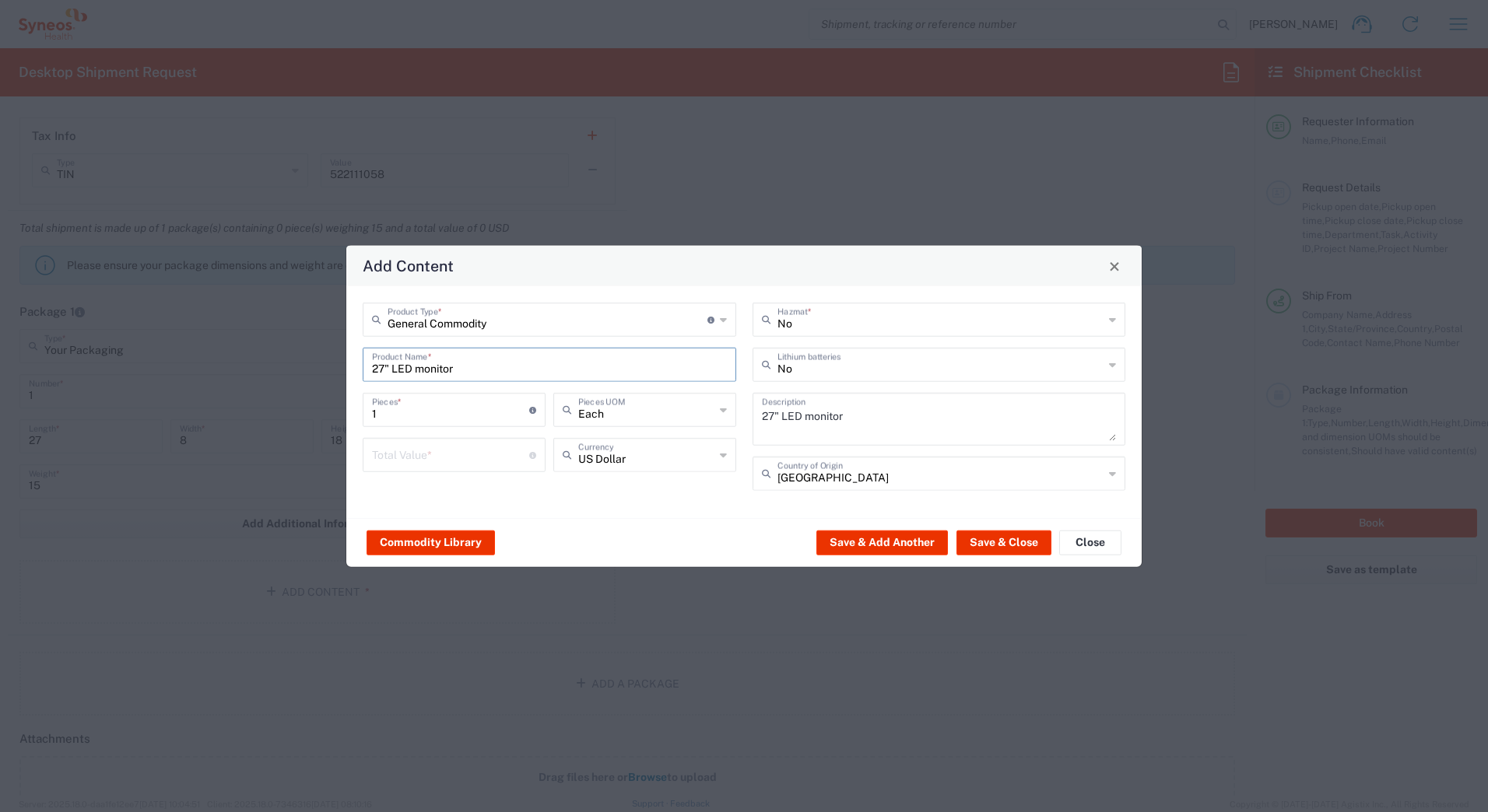
click at [466, 458] on input "number" at bounding box center [450, 454] width 157 height 27
type input "1"
type input "500"
click at [998, 540] on button "Save & Close" at bounding box center [1003, 542] width 95 height 25
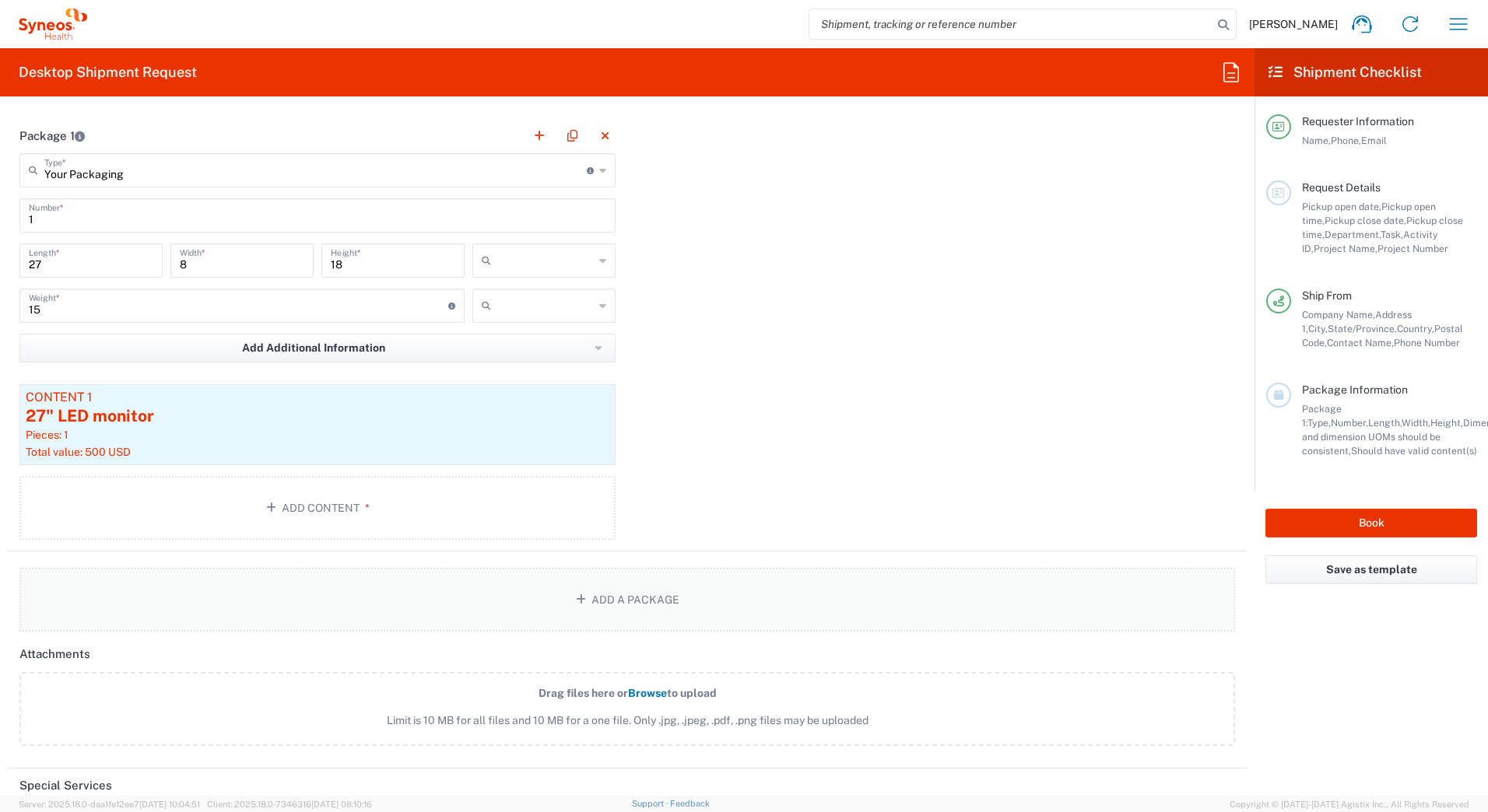
scroll to position [1478, 0]
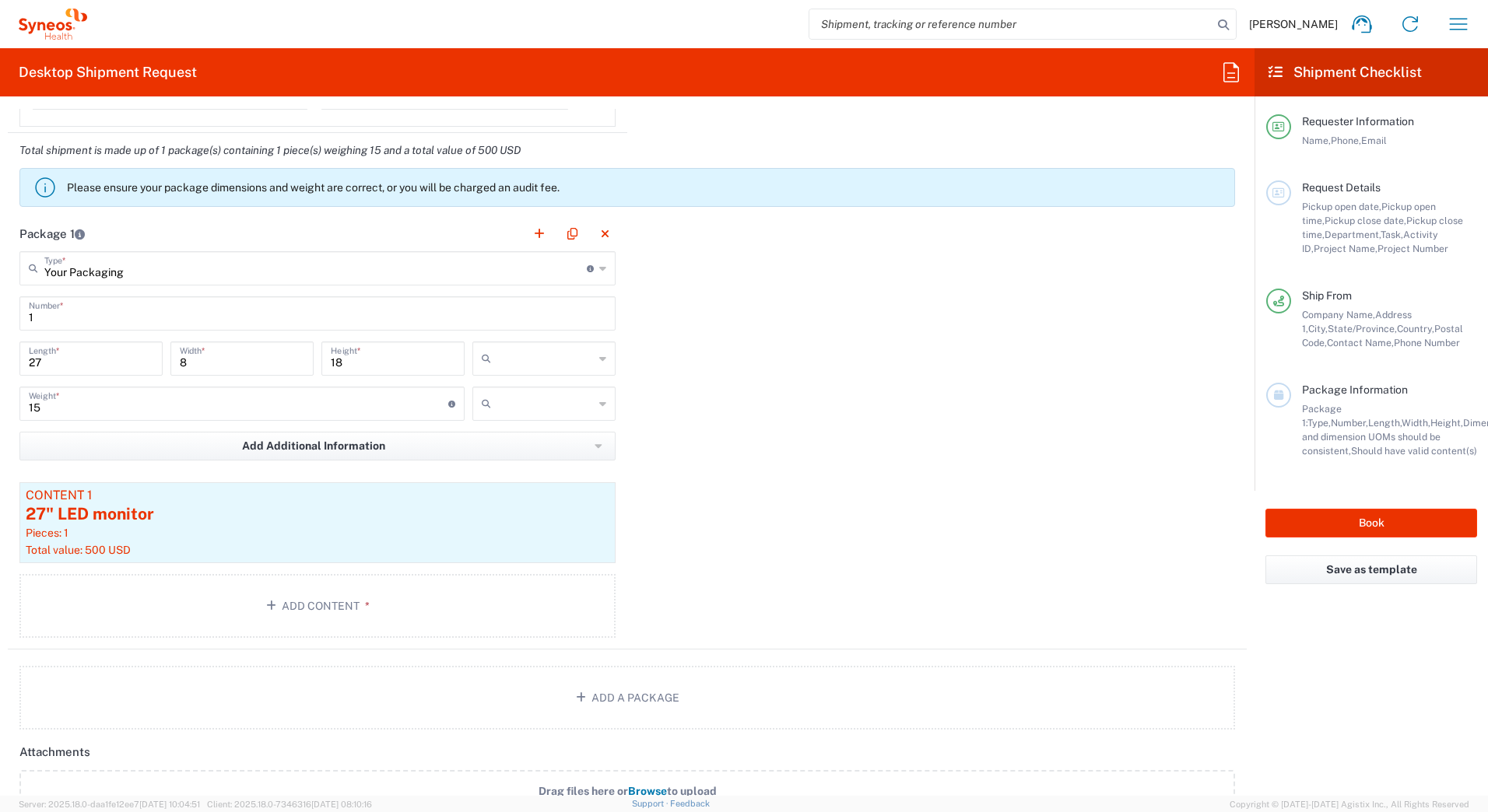
click at [506, 357] on input "text" at bounding box center [545, 358] width 96 height 25
click at [501, 442] on span "in" at bounding box center [538, 443] width 139 height 24
type input "in"
click at [500, 409] on input "text" at bounding box center [545, 403] width 96 height 25
click at [500, 462] on span "lbs" at bounding box center [538, 462] width 139 height 24
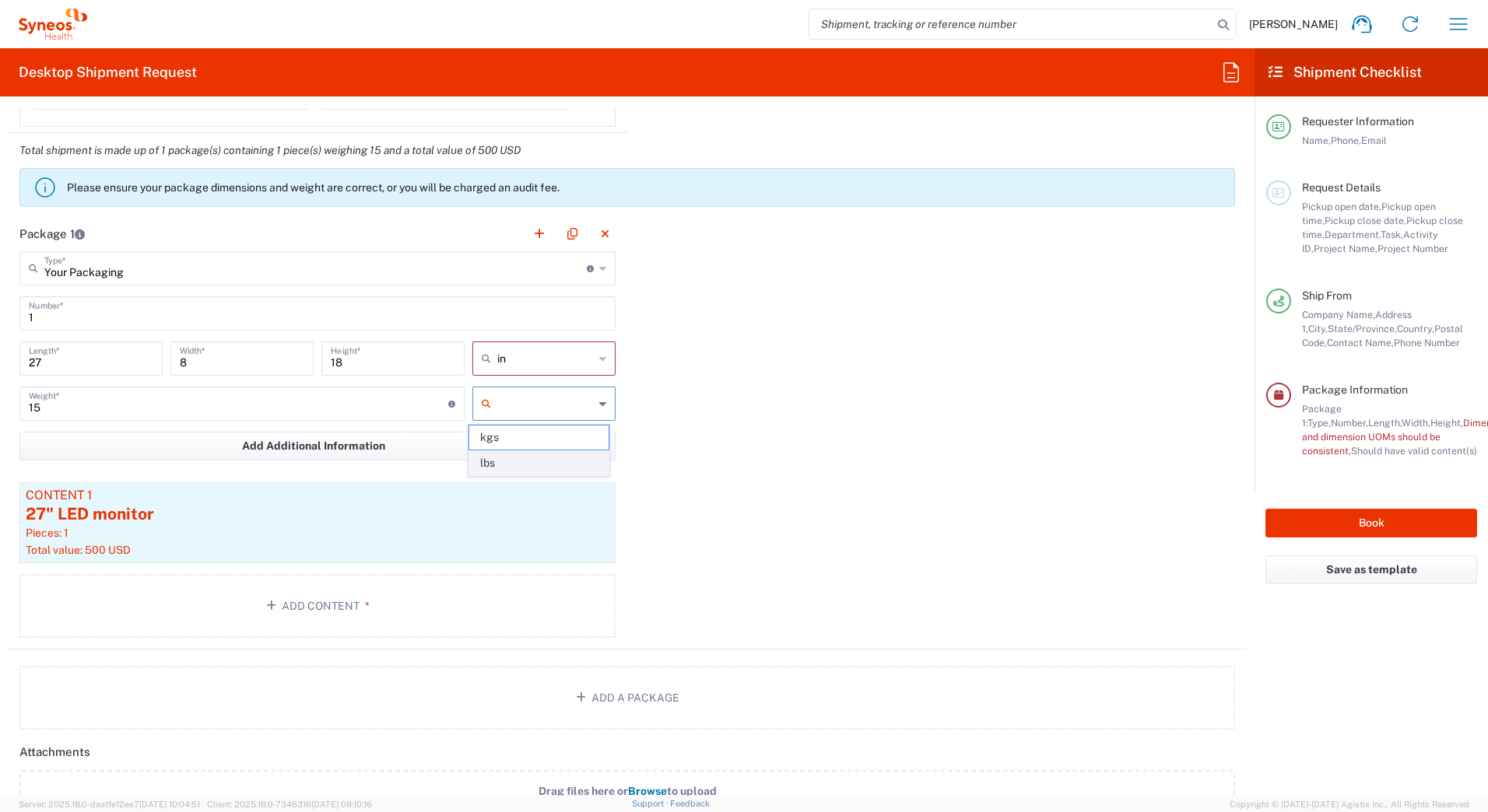
type input "lbs"
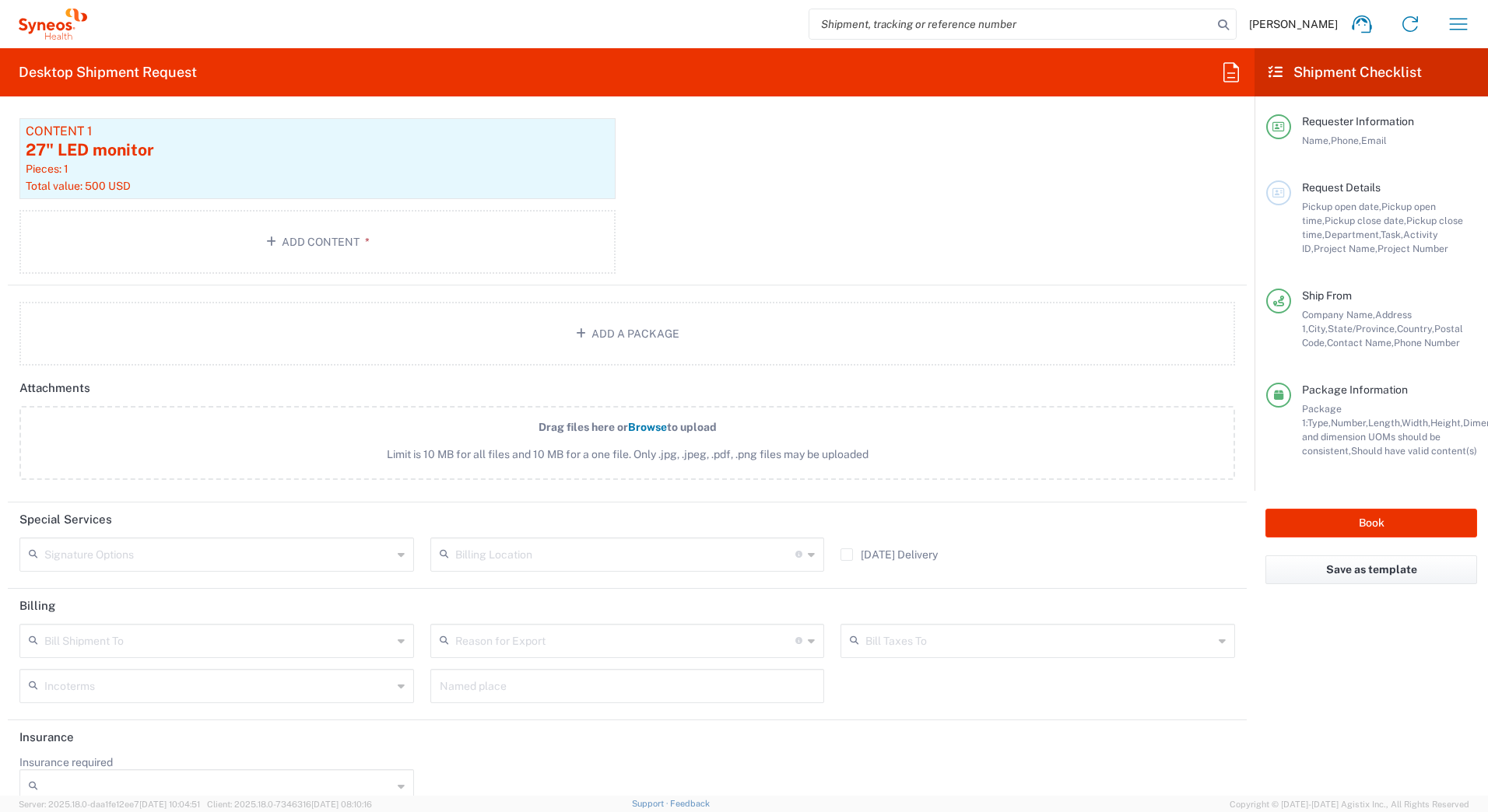
scroll to position [1868, 0]
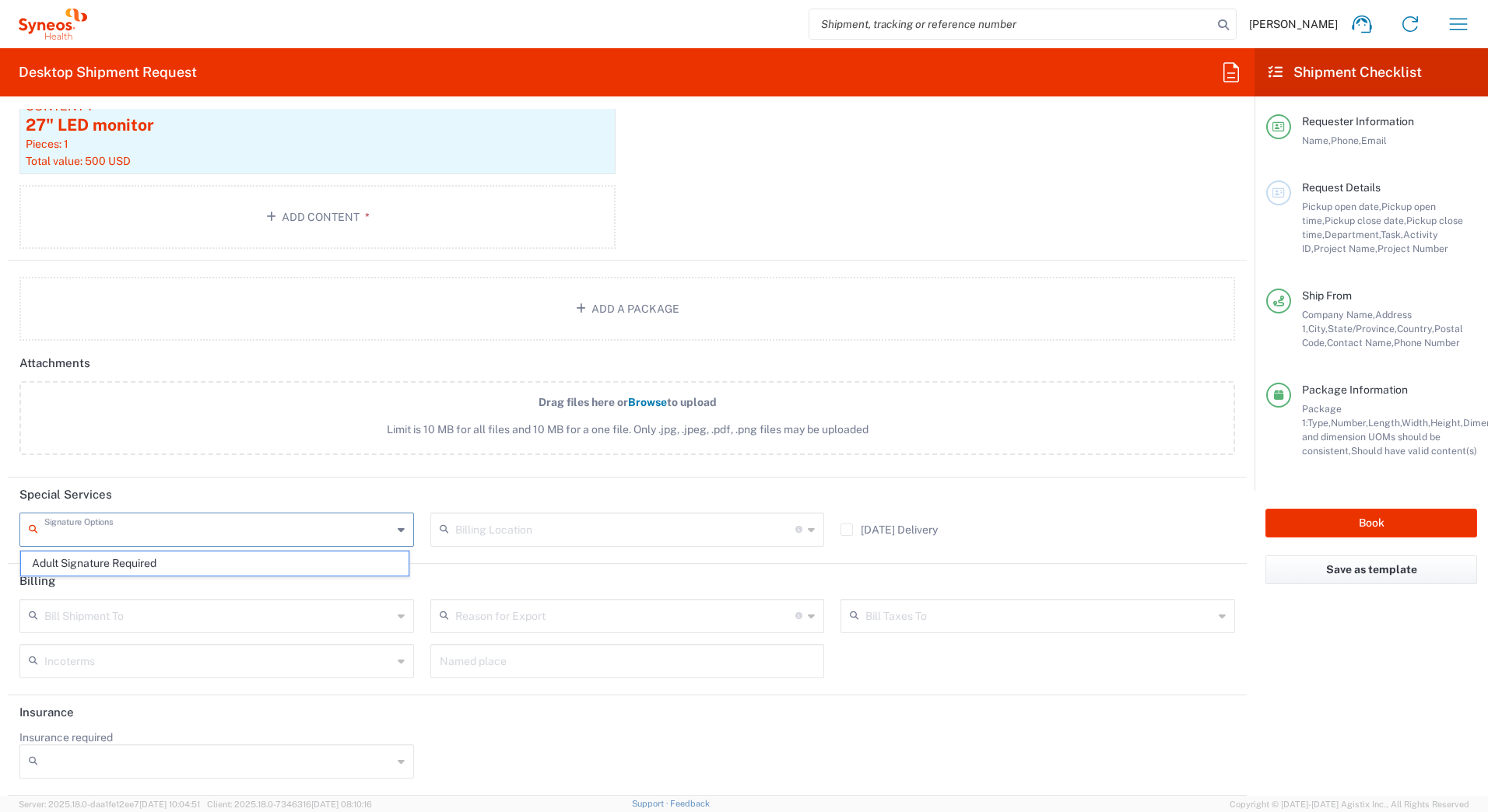
click at [168, 532] on input "text" at bounding box center [218, 529] width 348 height 27
click at [165, 560] on span "Adult Signature Required" at bounding box center [214, 563] width 387 height 24
type input "Adult Signature Required"
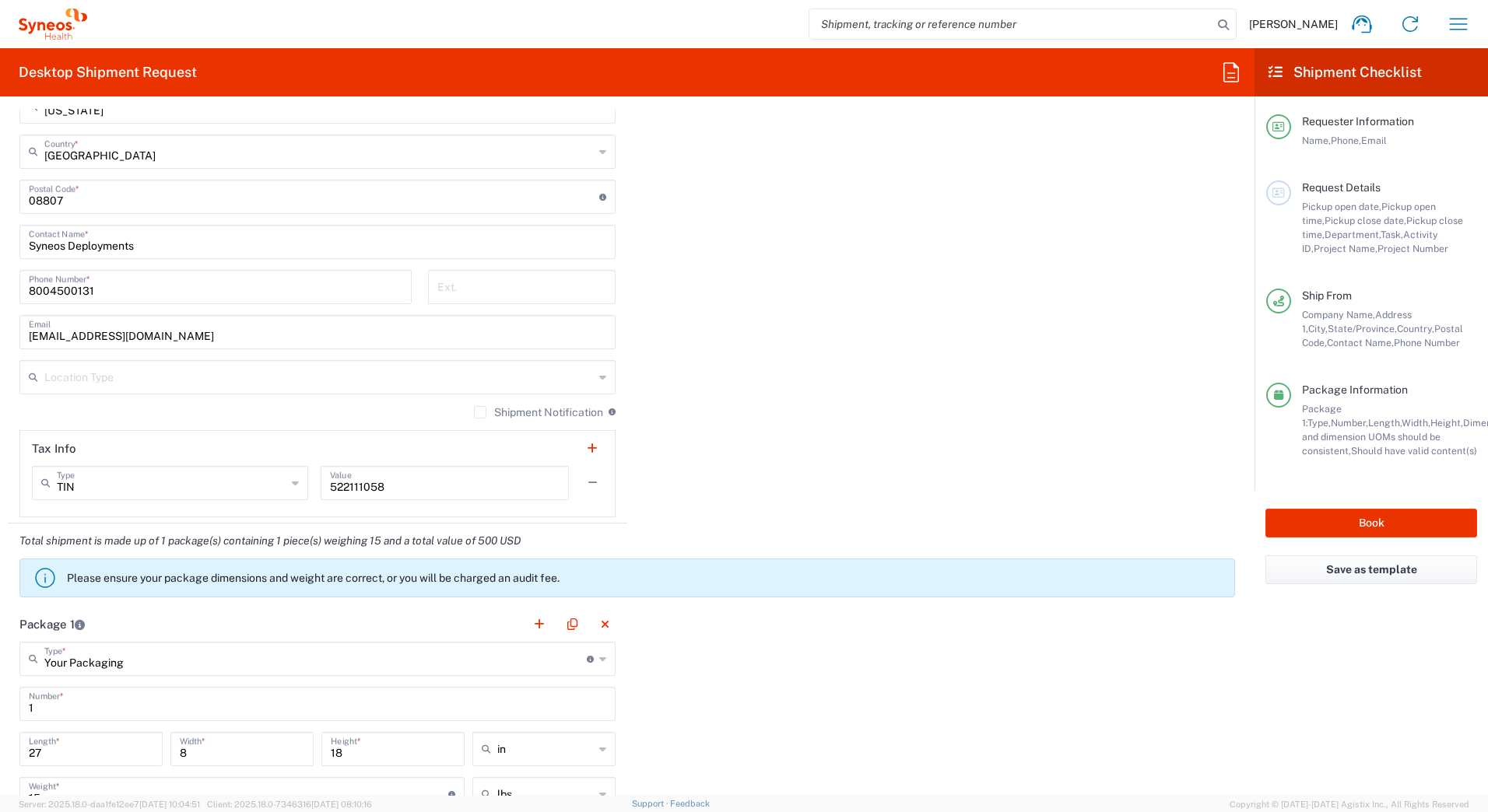
scroll to position [778, 0]
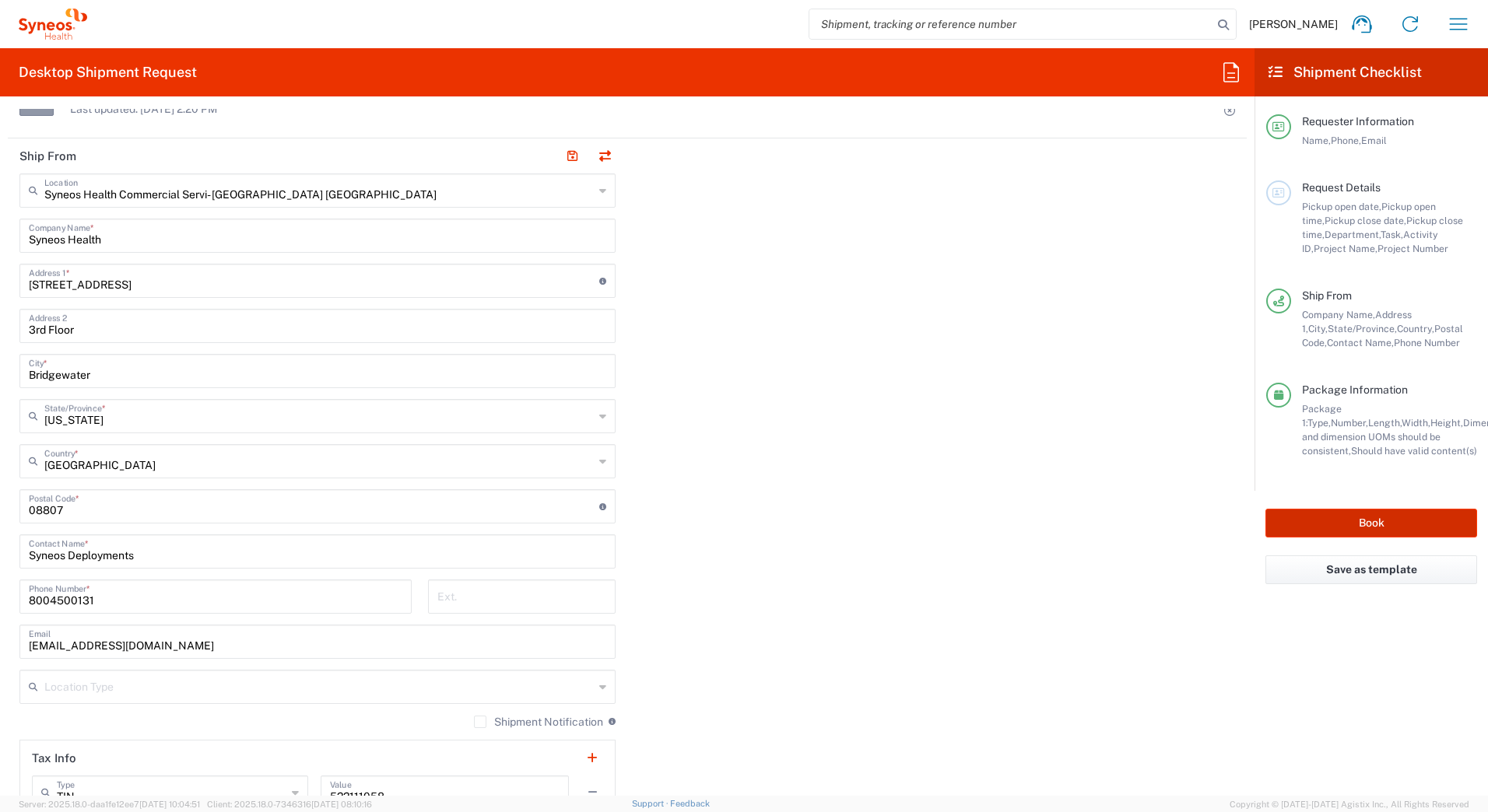
click at [1315, 523] on button "Book" at bounding box center [1371, 523] width 212 height 29
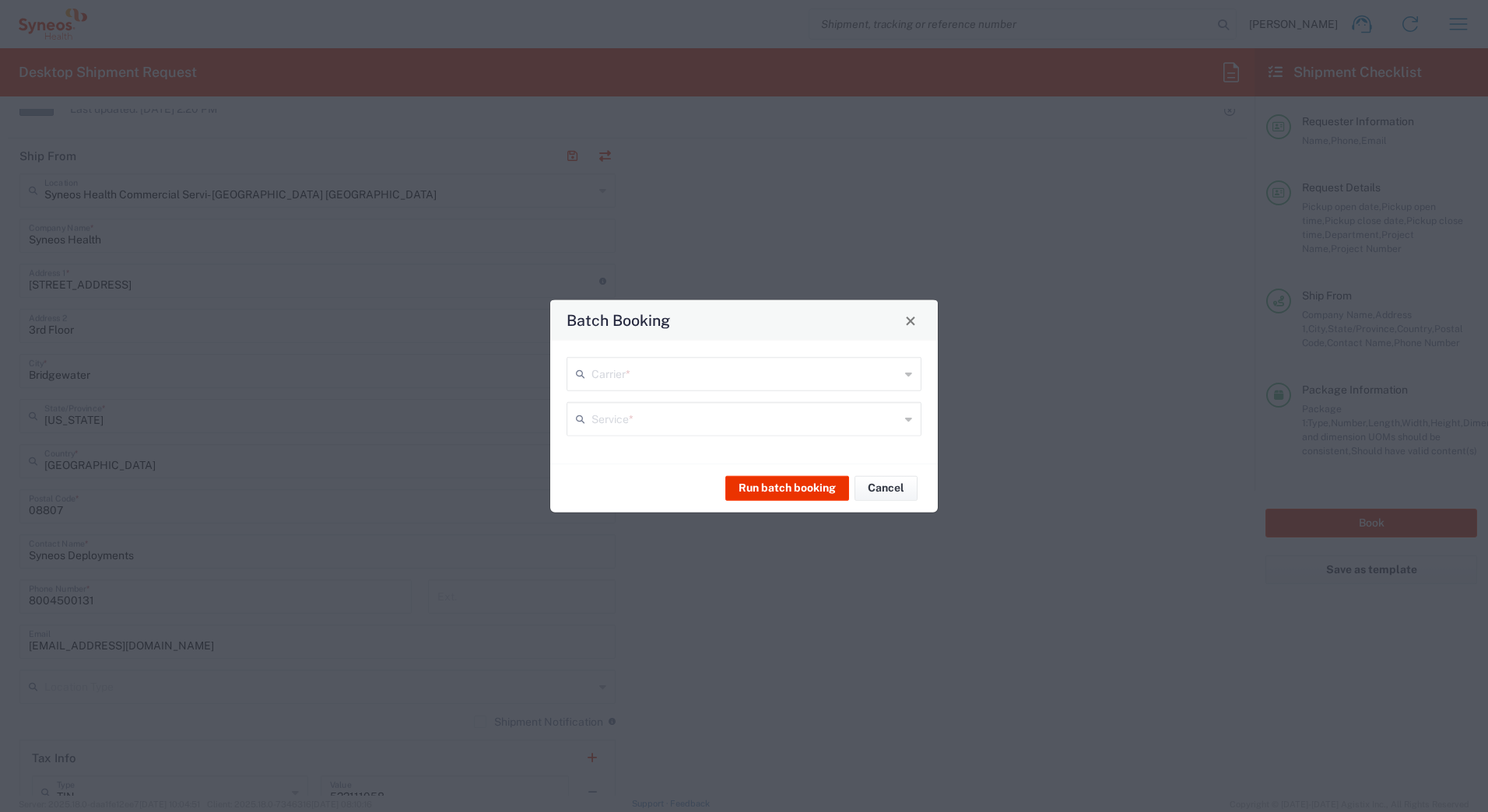
type input "7485"
click at [653, 366] on input "text" at bounding box center [745, 372] width 308 height 27
click at [621, 457] on span "UPS" at bounding box center [744, 458] width 351 height 24
type input "UPS"
click at [615, 431] on input "text" at bounding box center [745, 417] width 308 height 27
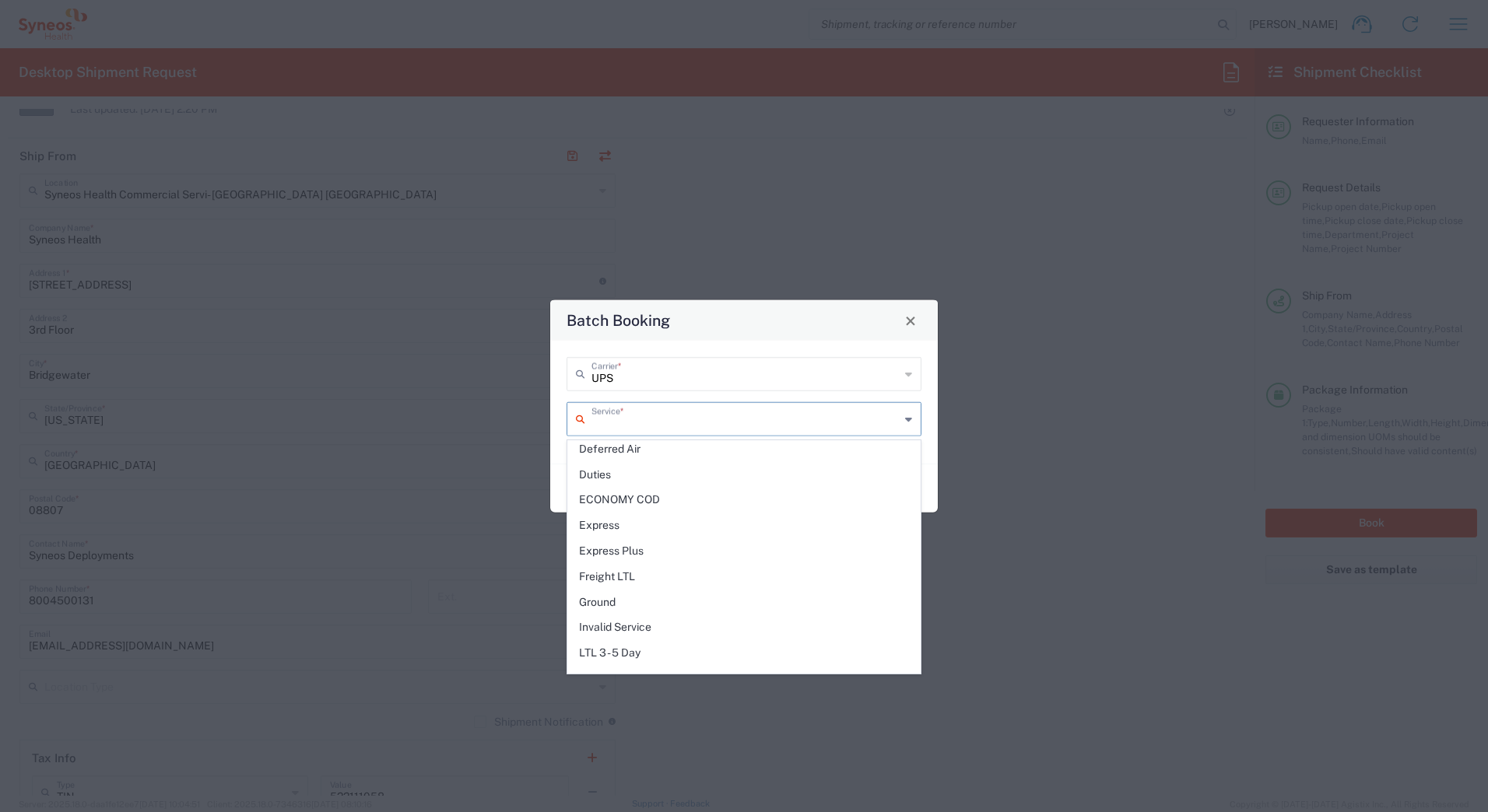
scroll to position [389, 0]
click at [612, 550] on span "Next Day Air" at bounding box center [744, 548] width 351 height 24
type input "Next Day Air"
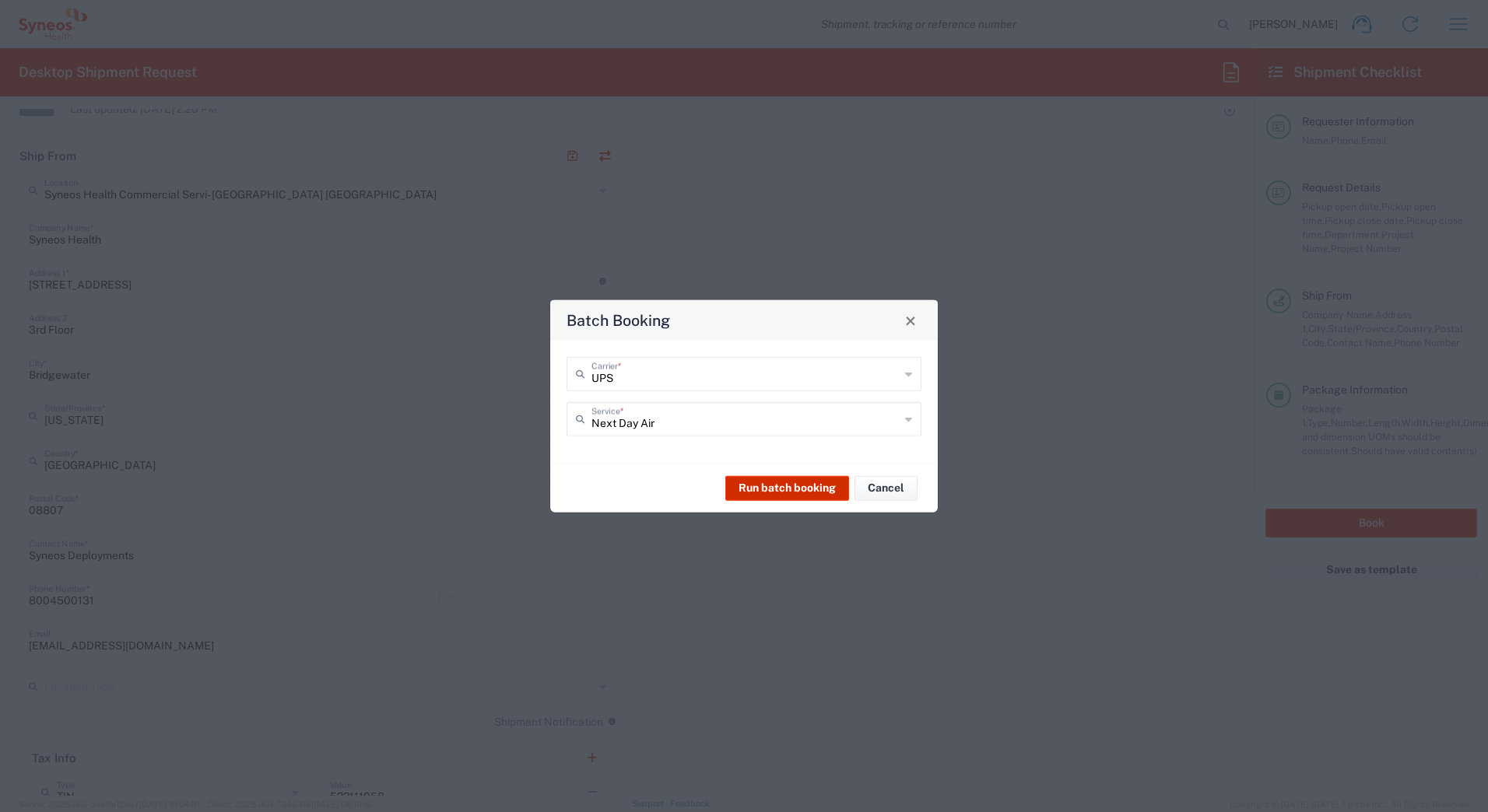
click at [763, 488] on button "Run batch booking" at bounding box center [787, 488] width 124 height 25
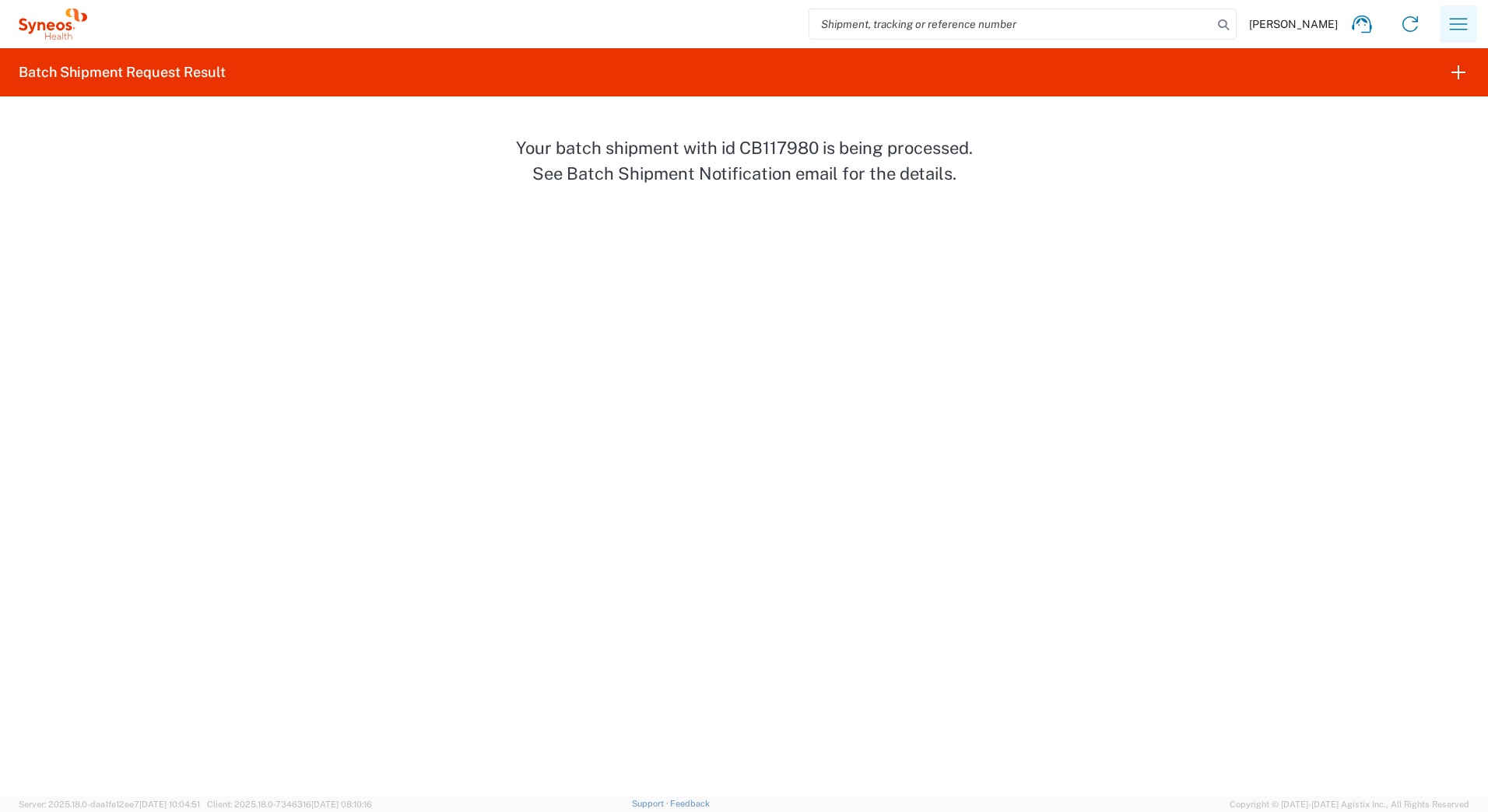
click at [1461, 23] on icon "button" at bounding box center [1458, 24] width 25 height 25
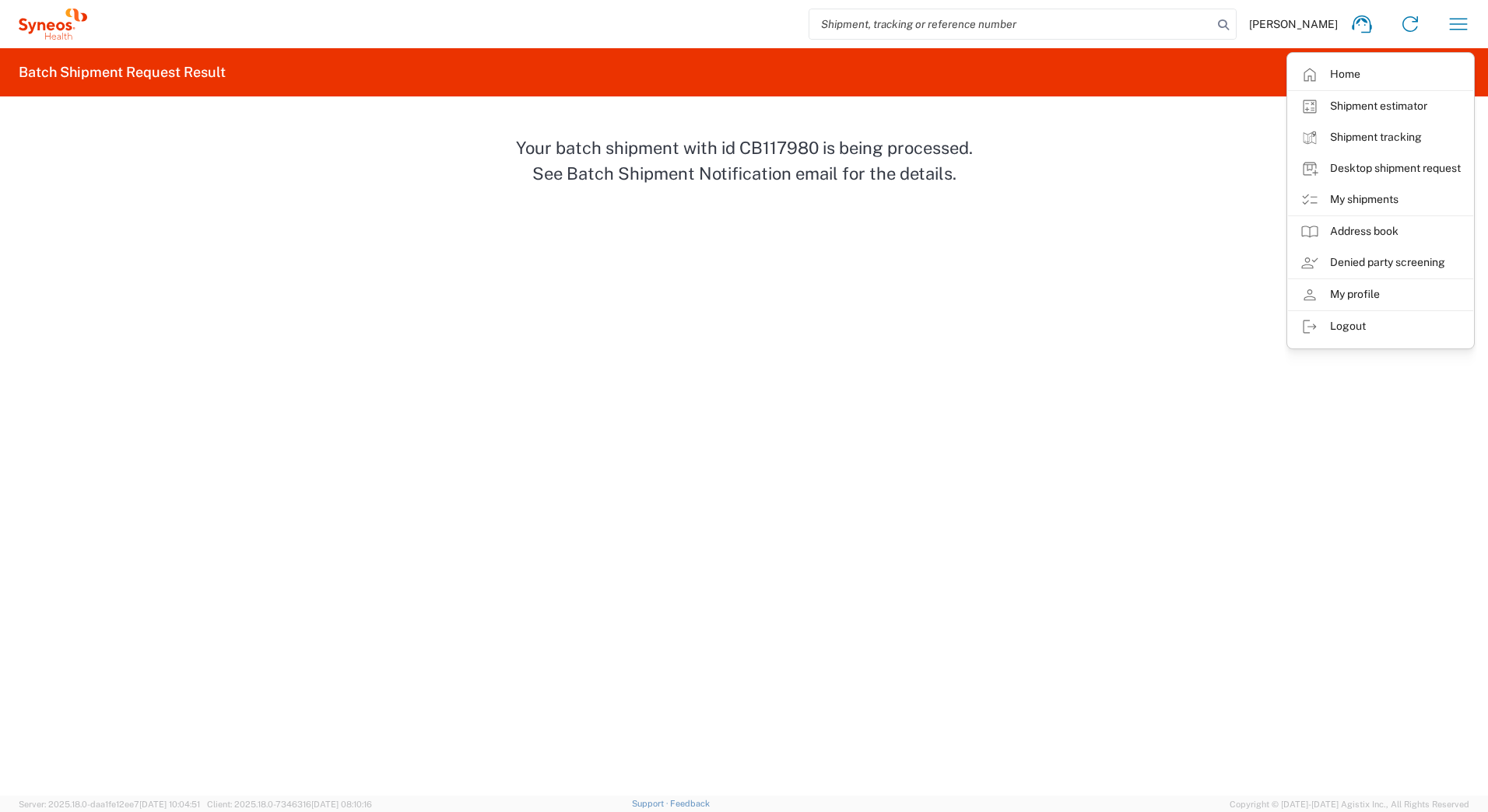
drag, startPoint x: 1238, startPoint y: 298, endPoint x: 1286, endPoint y: 208, distance: 102.0
click at [1238, 298] on agx-forms-host "[PERSON_NAME] Home Shipment estimator Shipment tracking Desktop shipment reques…" at bounding box center [744, 406] width 1488 height 812
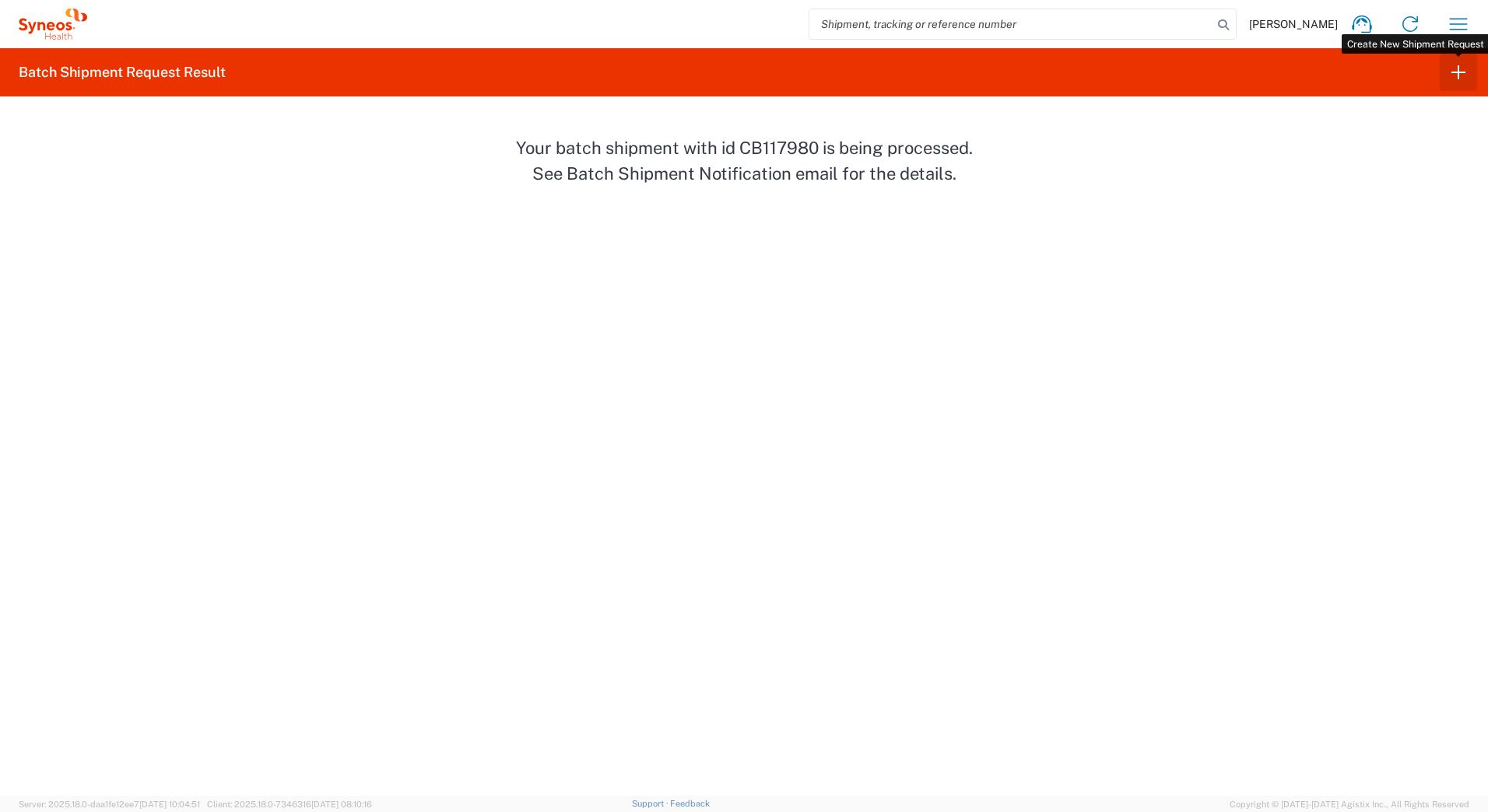
click at [1452, 69] on icon "button" at bounding box center [1458, 72] width 25 height 25
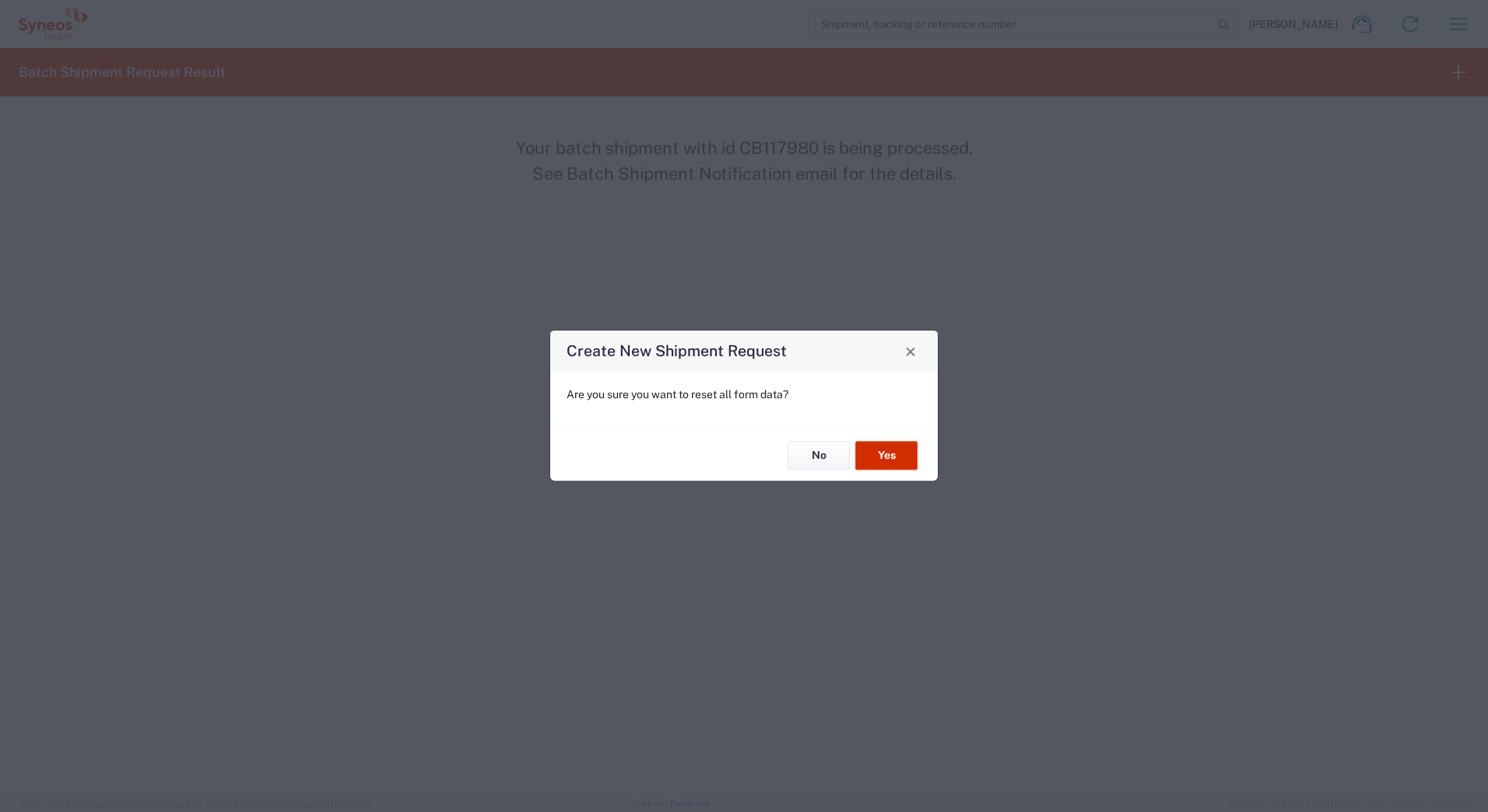
click at [868, 453] on button "Yes" at bounding box center [886, 455] width 63 height 29
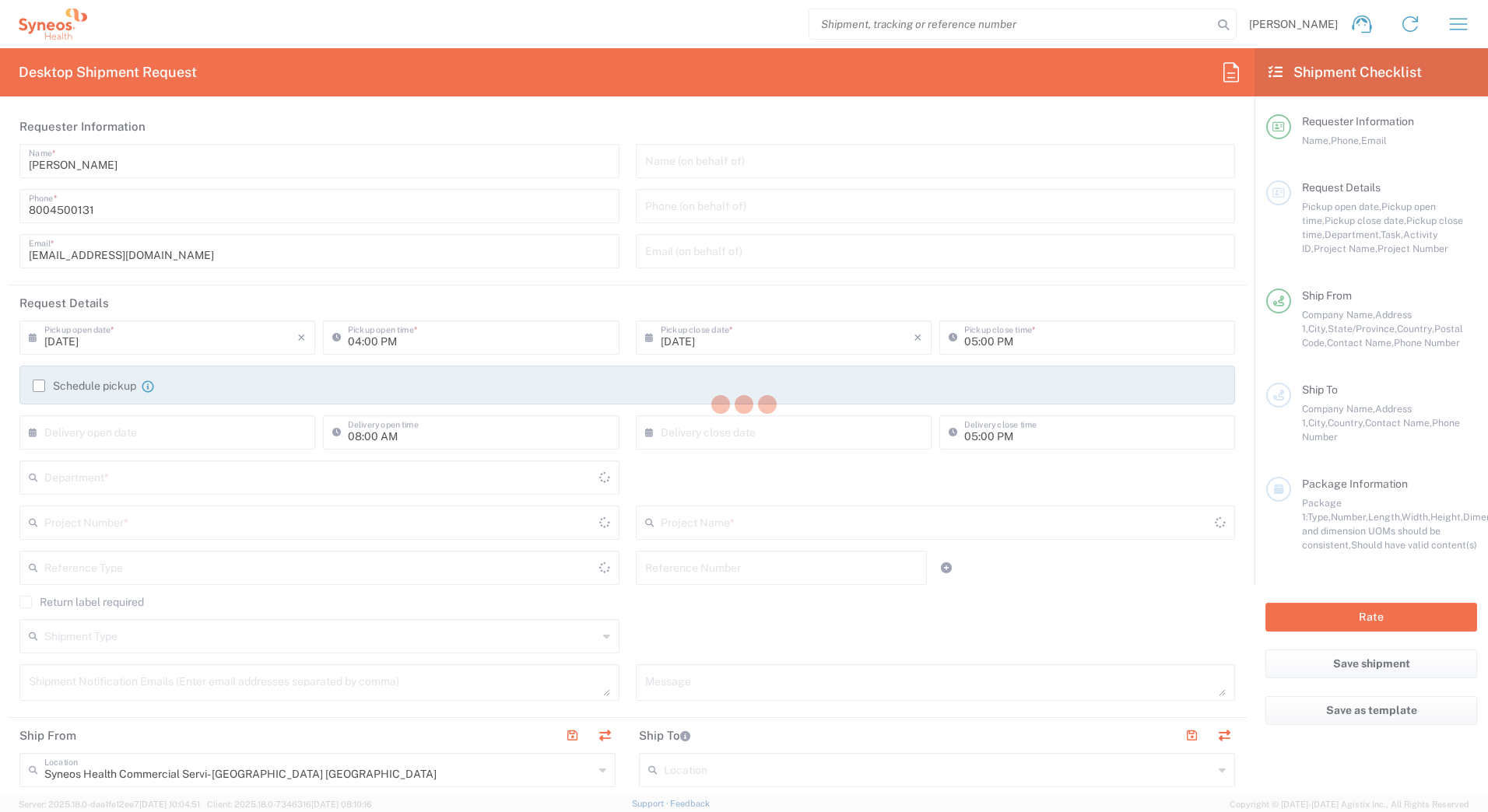
type input "[US_STATE]"
type input "[GEOGRAPHIC_DATA]"
type input "4205"
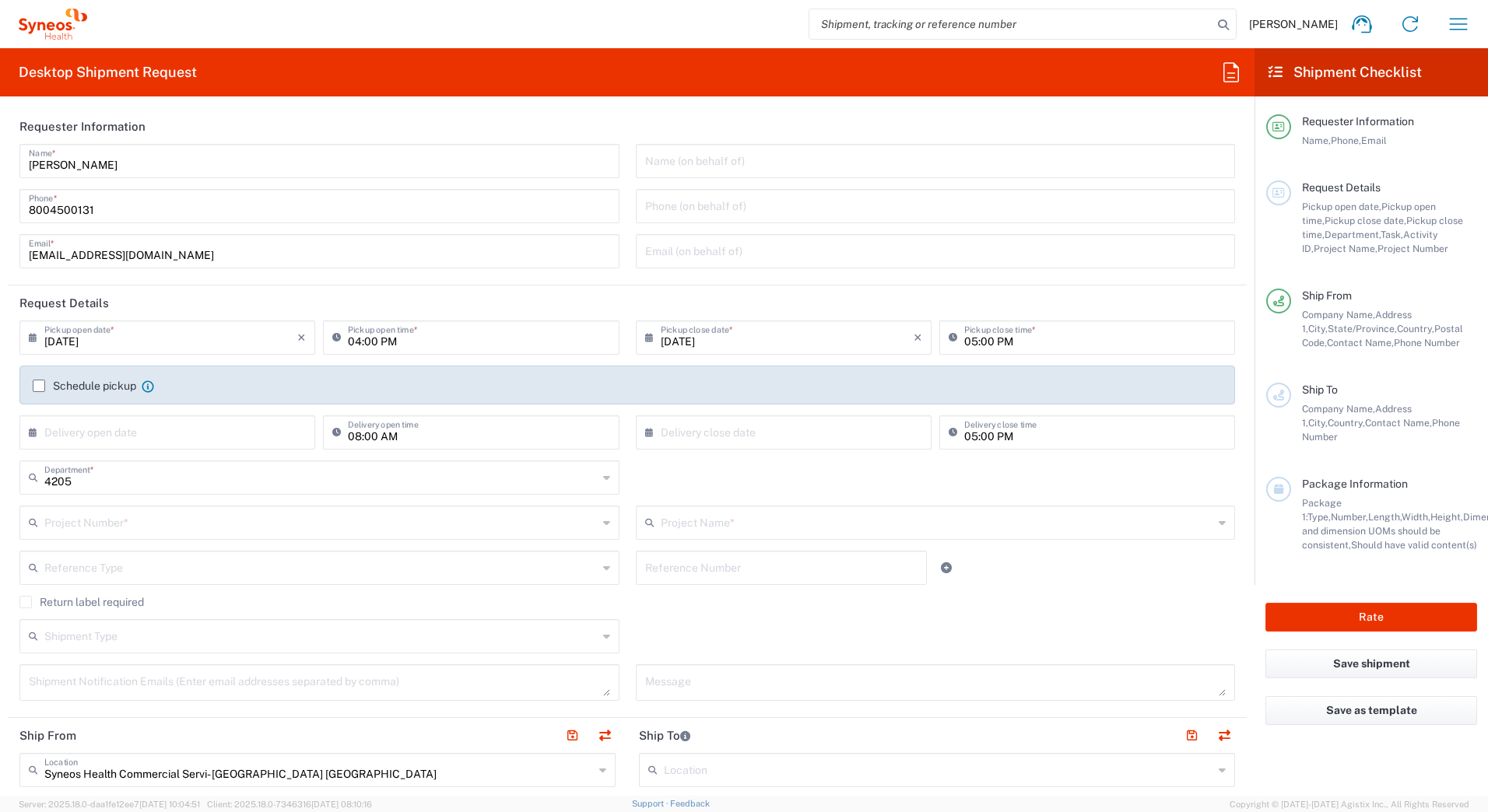
click at [79, 525] on input "text" at bounding box center [320, 522] width 553 height 27
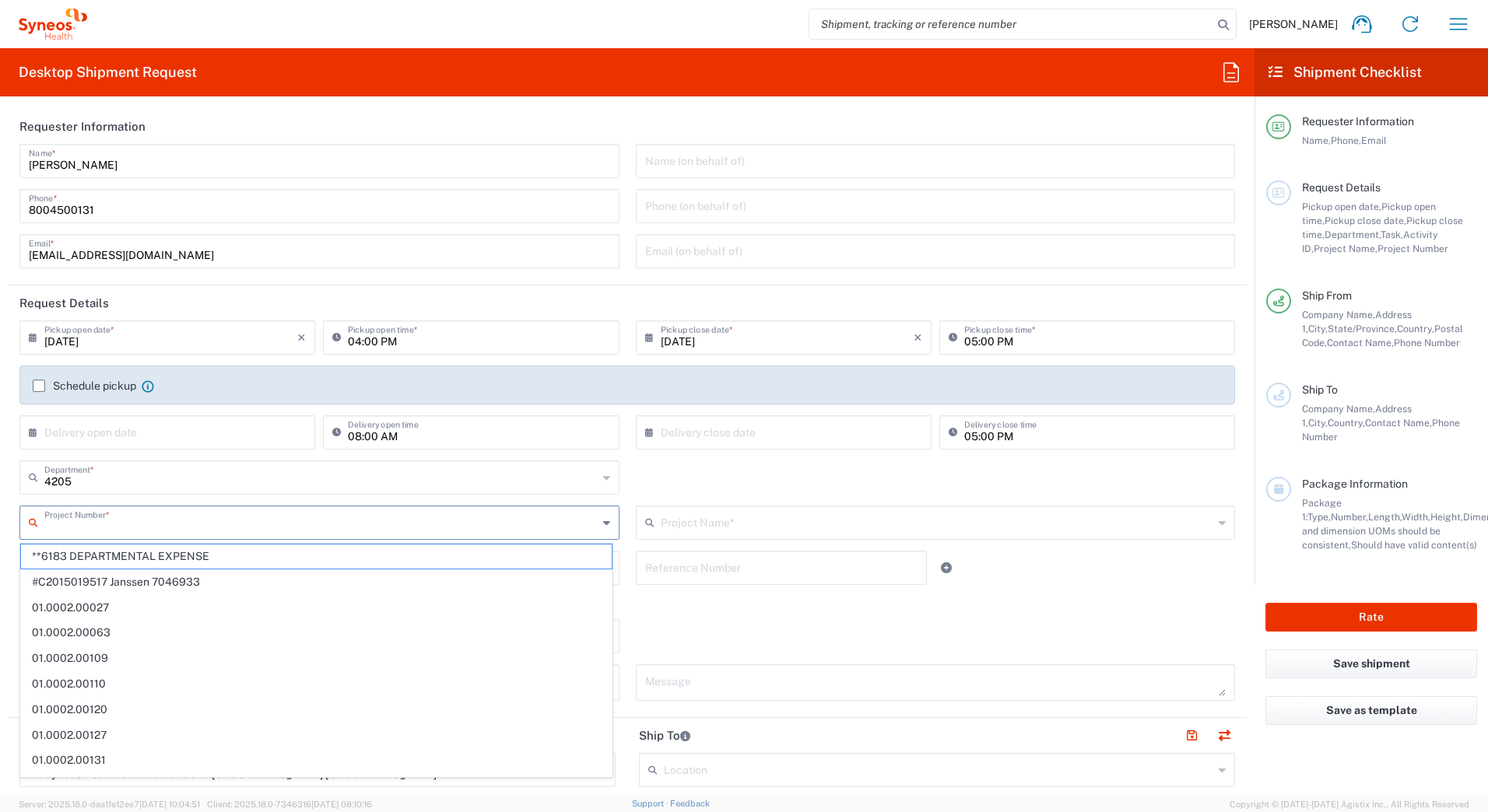
paste input "707217745"
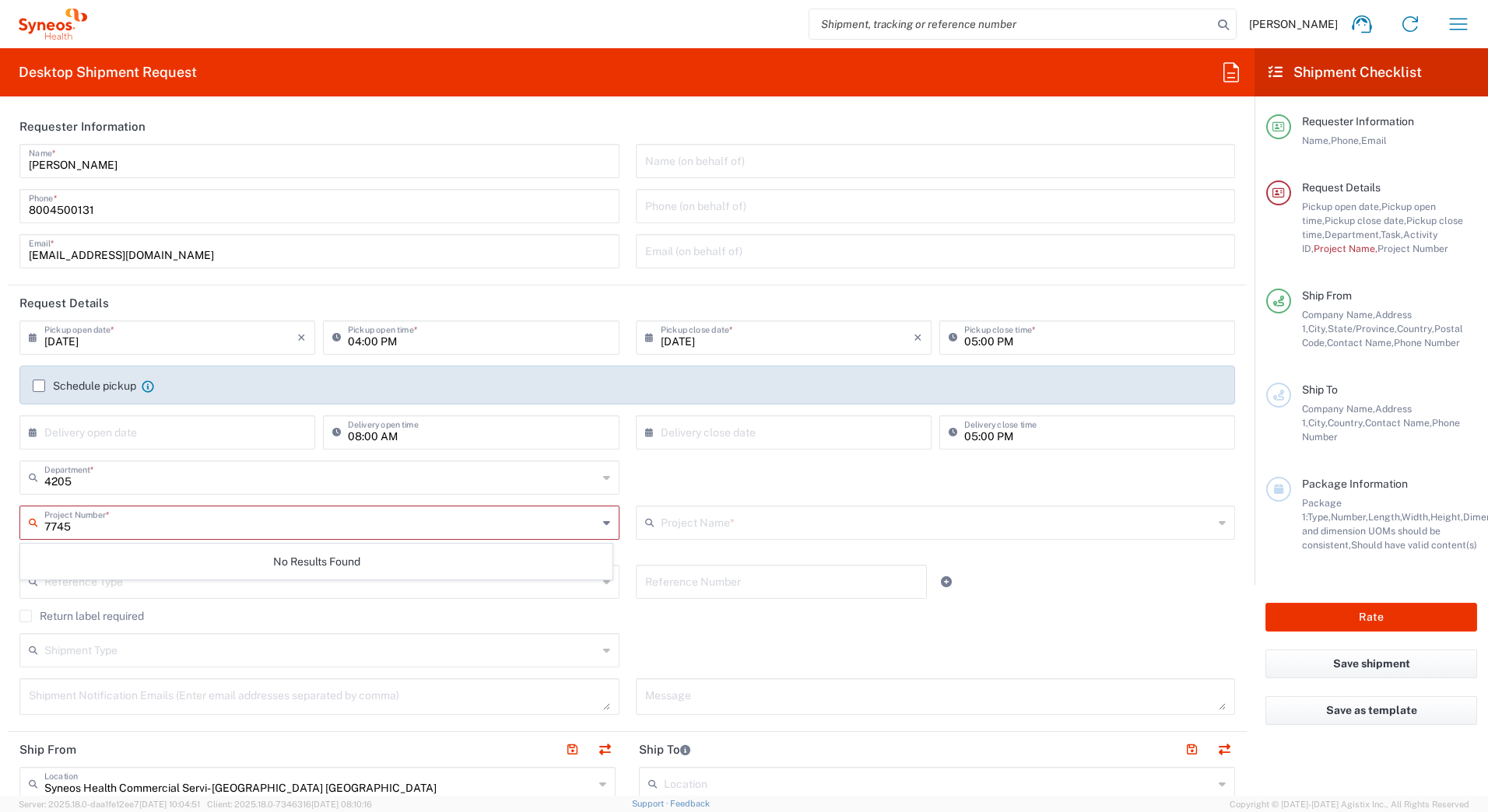
type input "7745"
click at [641, 632] on div "Return label required" at bounding box center [627, 621] width 1215 height 23
click at [116, 521] on input "text" at bounding box center [321, 522] width 555 height 27
type input "7"
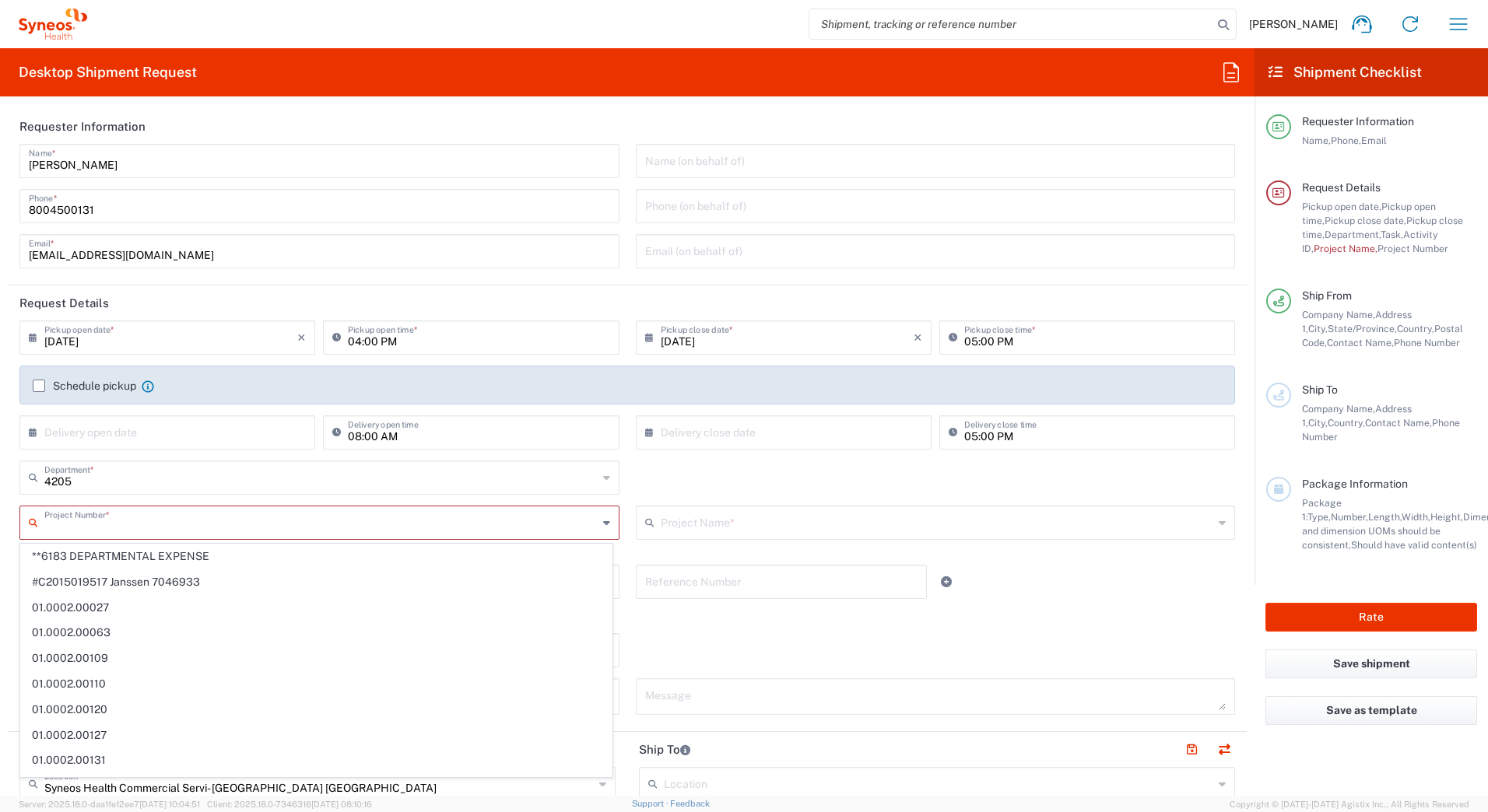
click at [767, 651] on div "Shipment Type Batch Regular" at bounding box center [628, 656] width 1232 height 45
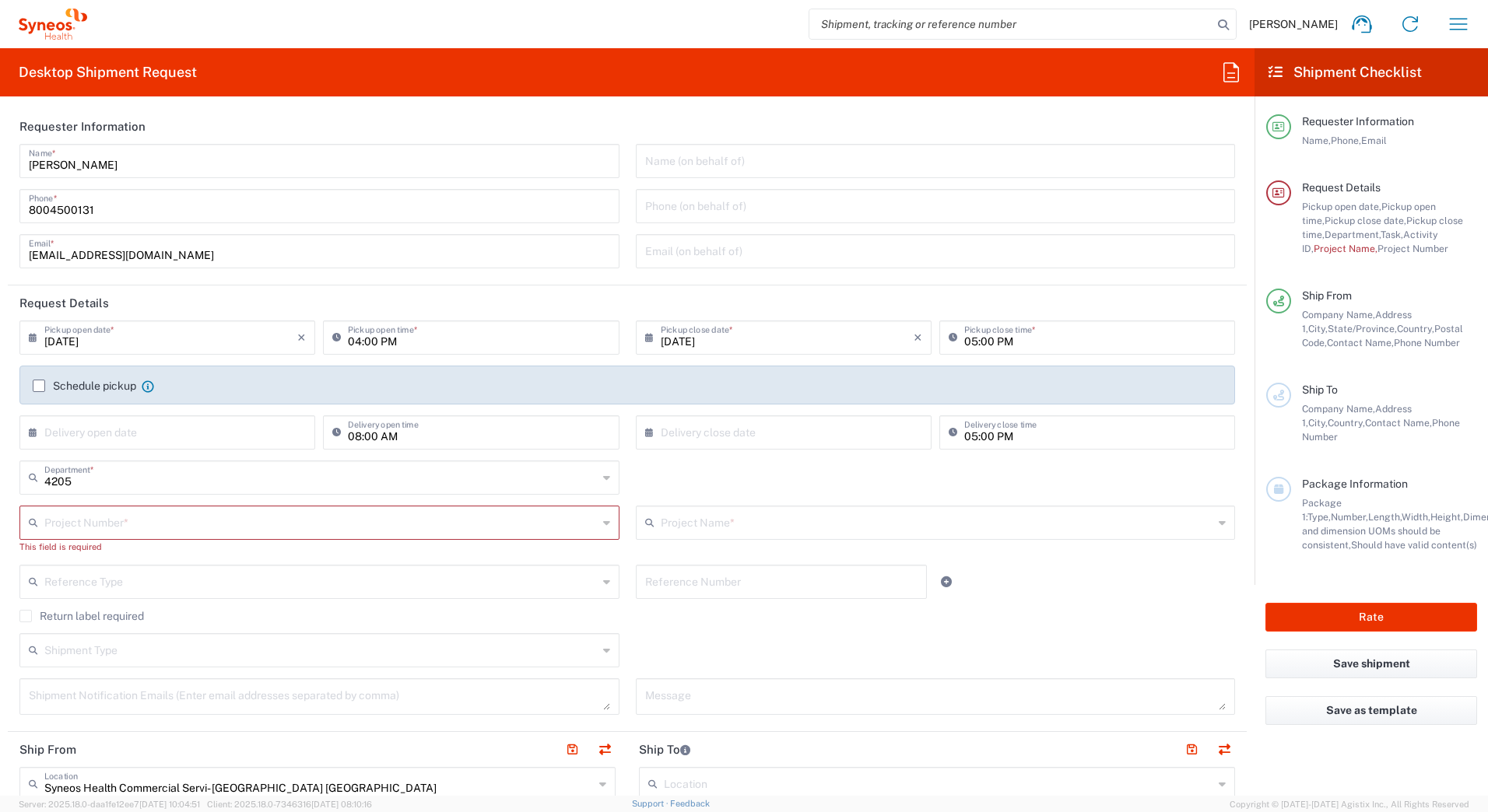
click at [94, 523] on input "text" at bounding box center [320, 522] width 553 height 27
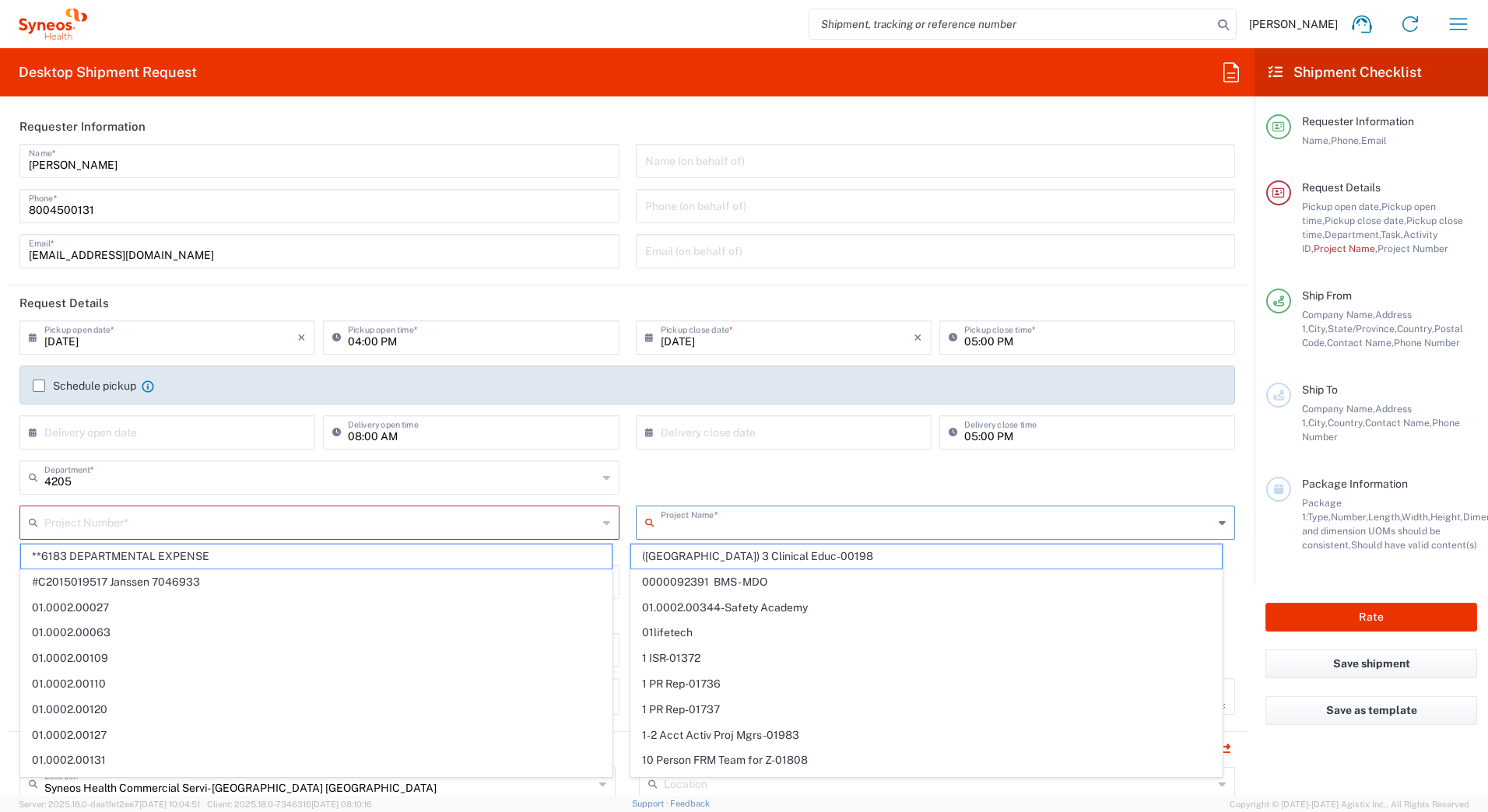
drag, startPoint x: 717, startPoint y: 510, endPoint x: 719, endPoint y: 519, distance: 9.2
click at [719, 515] on input "text" at bounding box center [936, 522] width 553 height 27
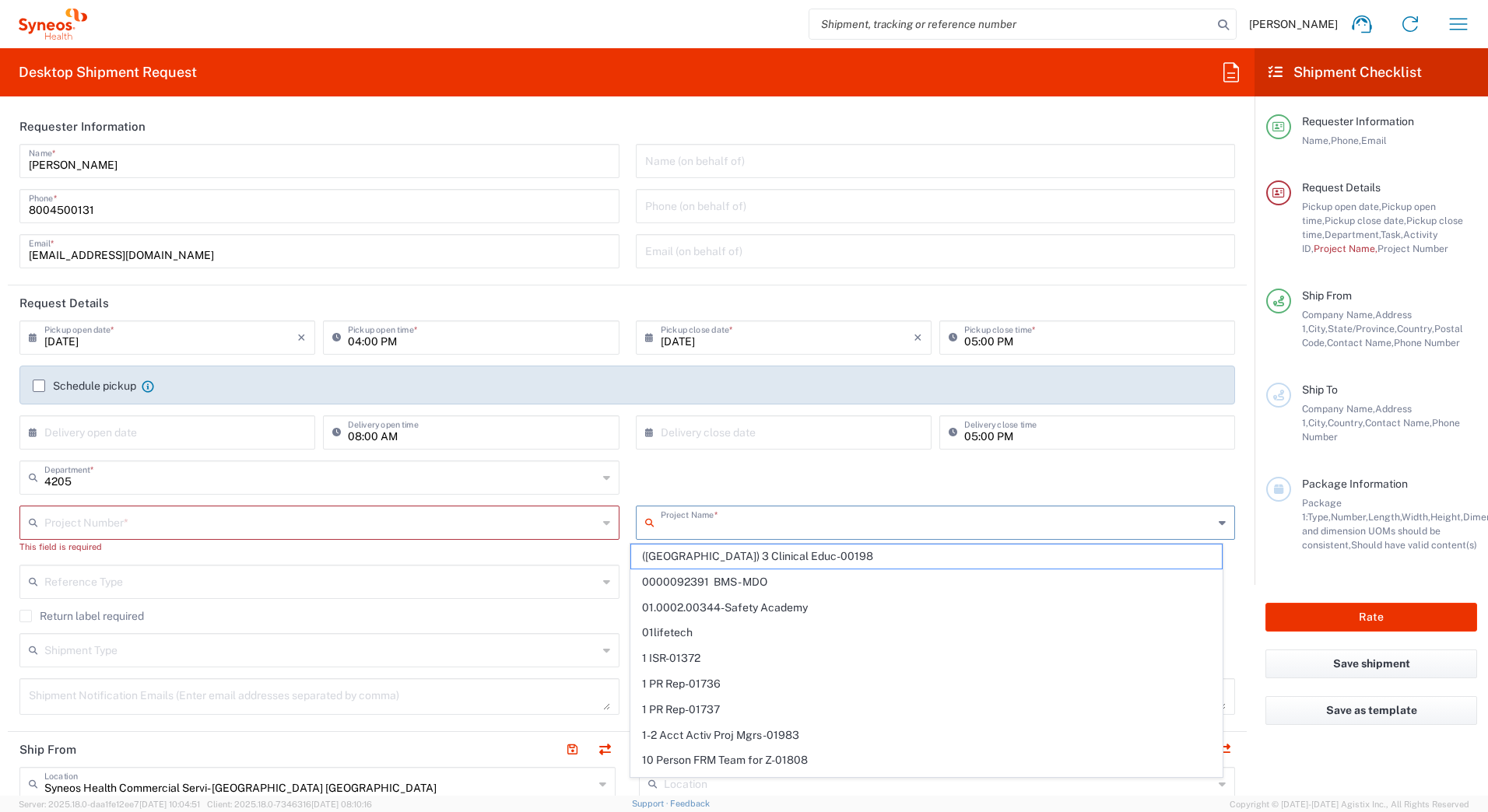
paste input "[PERSON_NAME]"
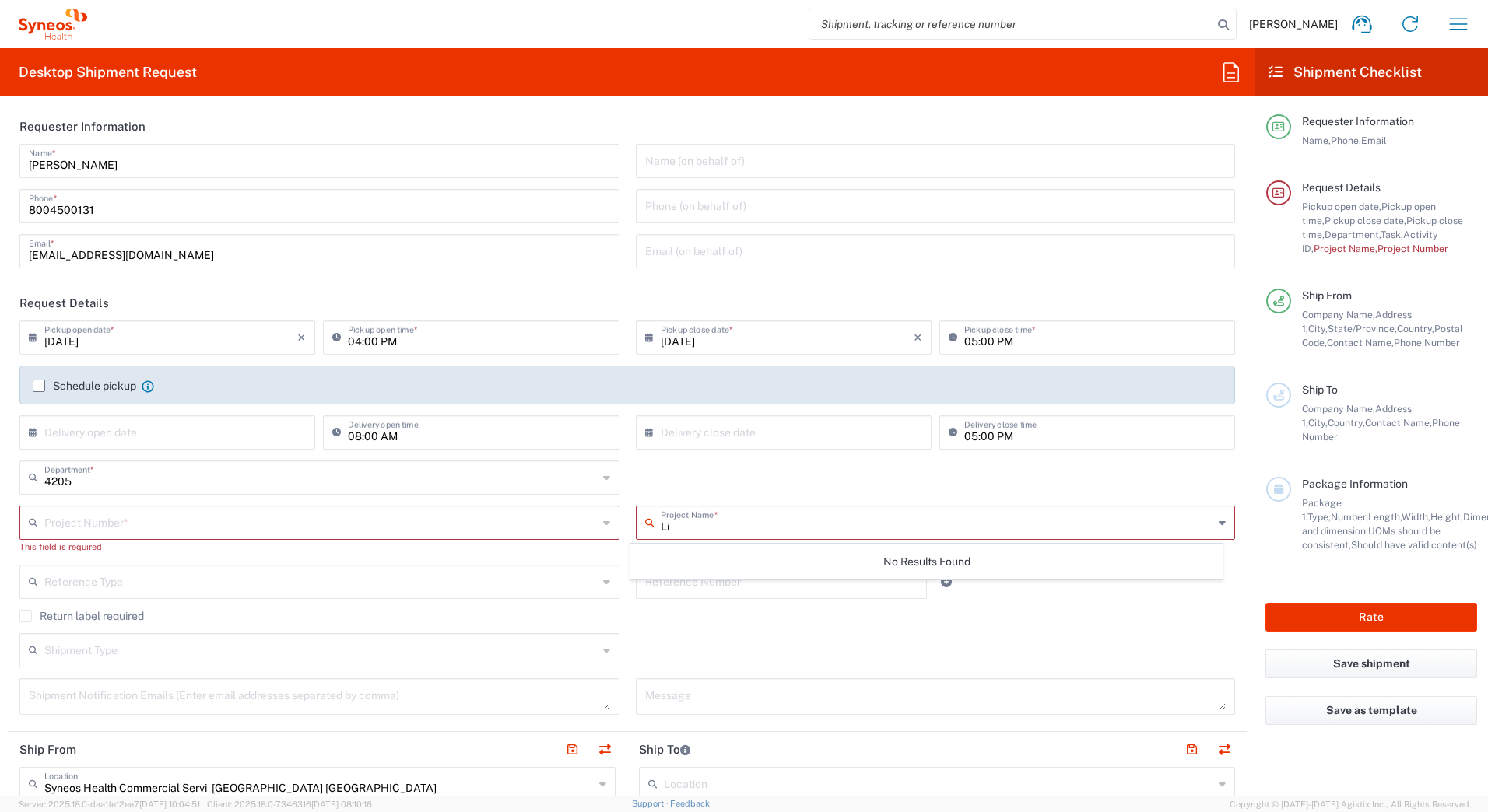
type input "L"
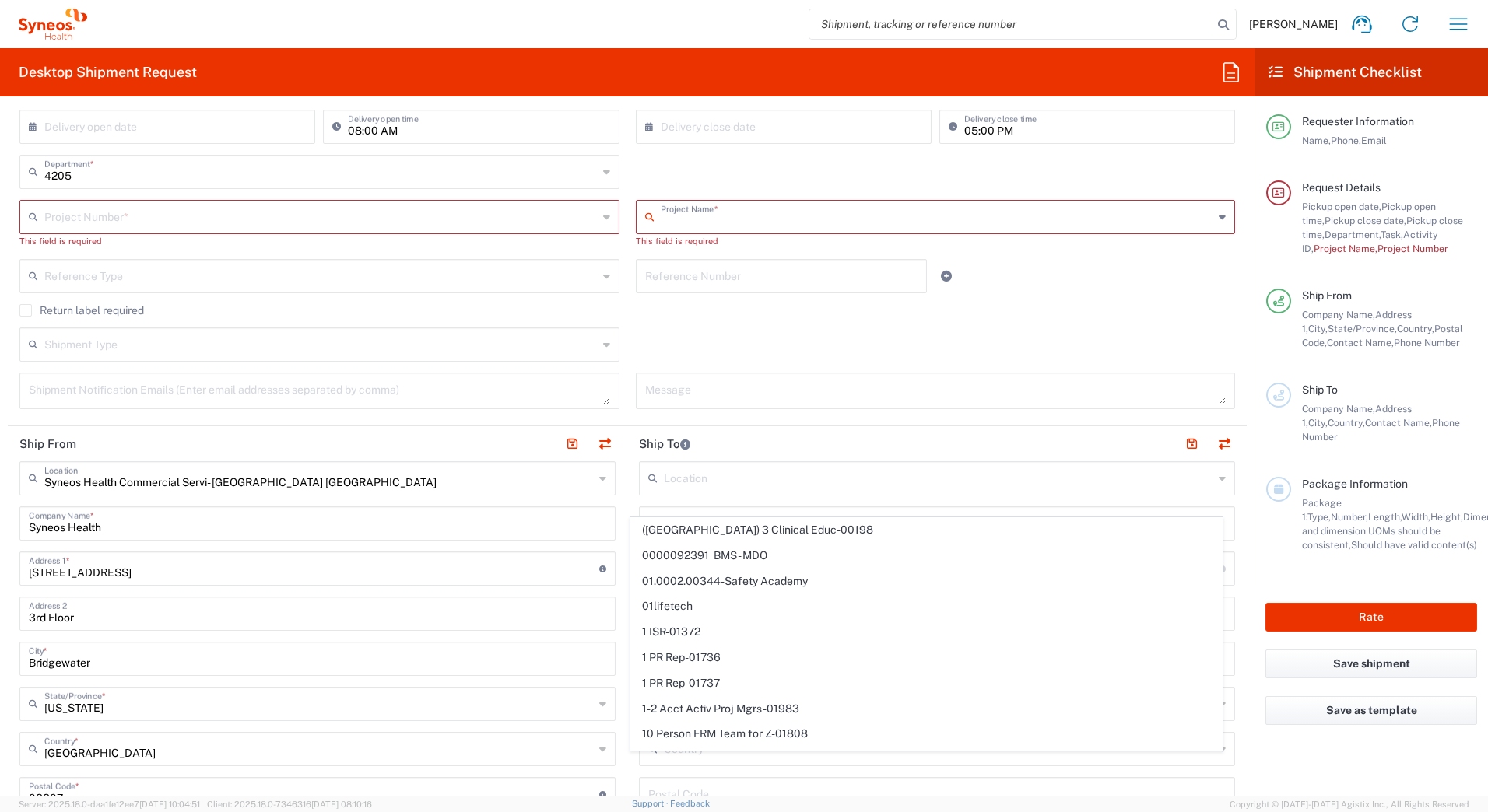
scroll to position [312, 0]
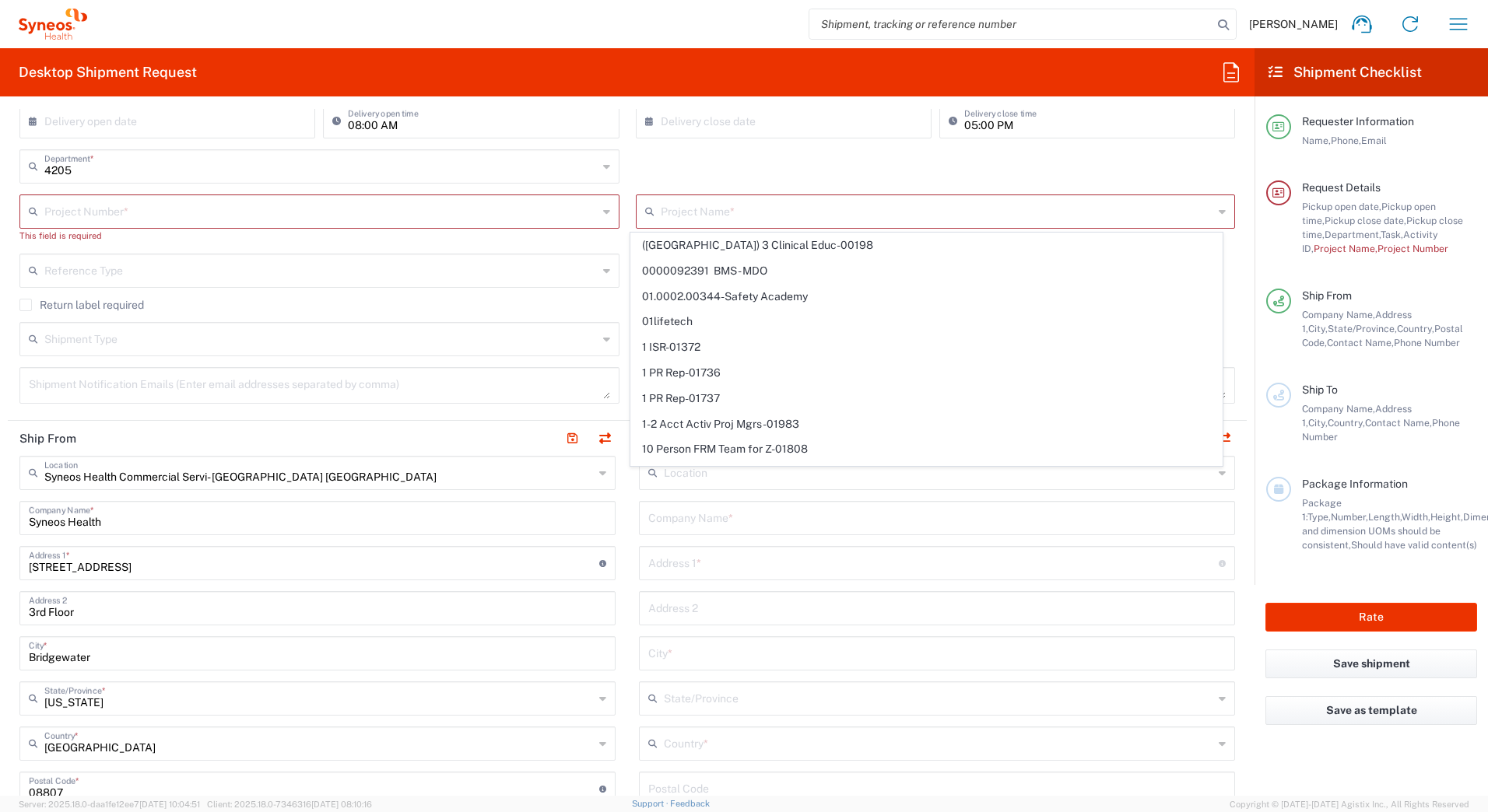
click at [718, 162] on div "4205 Department * 4205 3000 3100 3109 3110 3111 3112 3125 3130 3135 3136 3150 3…" at bounding box center [628, 171] width 1232 height 45
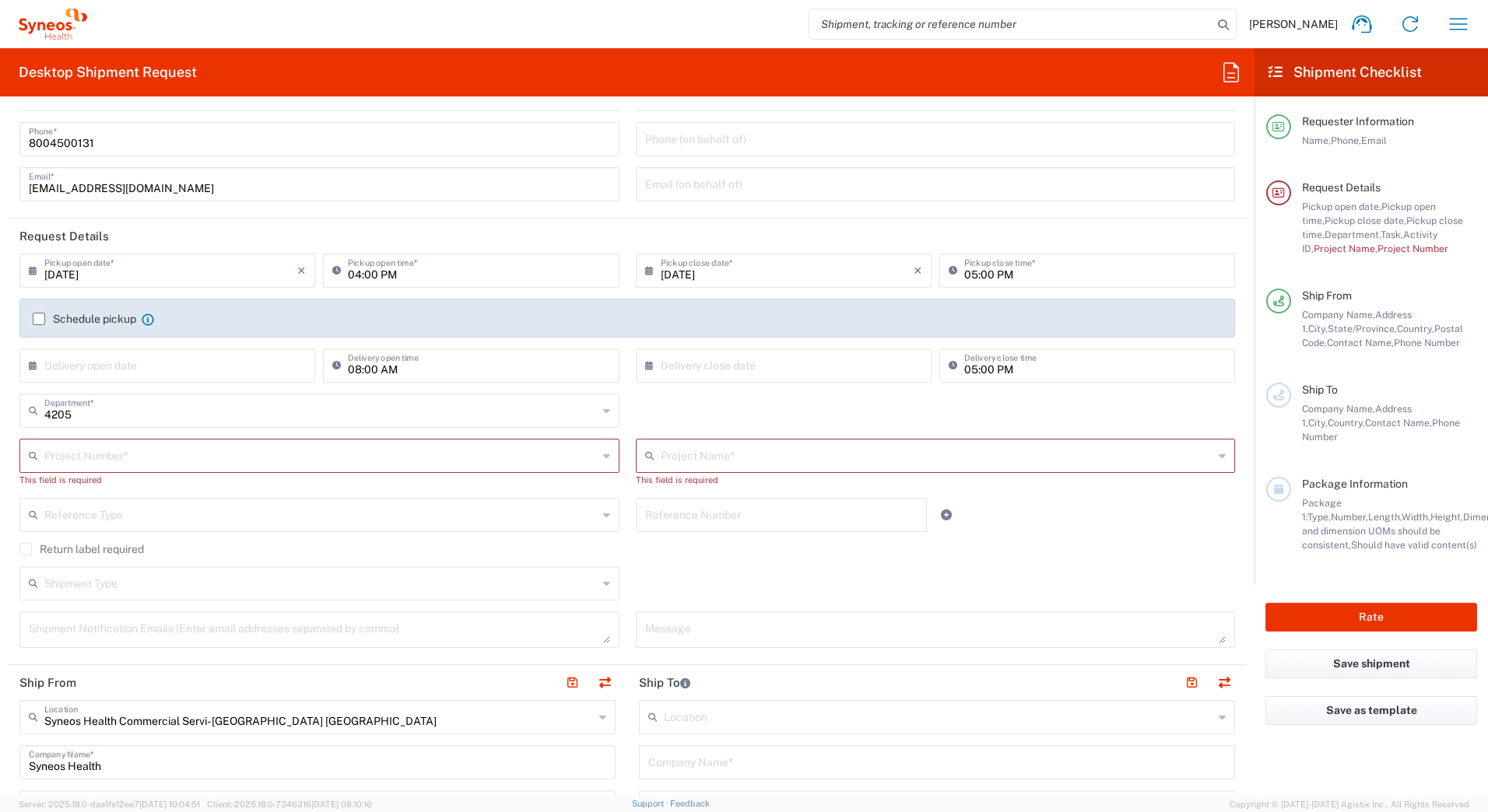
scroll to position [155, 0]
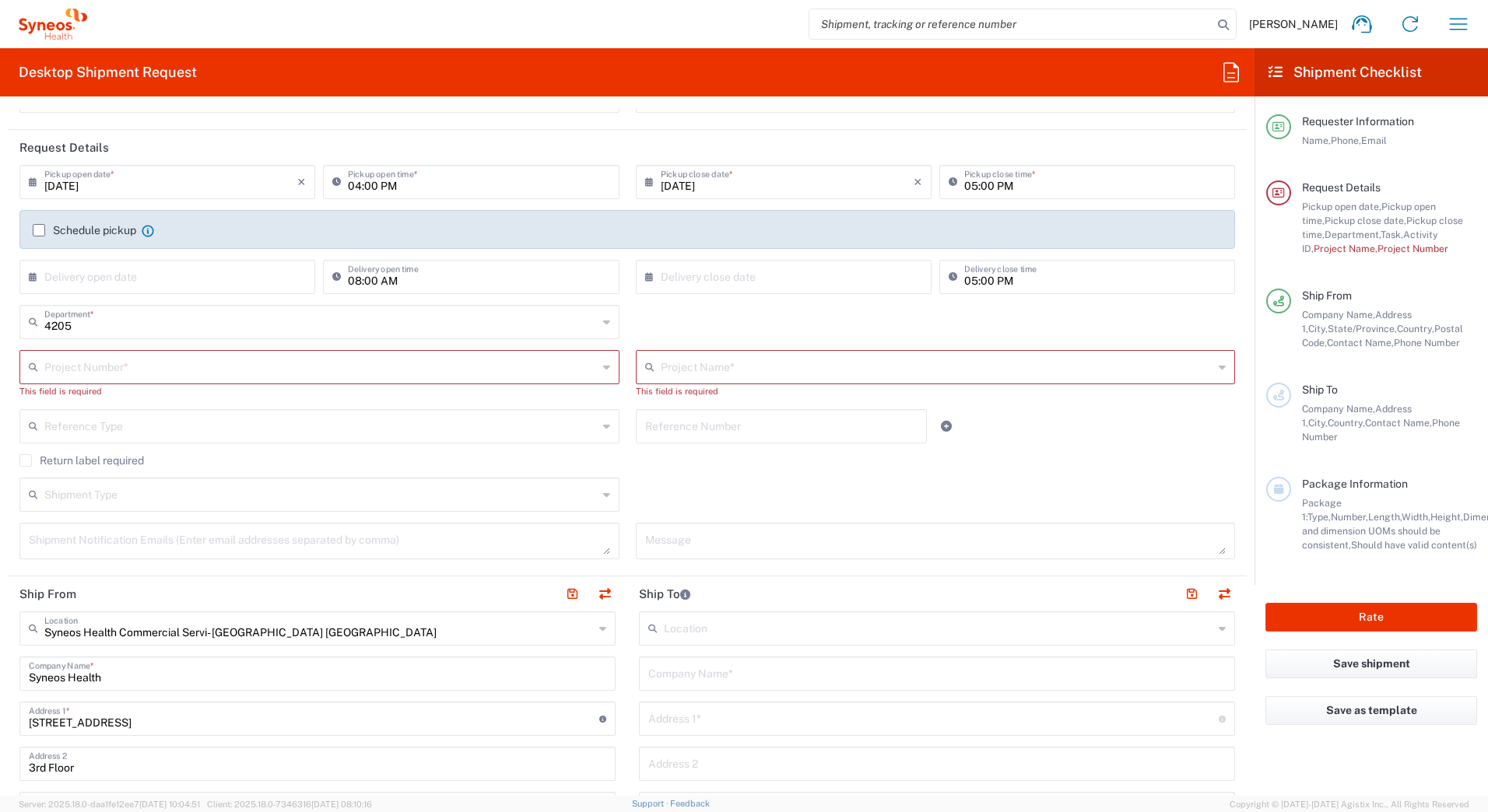
click at [77, 495] on input "text" at bounding box center [320, 493] width 553 height 27
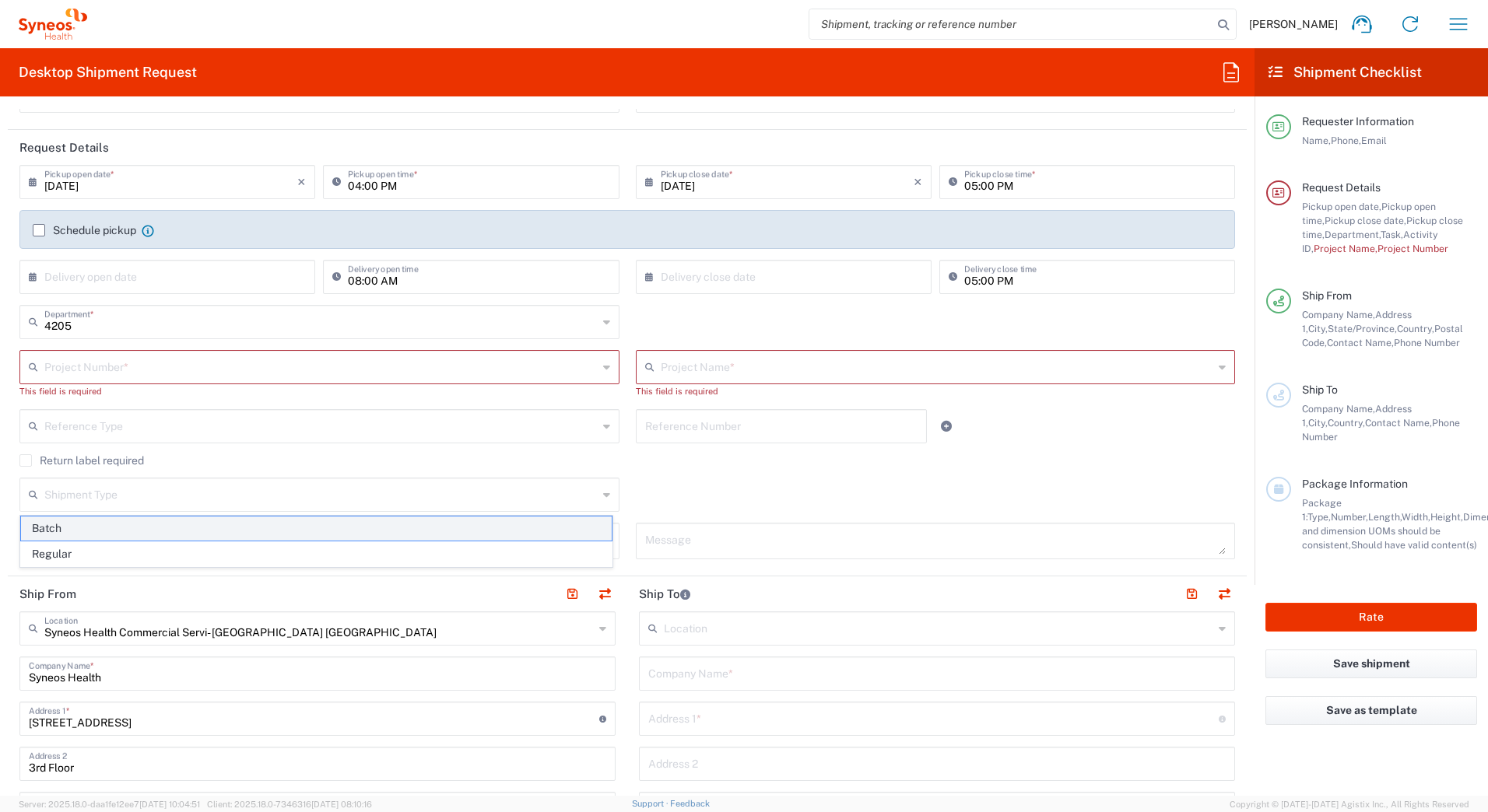
click at [61, 532] on span "Batch" at bounding box center [316, 528] width 590 height 24
type input "Batch"
